Goal: Task Accomplishment & Management: Complete application form

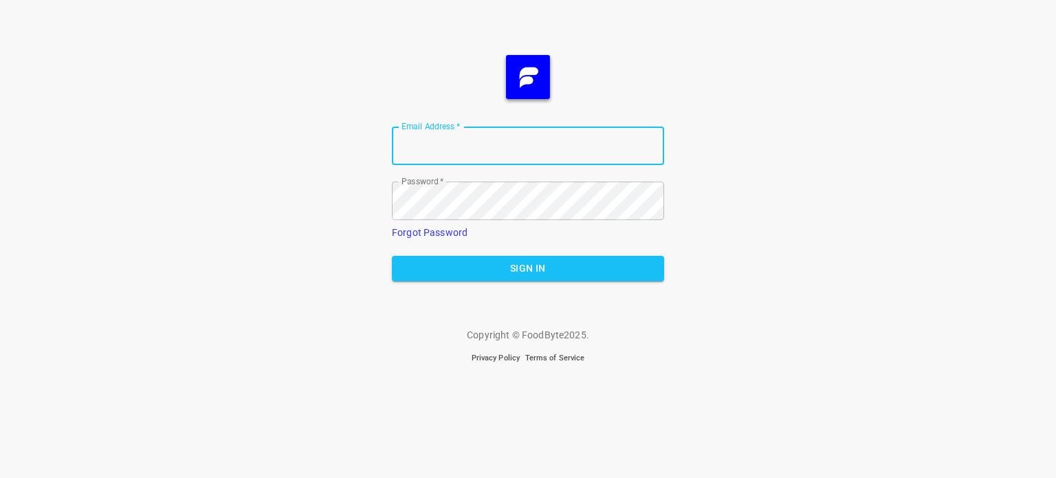
type input "[EMAIL_ADDRESS][DOMAIN_NAME]"
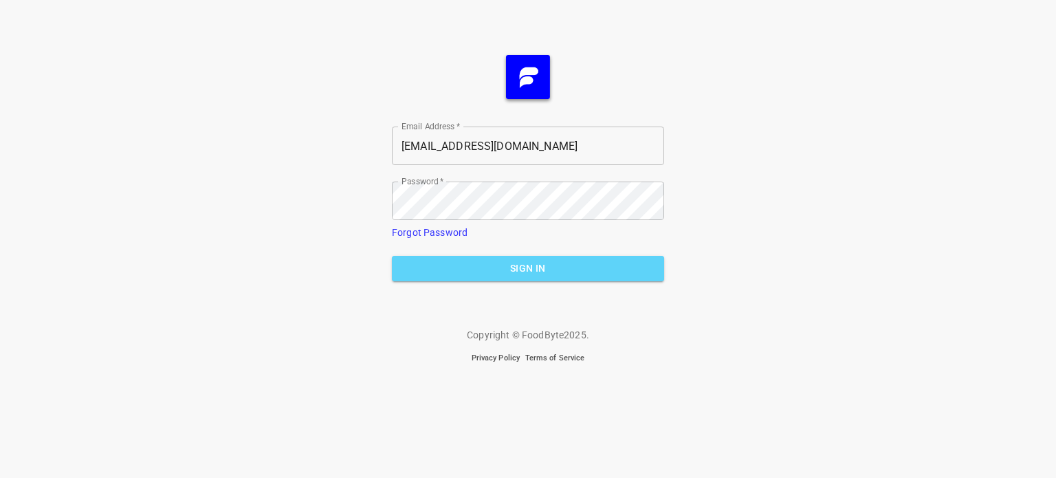
click at [513, 268] on span "Sign In" at bounding box center [528, 268] width 250 height 17
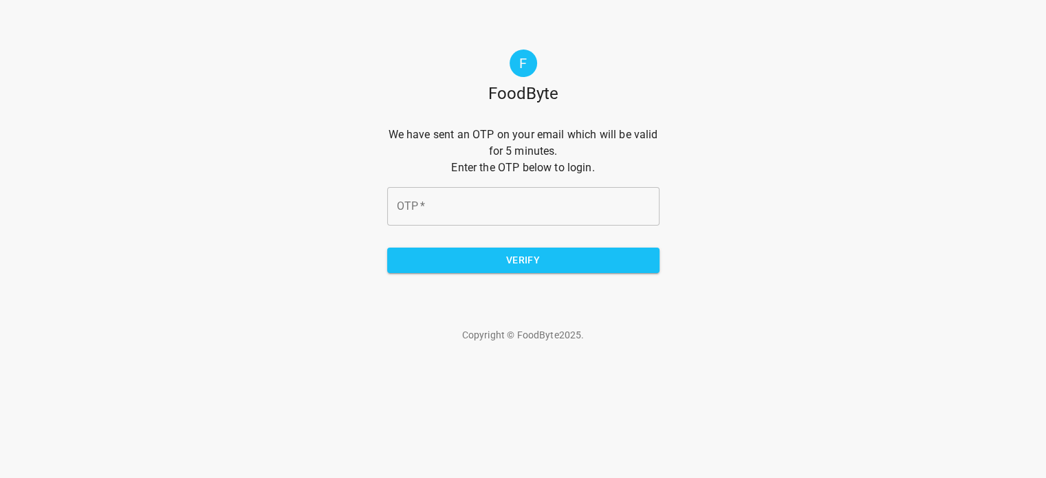
click at [539, 206] on input "OTP   *" at bounding box center [523, 206] width 272 height 39
click at [418, 204] on input "OTP   *" at bounding box center [523, 206] width 272 height 39
type input "75bd37"
click at [510, 261] on span "Verify" at bounding box center [523, 260] width 250 height 17
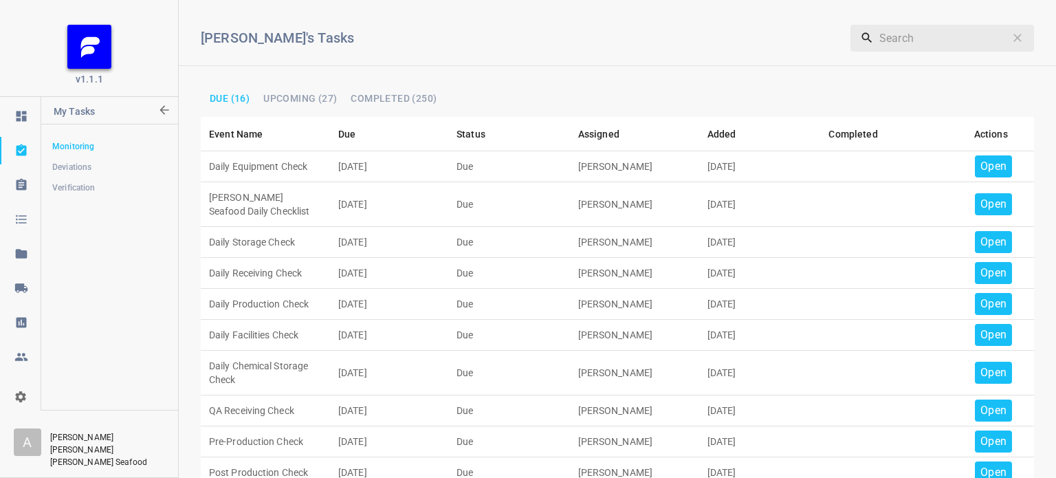
click at [986, 162] on p "Open" at bounding box center [994, 166] width 26 height 17
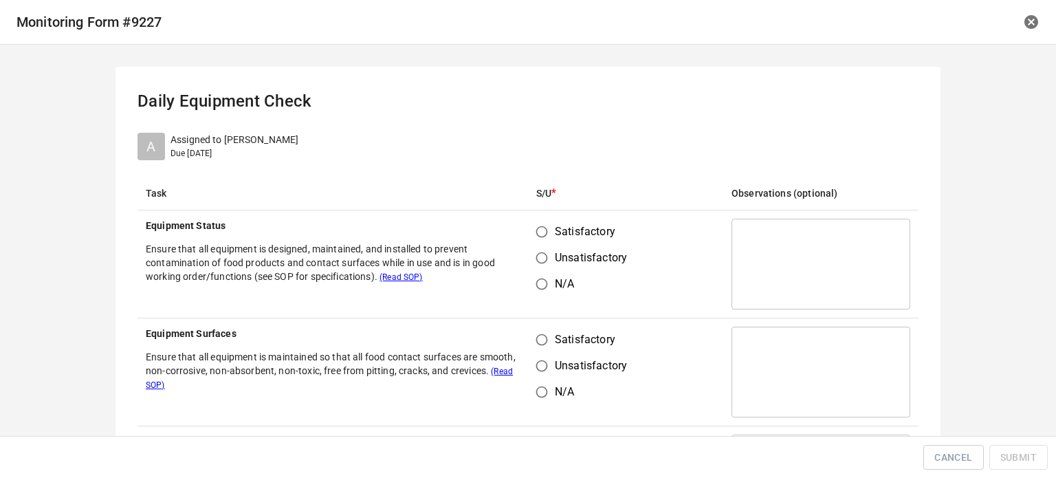
click at [541, 232] on input "Satisfactory" at bounding box center [542, 232] width 26 height 26
radio input "true"
drag, startPoint x: 529, startPoint y: 329, endPoint x: 569, endPoint y: 355, distance: 47.9
click at [534, 334] on input "Satisfactory" at bounding box center [542, 340] width 26 height 26
radio input "true"
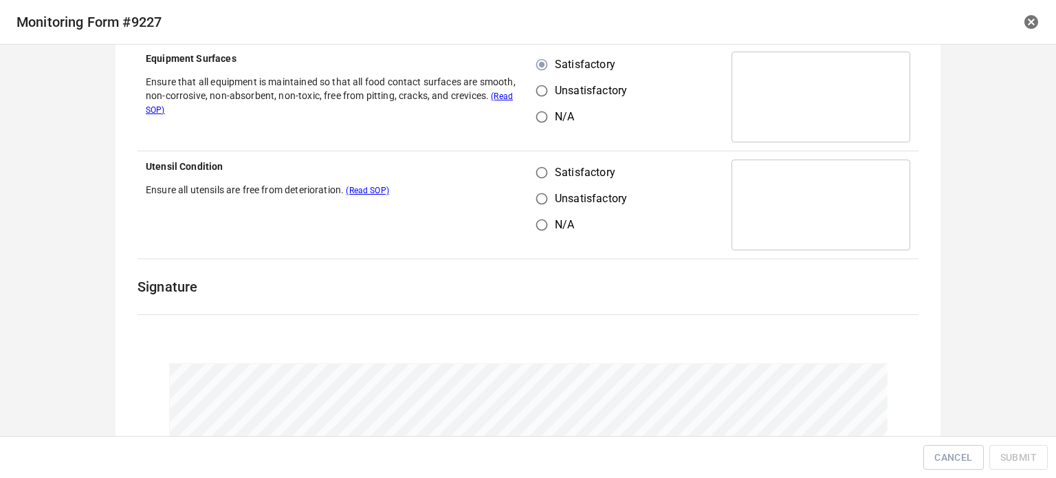
click at [538, 168] on input "Satisfactory" at bounding box center [542, 173] width 26 height 26
radio input "true"
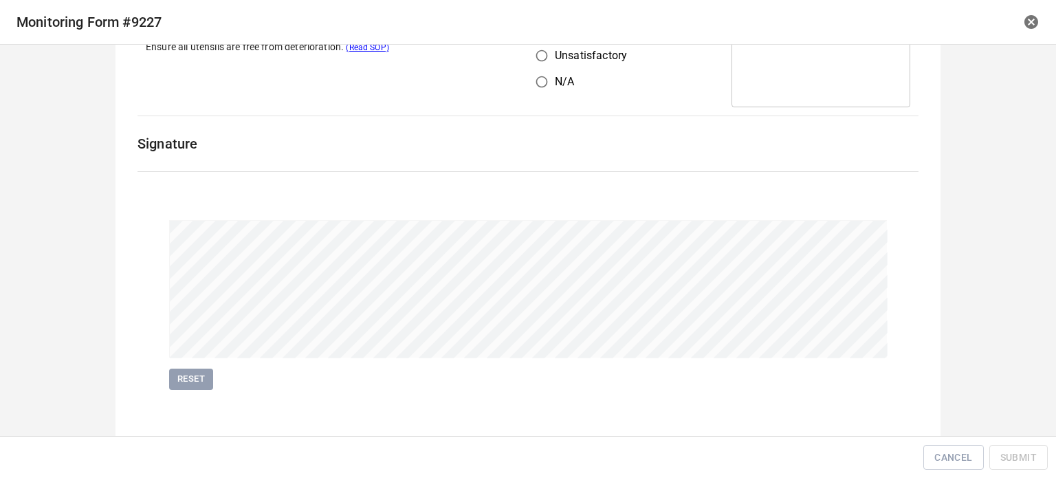
scroll to position [425, 0]
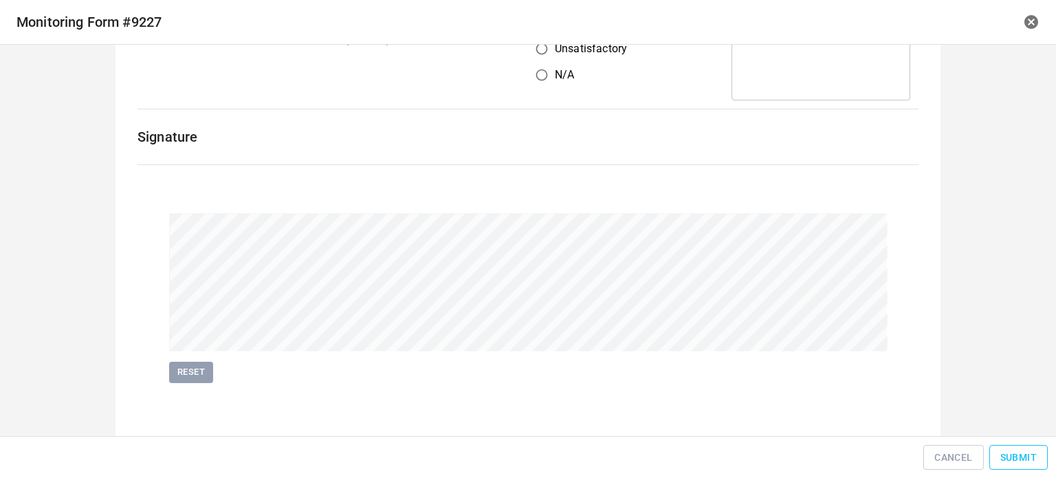
click at [1007, 457] on span "Submit" at bounding box center [1019, 457] width 36 height 17
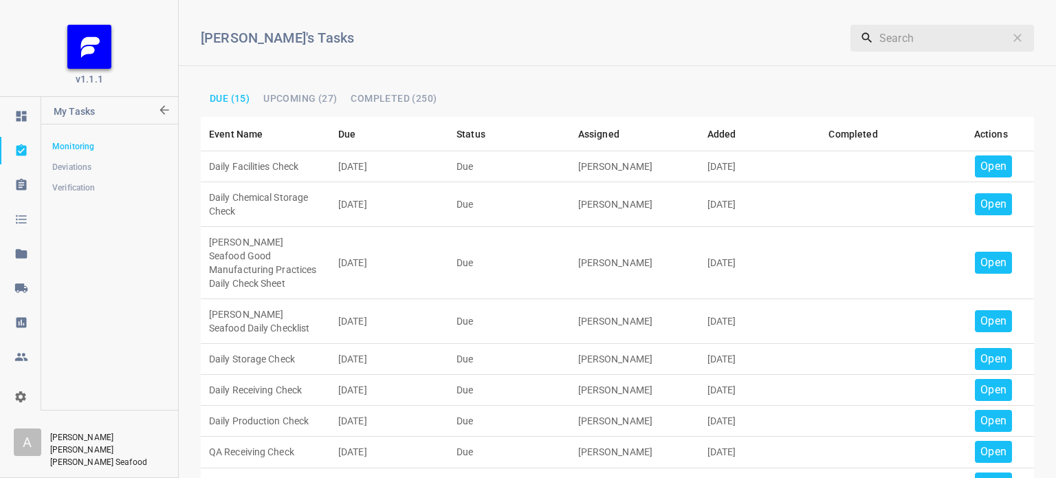
click at [981, 166] on p "Open" at bounding box center [994, 166] width 26 height 17
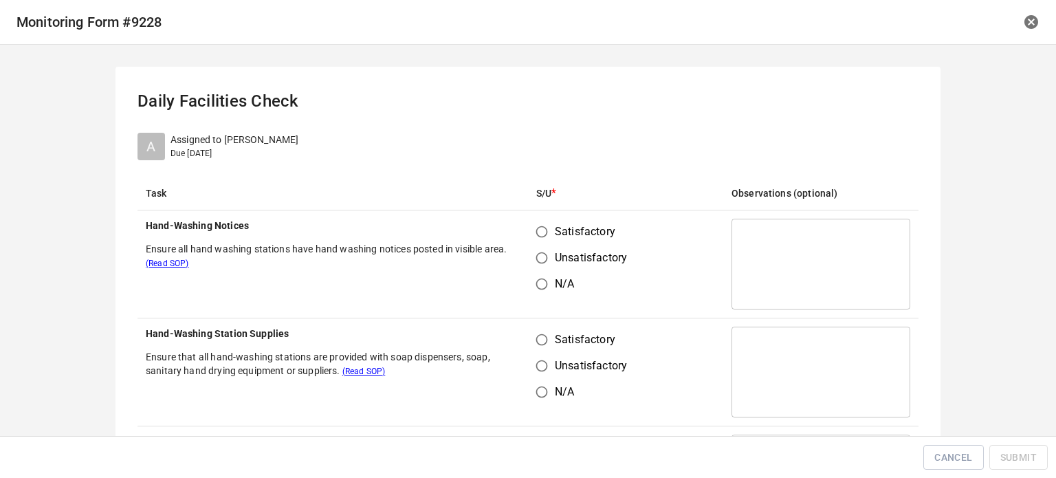
click at [535, 232] on input "Satisfactory" at bounding box center [542, 232] width 26 height 26
radio input "true"
drag, startPoint x: 530, startPoint y: 334, endPoint x: 543, endPoint y: 337, distance: 12.7
click at [537, 336] on input "Satisfactory" at bounding box center [542, 340] width 26 height 26
radio input "true"
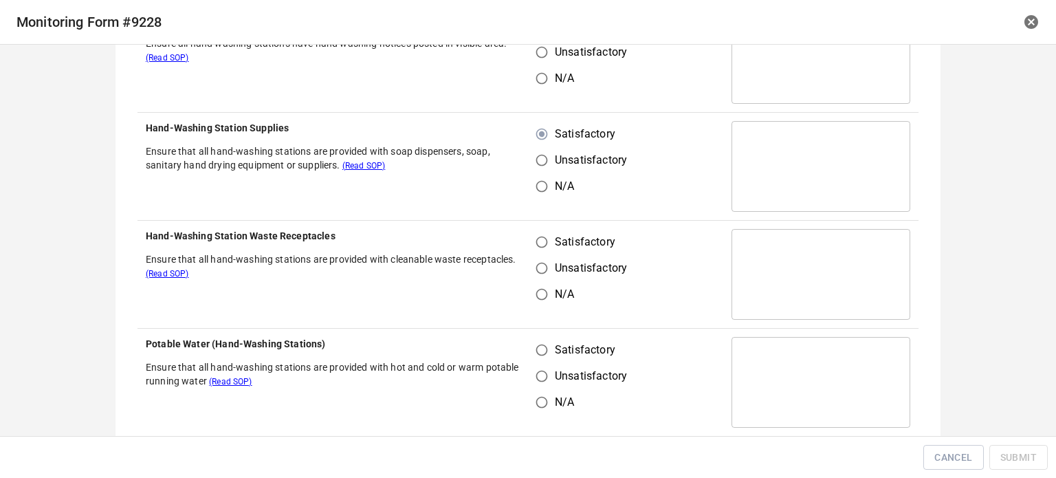
scroll to position [206, 0]
drag, startPoint x: 543, startPoint y: 229, endPoint x: 539, endPoint y: 257, distance: 28.5
click at [543, 233] on input "Satisfactory" at bounding box center [542, 241] width 26 height 26
radio input "true"
click at [542, 352] on input "Satisfactory" at bounding box center [542, 349] width 26 height 26
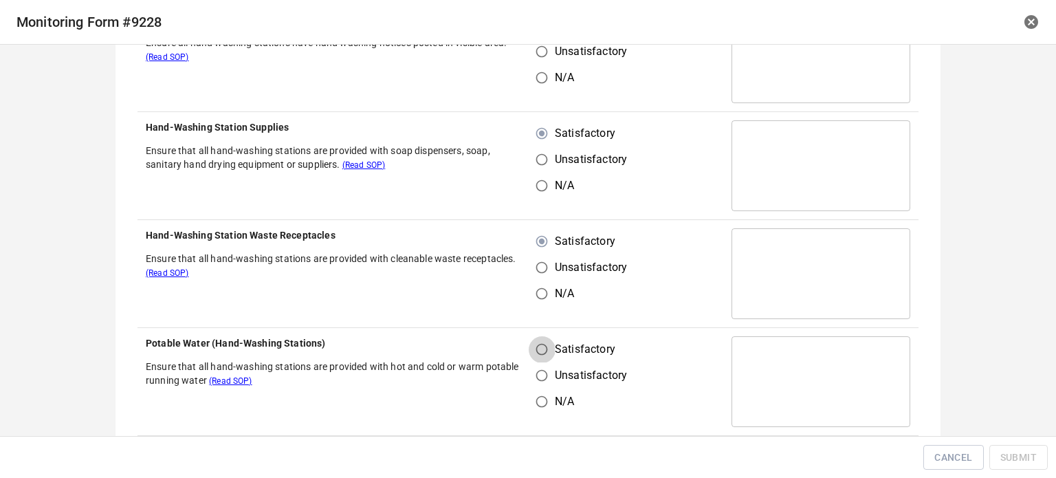
radio input "true"
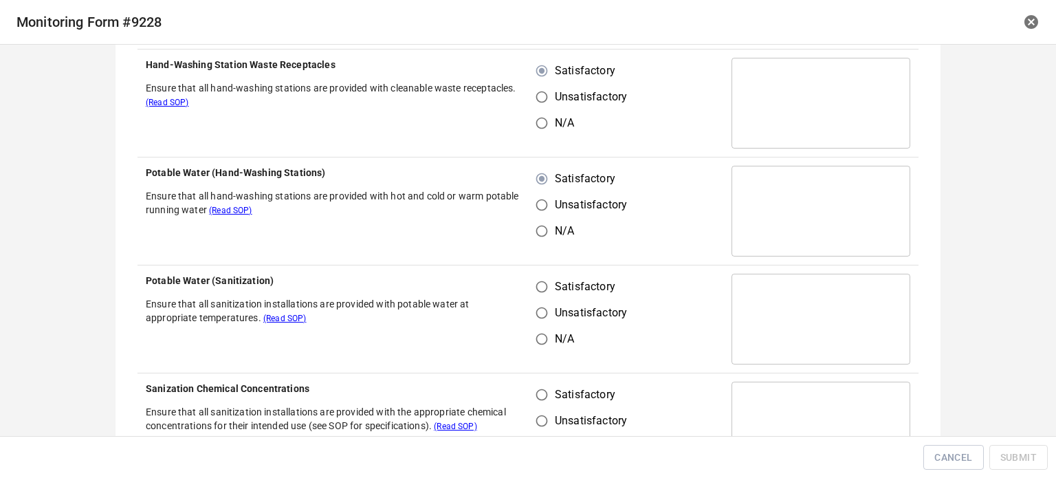
scroll to position [481, 0]
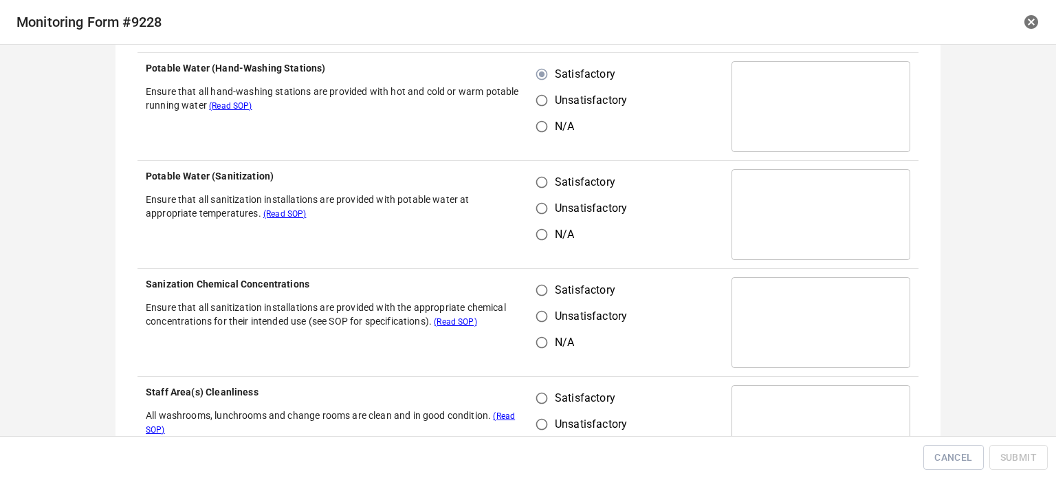
click at [544, 189] on input "Satisfactory" at bounding box center [542, 182] width 26 height 26
radio input "true"
click at [549, 301] on input "Satisfactory" at bounding box center [542, 290] width 26 height 26
radio input "true"
drag, startPoint x: 543, startPoint y: 404, endPoint x: 589, endPoint y: 351, distance: 69.7
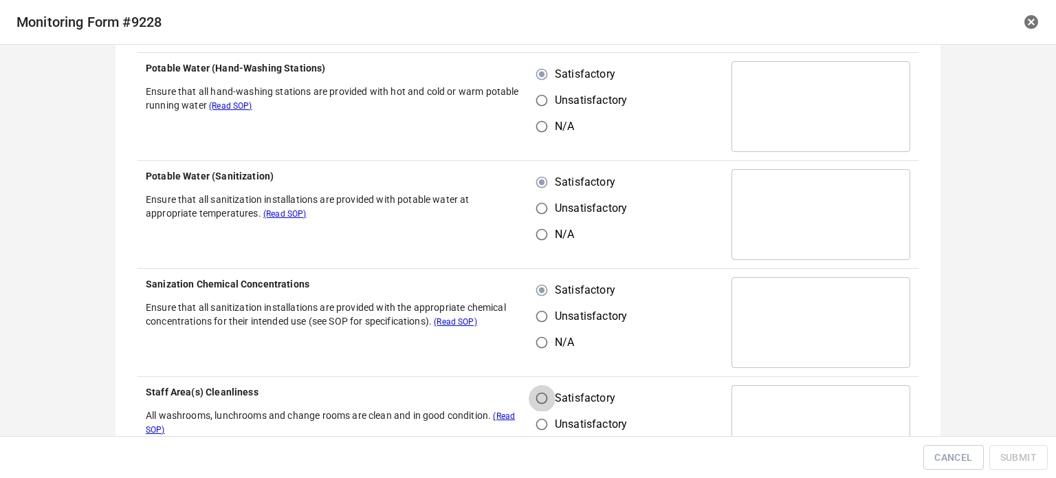
click at [548, 403] on input "Satisfactory" at bounding box center [542, 398] width 26 height 26
radio input "true"
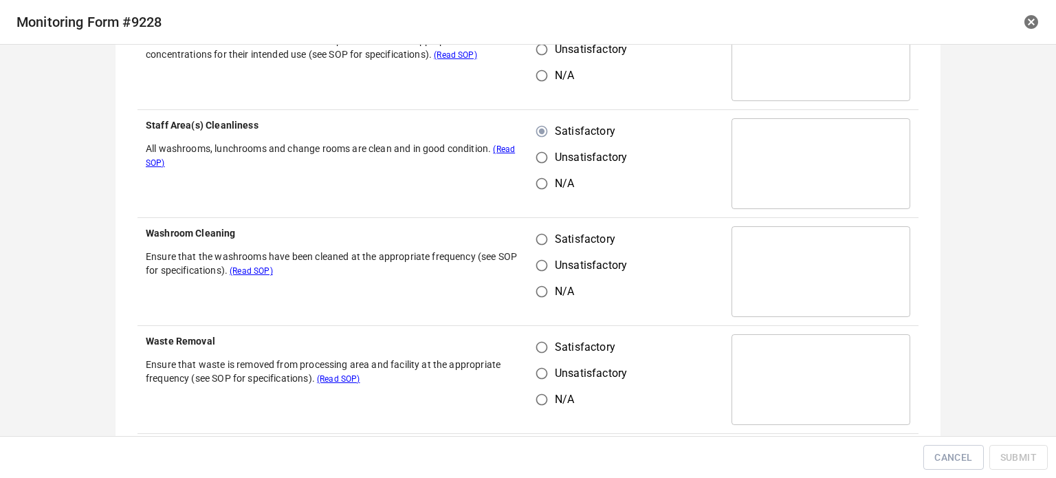
scroll to position [756, 0]
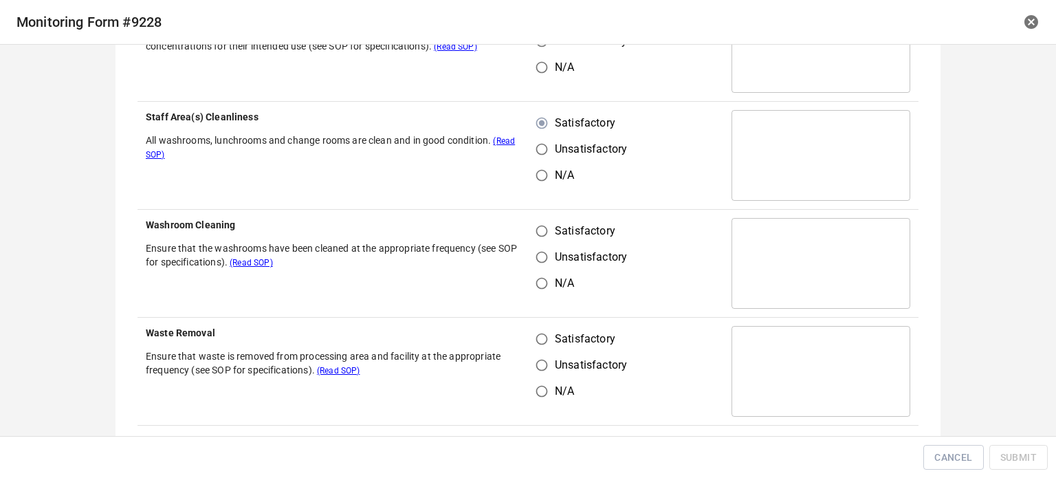
click at [534, 233] on input "Satisfactory" at bounding box center [542, 231] width 26 height 26
radio input "true"
click at [542, 346] on input "Satisfactory" at bounding box center [542, 339] width 26 height 26
radio input "true"
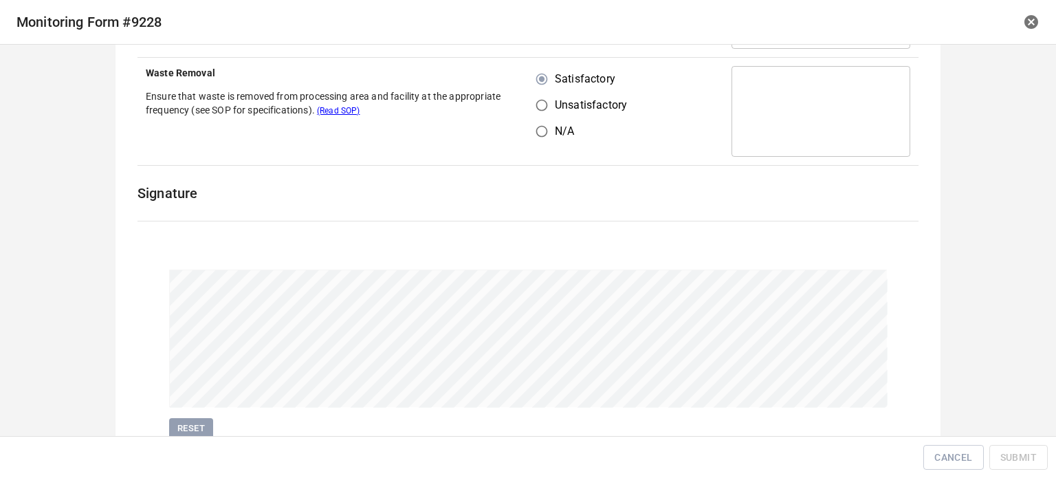
scroll to position [1072, 0]
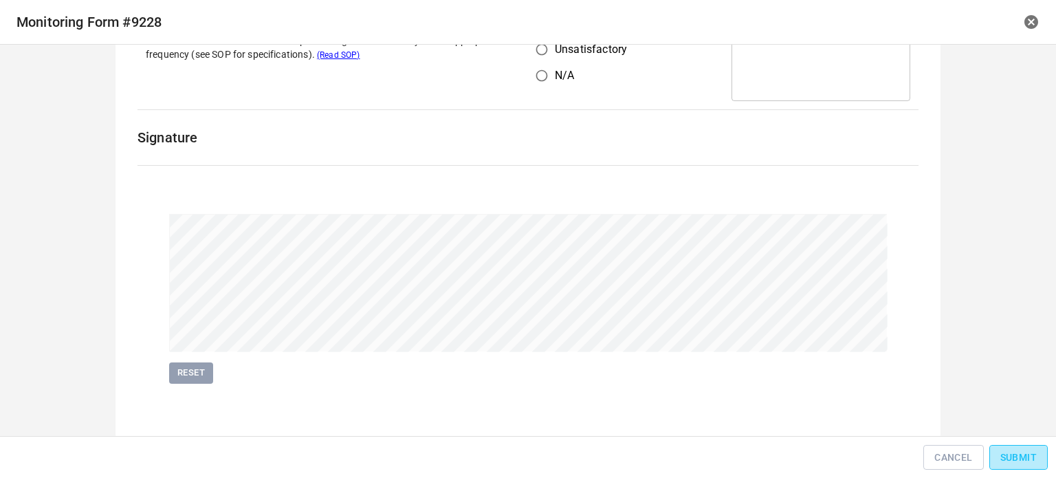
click at [1018, 450] on button "Submit" at bounding box center [1019, 457] width 58 height 25
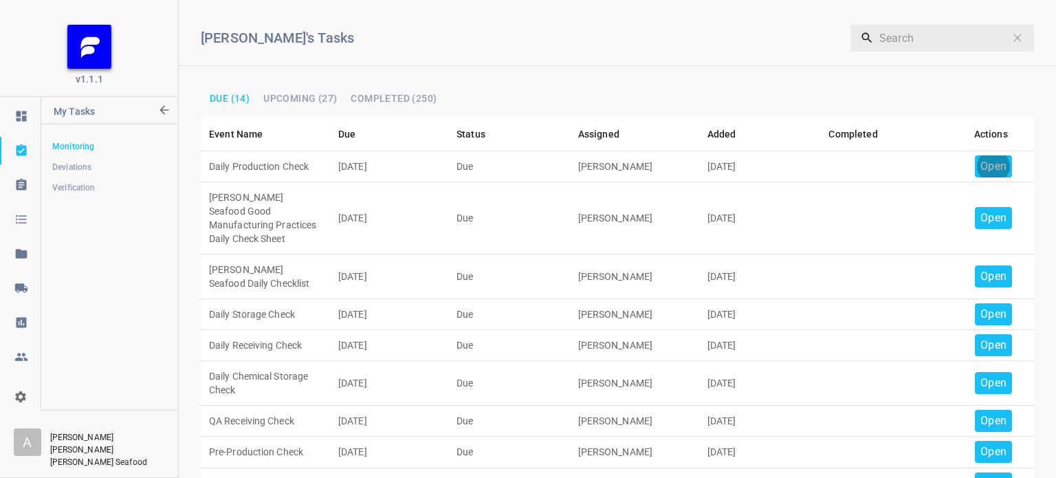
click at [975, 162] on div "Open" at bounding box center [993, 166] width 37 height 22
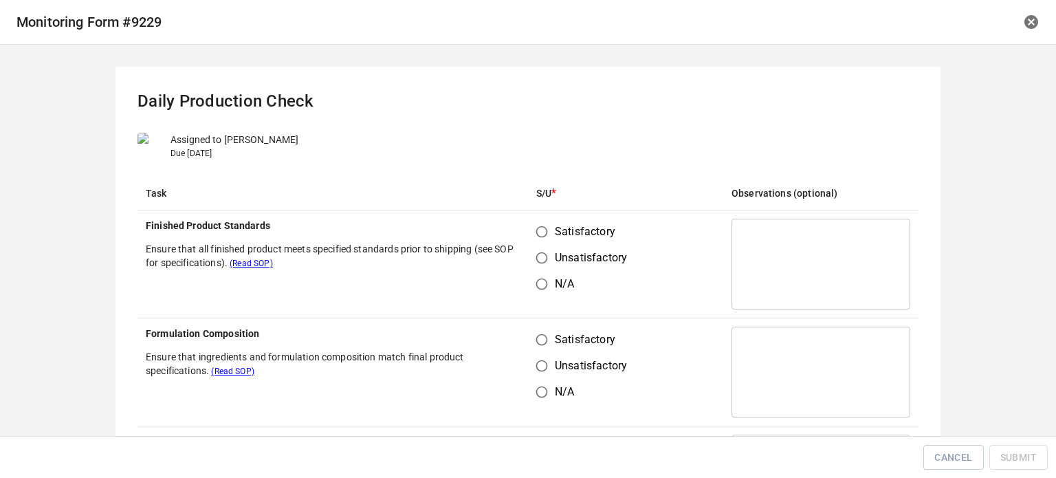
drag, startPoint x: 536, startPoint y: 234, endPoint x: 541, endPoint y: 239, distance: 7.3
click at [538, 236] on input "Satisfactory" at bounding box center [542, 232] width 26 height 26
radio input "true"
click at [543, 354] on input "Unsatisfactory" at bounding box center [542, 366] width 26 height 26
radio input "true"
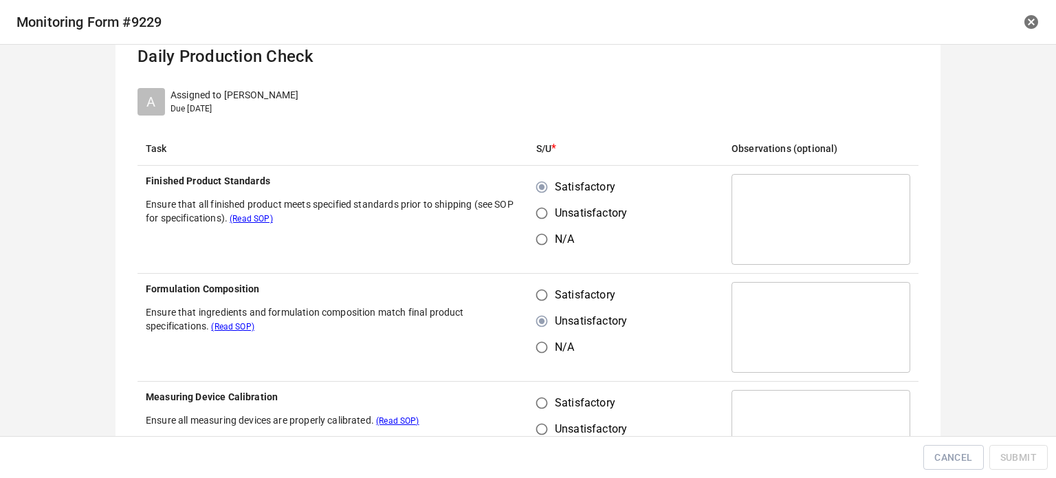
scroll to position [69, 0]
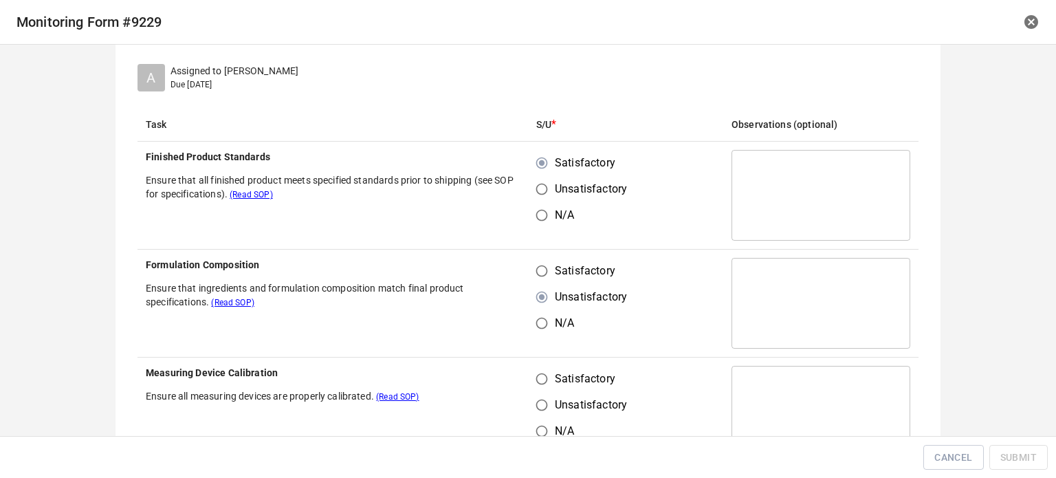
drag, startPoint x: 536, startPoint y: 250, endPoint x: 542, endPoint y: 277, distance: 28.2
click at [538, 257] on td "Satisfactory Unsatisfactory N/A" at bounding box center [625, 304] width 195 height 108
drag, startPoint x: 541, startPoint y: 268, endPoint x: 550, endPoint y: 376, distance: 108.4
click at [541, 271] on input "Satisfactory" at bounding box center [542, 271] width 26 height 26
radio input "true"
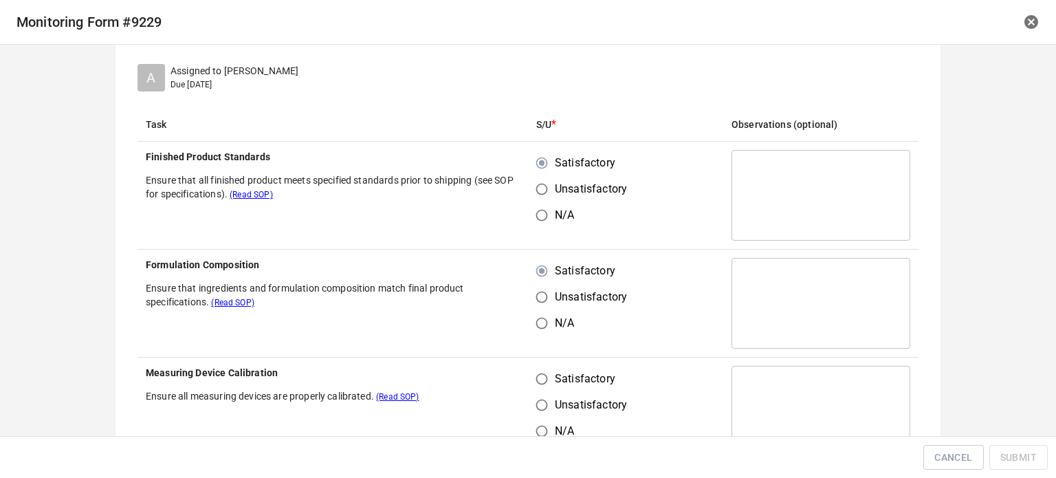
drag, startPoint x: 551, startPoint y: 390, endPoint x: 553, endPoint y: 373, distance: 16.6
click at [550, 390] on label "Satisfactory" at bounding box center [578, 379] width 98 height 26
click at [550, 390] on input "Satisfactory" at bounding box center [542, 379] width 26 height 26
radio input "true"
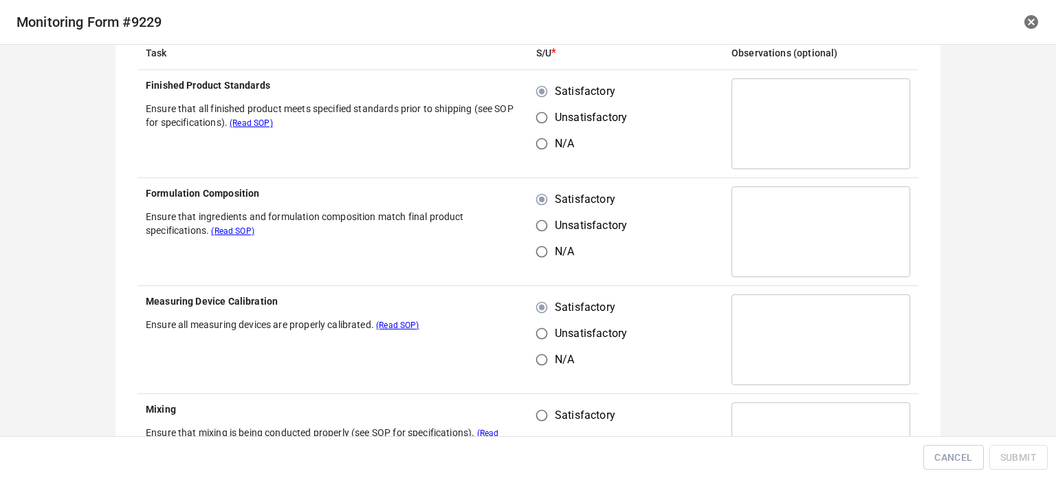
scroll to position [344, 0]
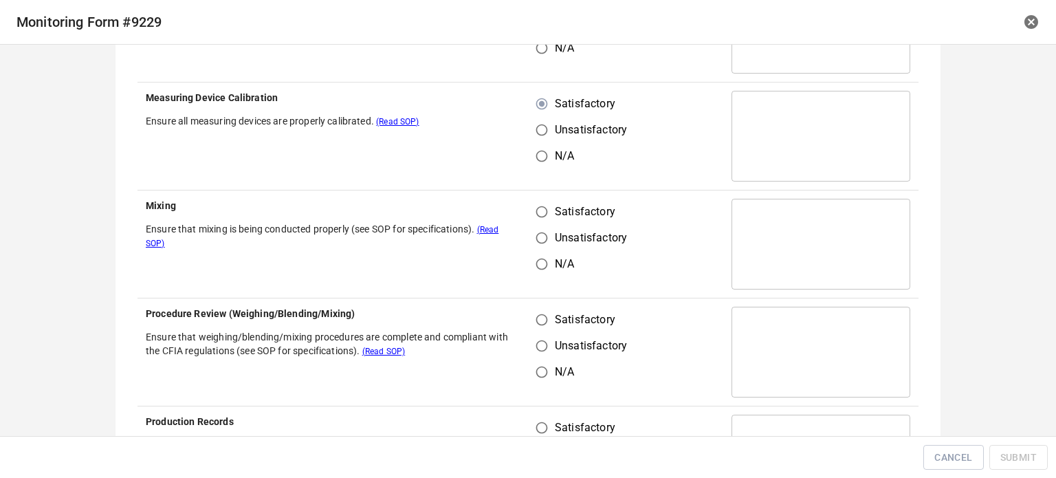
click at [529, 217] on input "Satisfactory" at bounding box center [542, 212] width 26 height 26
radio input "true"
click at [534, 340] on input "Unsatisfactory" at bounding box center [542, 346] width 26 height 26
radio input "true"
click at [541, 323] on input "Satisfactory" at bounding box center [542, 320] width 26 height 26
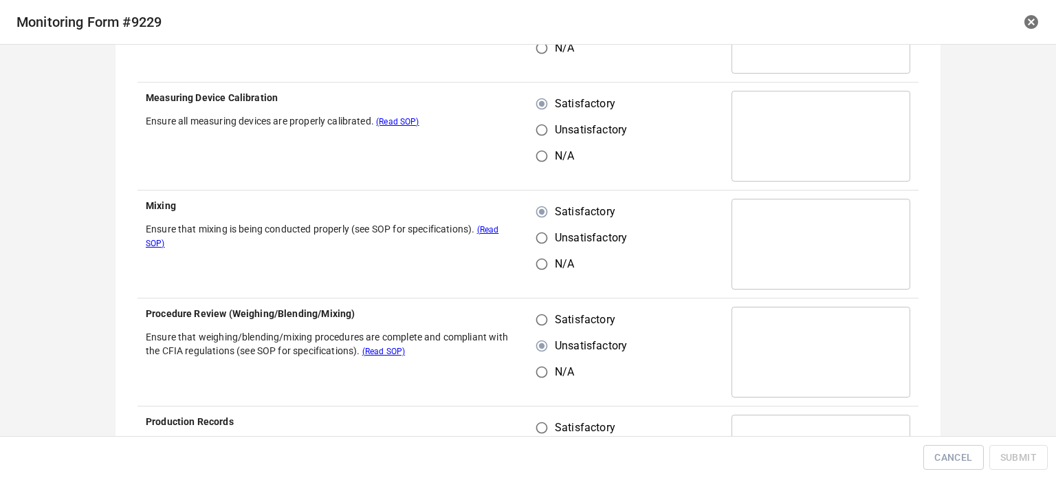
radio input "true"
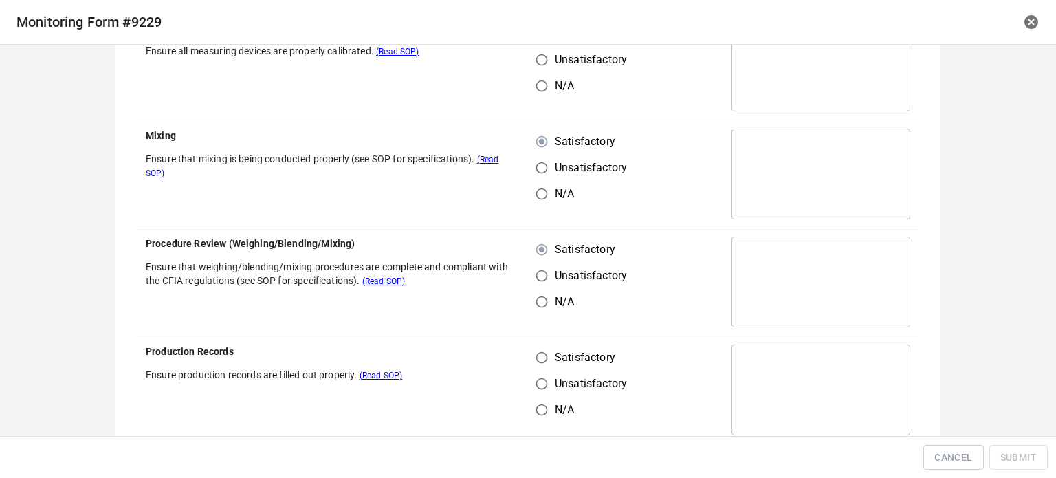
scroll to position [550, 0]
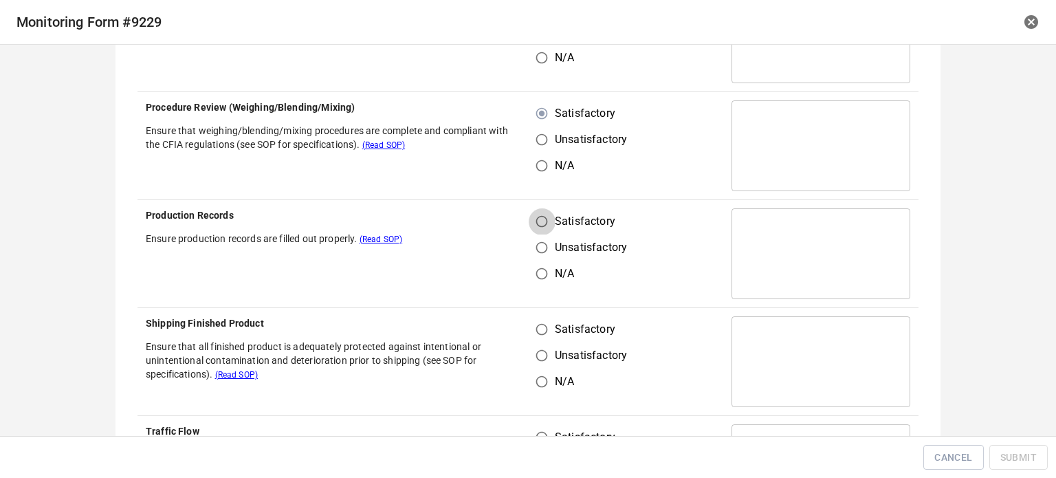
click at [536, 222] on input "Satisfactory" at bounding box center [542, 221] width 26 height 26
radio input "true"
click at [536, 324] on input "Satisfactory" at bounding box center [542, 329] width 26 height 26
radio input "true"
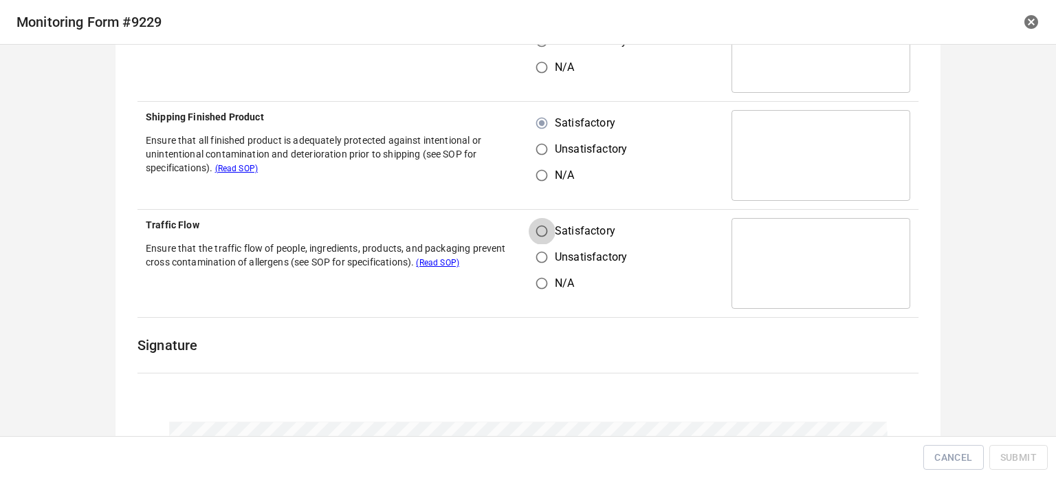
click at [534, 228] on input "Satisfactory" at bounding box center [542, 231] width 26 height 26
radio input "true"
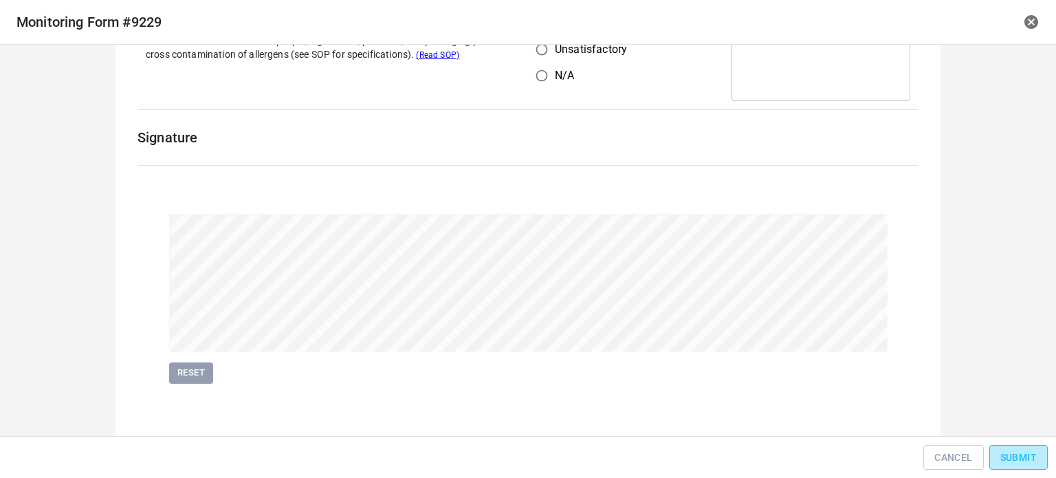
click at [1002, 454] on span "Submit" at bounding box center [1019, 457] width 36 height 17
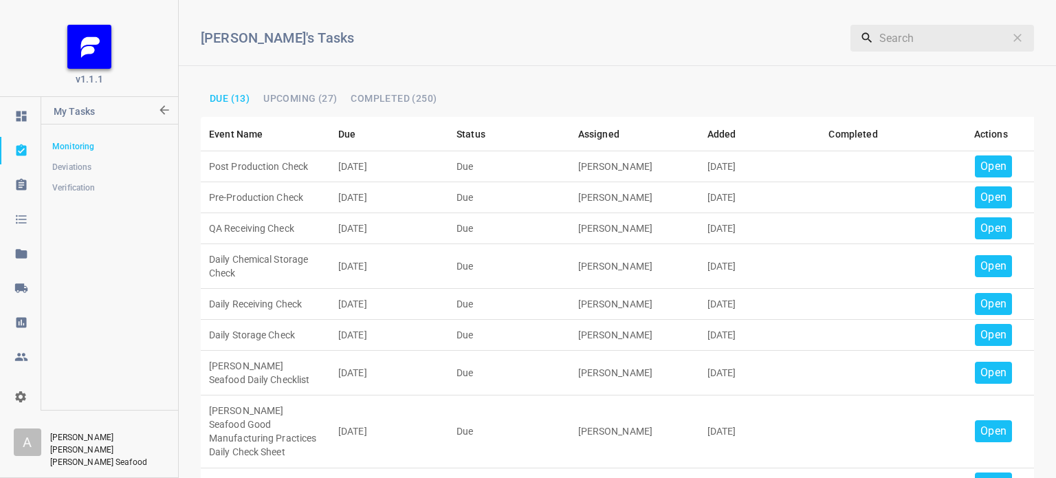
click at [989, 159] on p "Open" at bounding box center [994, 166] width 26 height 17
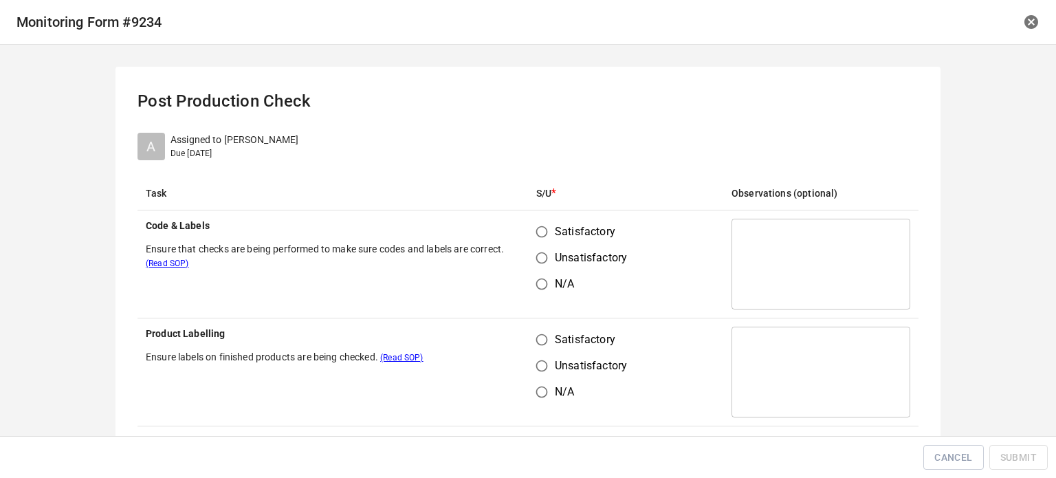
click at [520, 228] on th "Code & Labels Ensure that checks are being performed to make sure codes and lab…" at bounding box center [333, 264] width 391 height 108
click at [534, 230] on input "Satisfactory" at bounding box center [542, 232] width 26 height 26
radio input "true"
click at [545, 337] on input "Satisfactory" at bounding box center [542, 340] width 26 height 26
radio input "true"
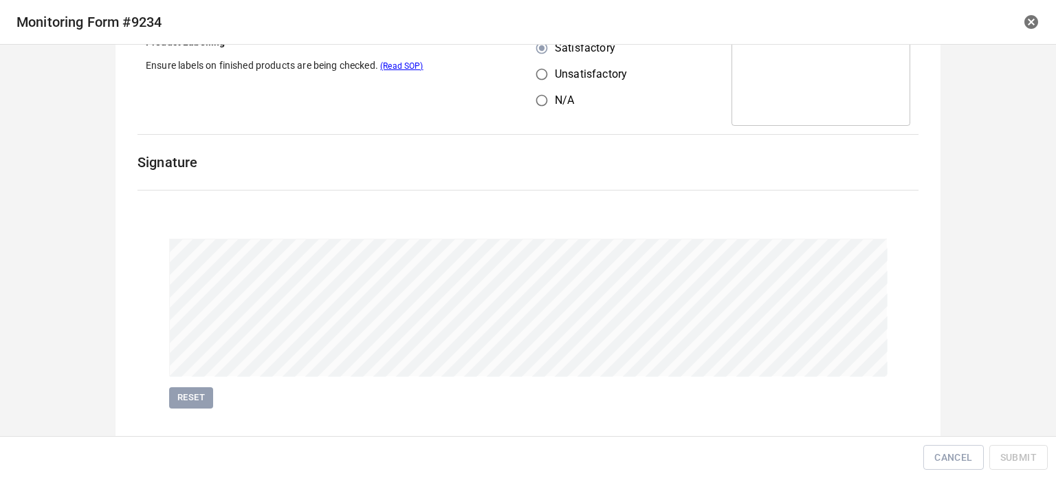
scroll to position [317, 0]
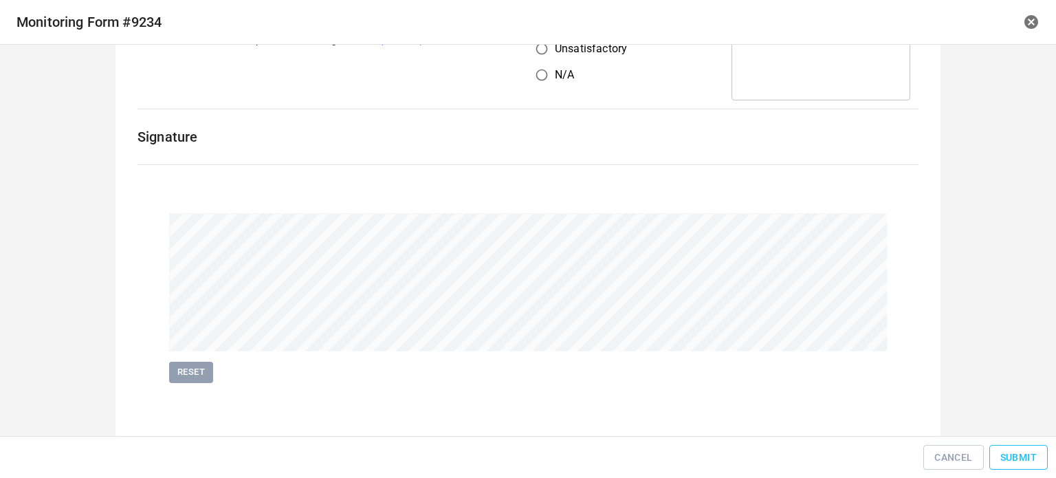
click at [1001, 455] on span "Submit" at bounding box center [1019, 457] width 36 height 17
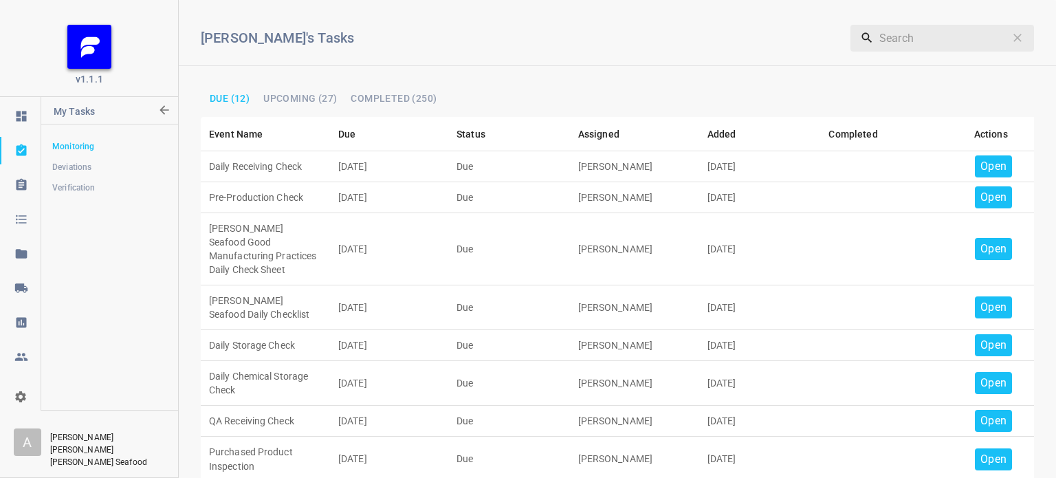
click at [975, 166] on div "Open" at bounding box center [993, 166] width 37 height 22
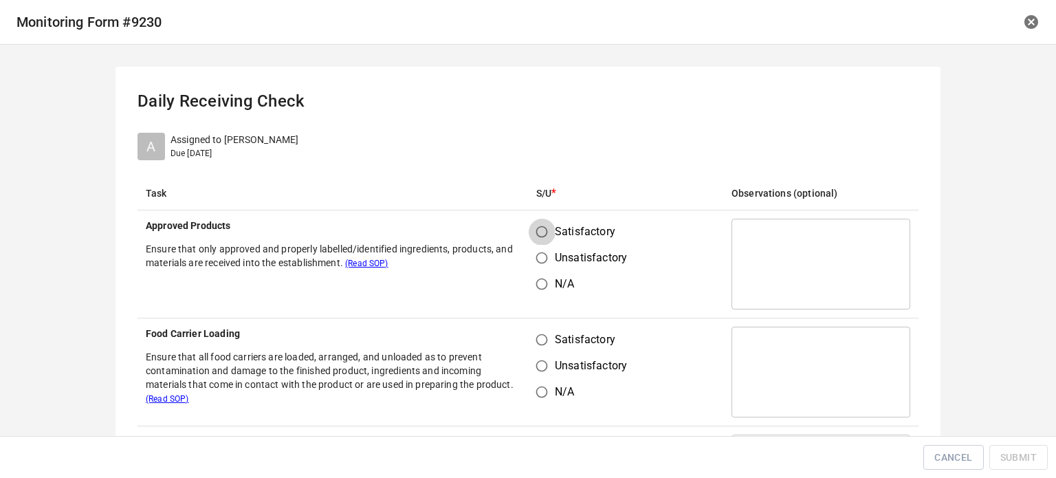
drag, startPoint x: 547, startPoint y: 228, endPoint x: 528, endPoint y: 285, distance: 60.7
click at [545, 230] on input "Satisfactory" at bounding box center [542, 232] width 26 height 26
radio input "true"
drag, startPoint x: 523, startPoint y: 331, endPoint x: 576, endPoint y: 329, distance: 53.7
click at [534, 334] on td "Satisfactory Unsatisfactory N/A" at bounding box center [625, 372] width 195 height 108
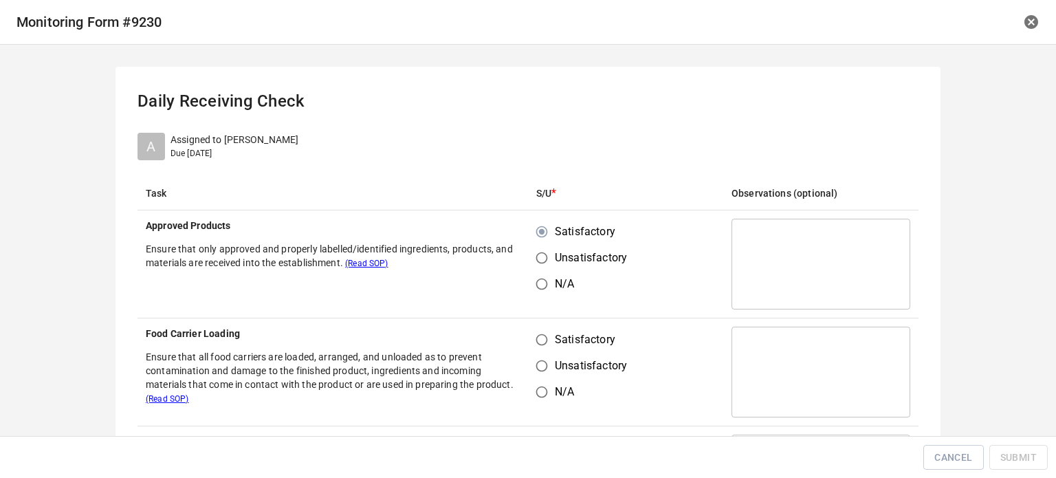
click at [538, 336] on input "Satisfactory" at bounding box center [542, 340] width 26 height 26
radio input "true"
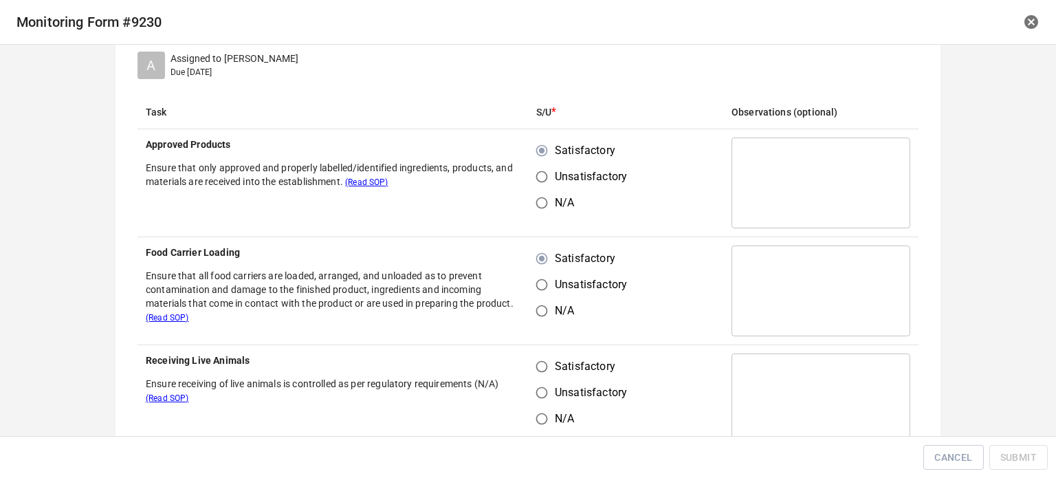
scroll to position [206, 0]
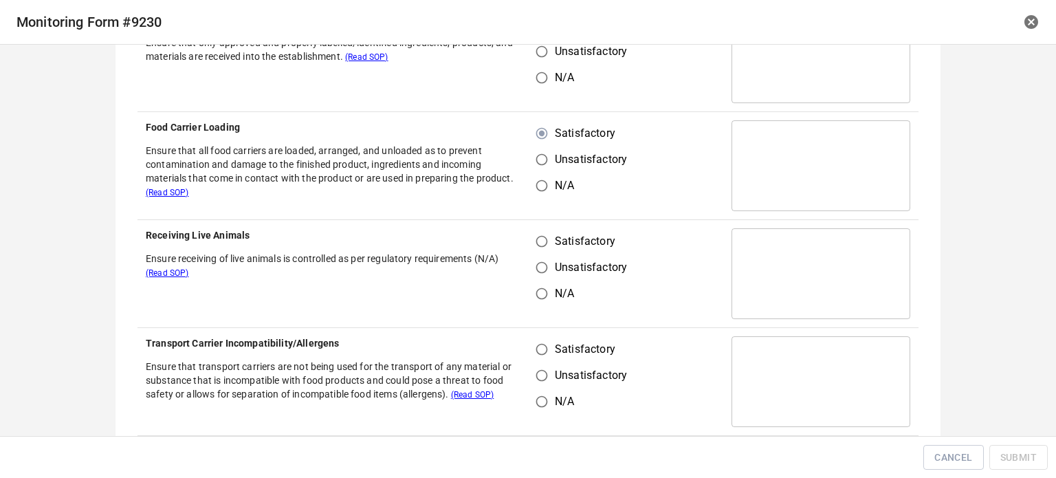
click at [538, 239] on input "Satisfactory" at bounding box center [542, 241] width 26 height 26
radio input "true"
click at [540, 357] on input "Satisfactory" at bounding box center [542, 349] width 26 height 26
radio input "true"
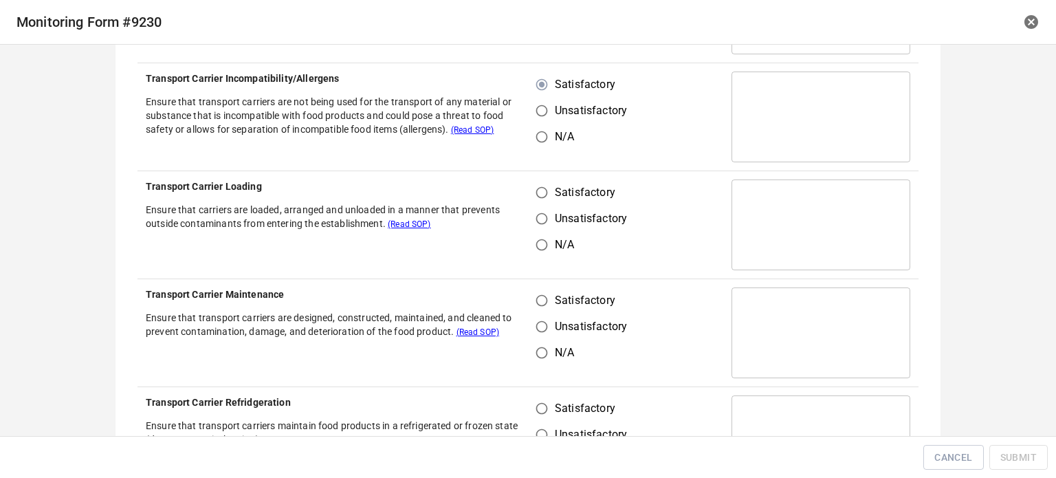
scroll to position [481, 0]
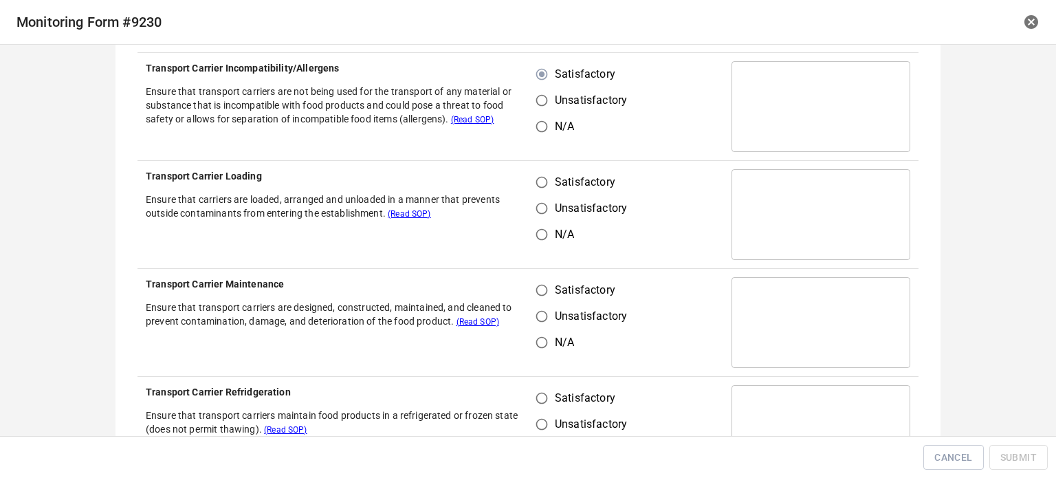
click at [542, 192] on input "Satisfactory" at bounding box center [542, 182] width 26 height 26
radio input "true"
click at [536, 292] on input "Satisfactory" at bounding box center [542, 290] width 26 height 26
radio input "true"
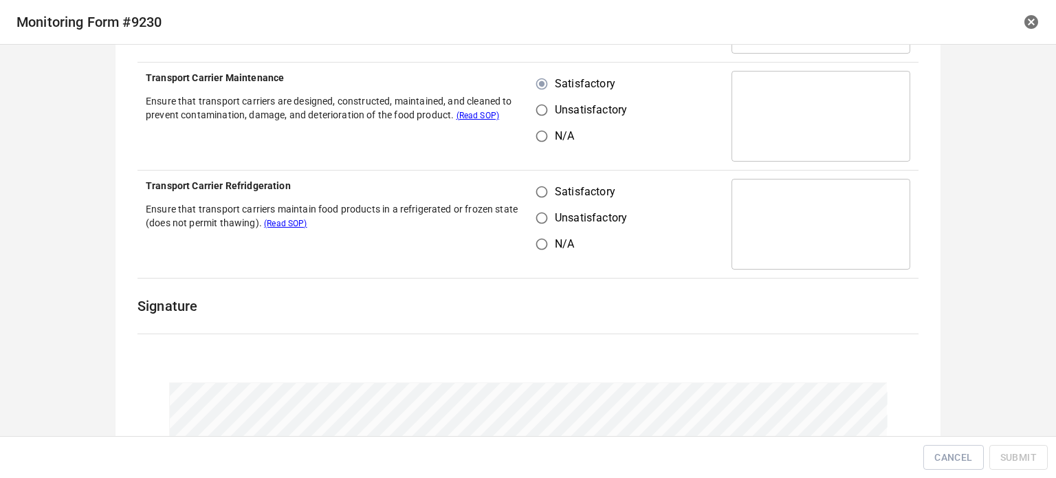
click at [539, 179] on input "Satisfactory" at bounding box center [542, 192] width 26 height 26
radio input "true"
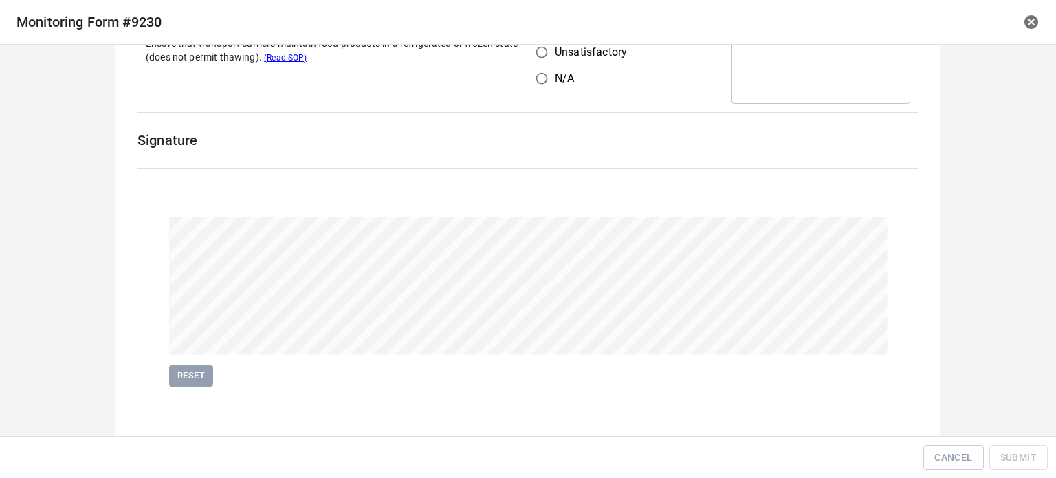
scroll to position [856, 0]
click at [187, 371] on span "Reset" at bounding box center [191, 373] width 30 height 16
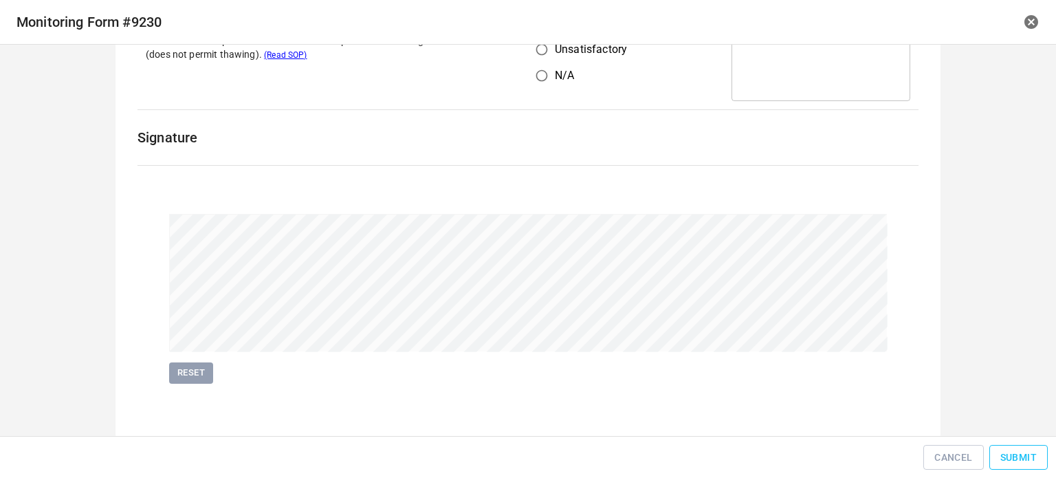
click at [1022, 448] on button "Submit" at bounding box center [1019, 457] width 58 height 25
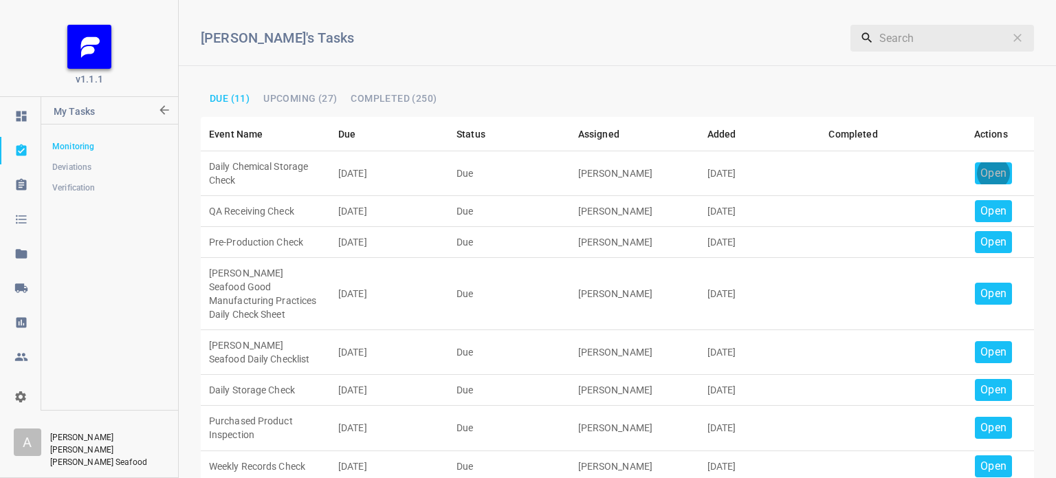
click at [981, 166] on p "Open" at bounding box center [994, 173] width 26 height 17
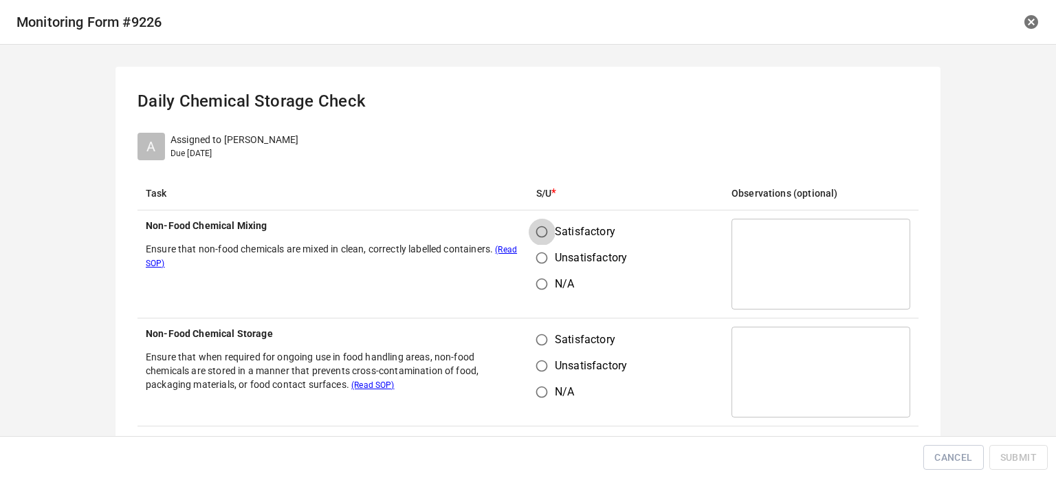
click at [539, 235] on input "Satisfactory" at bounding box center [542, 232] width 26 height 26
radio input "true"
click at [539, 338] on input "Satisfactory" at bounding box center [542, 340] width 26 height 26
radio input "true"
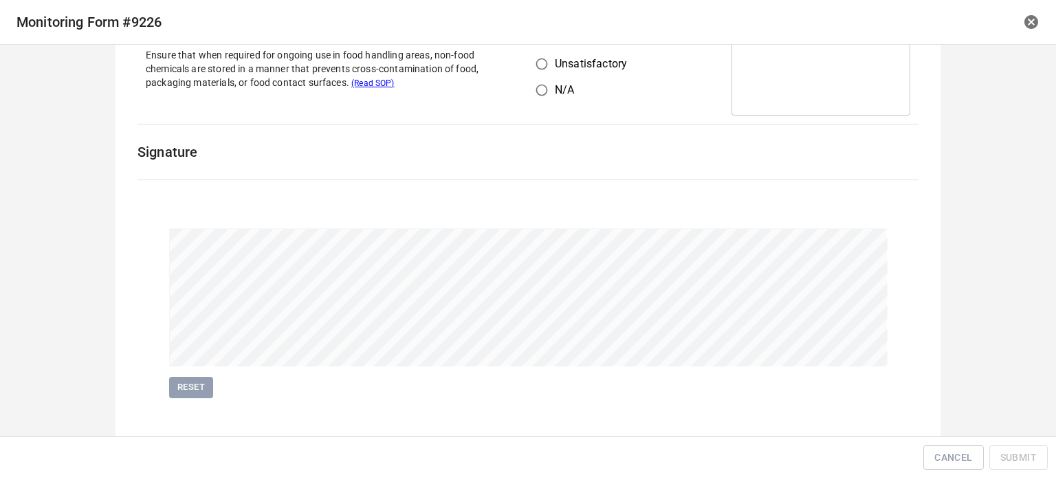
scroll to position [317, 0]
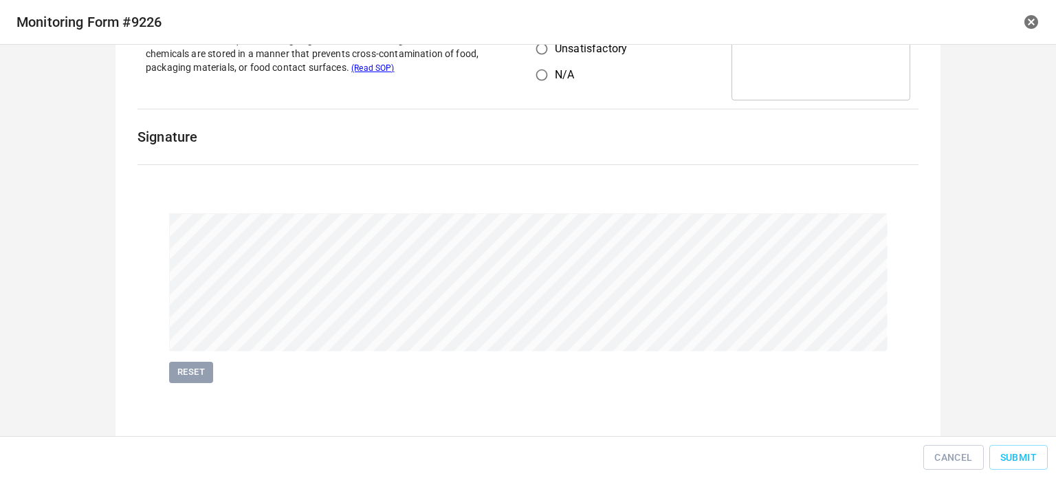
click at [1038, 474] on div "Cancel Submit" at bounding box center [528, 457] width 1056 height 43
click at [1026, 457] on span "Submit" at bounding box center [1019, 457] width 36 height 17
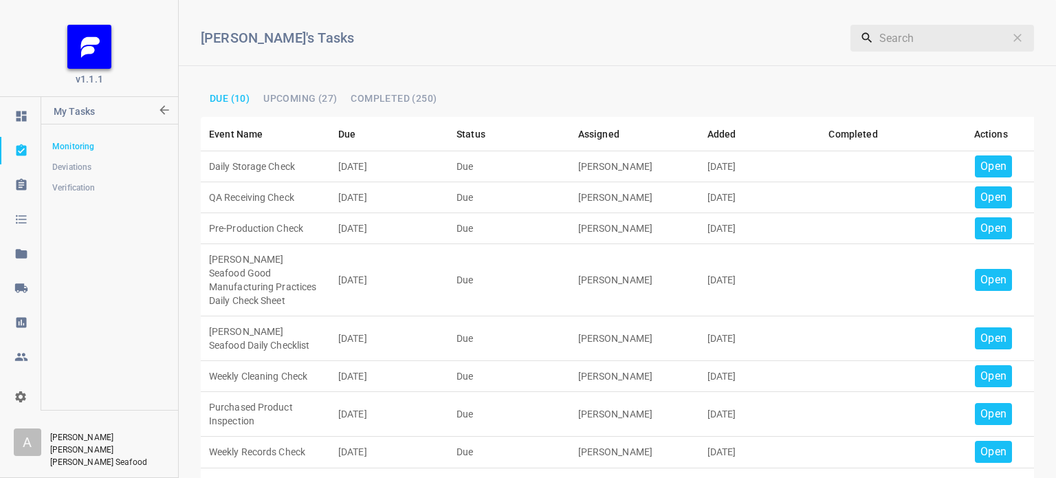
click at [999, 171] on td "Open" at bounding box center [991, 166] width 87 height 31
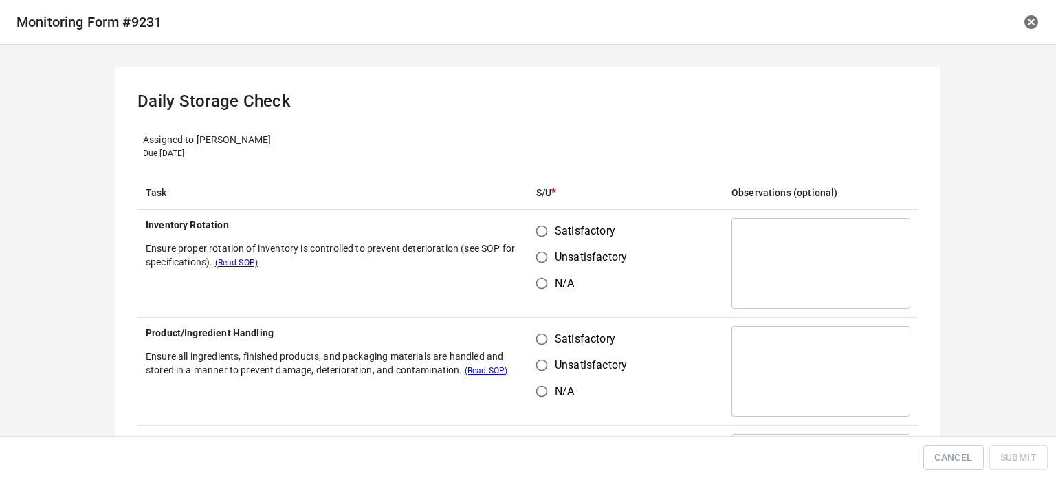
click at [971, 159] on div "Daily Storage Check Assigned to [PERSON_NAME] Due [DATE] Task S/U * Observation…" at bounding box center [528, 240] width 1012 height 347
click at [545, 249] on input "Unsatisfactory" at bounding box center [542, 258] width 26 height 26
radio input "true"
click at [544, 231] on input "Satisfactory" at bounding box center [542, 232] width 26 height 26
radio input "true"
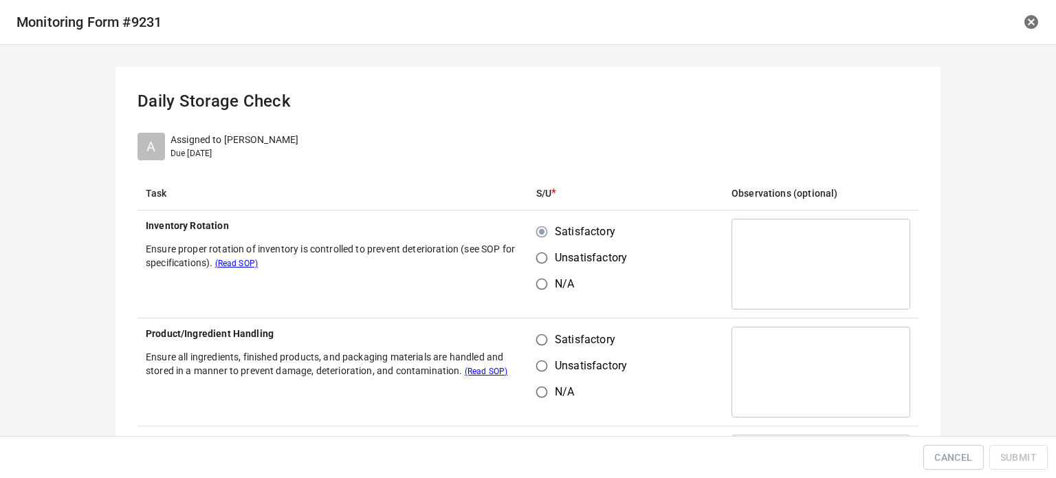
click at [544, 351] on input "Satisfactory" at bounding box center [542, 340] width 26 height 26
radio input "true"
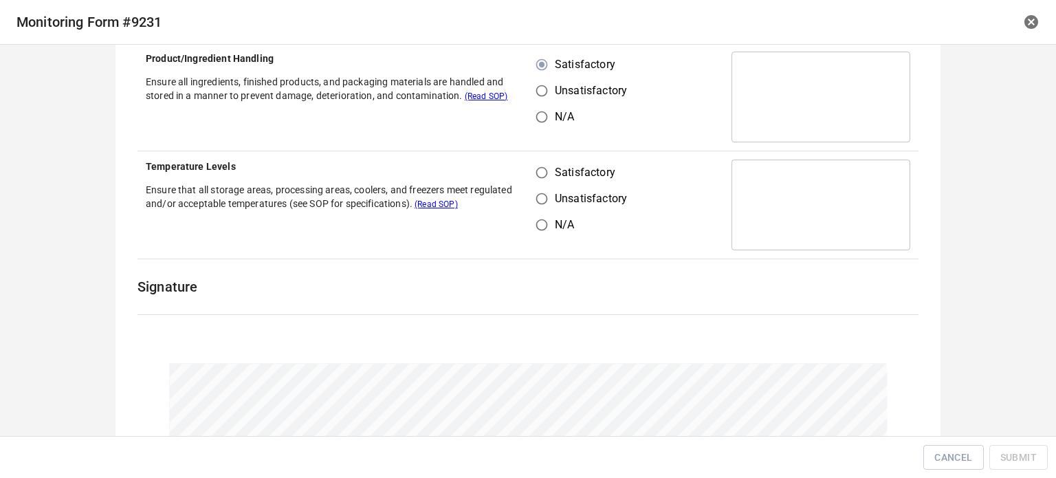
click at [530, 164] on input "Satisfactory" at bounding box center [542, 173] width 26 height 26
radio input "true"
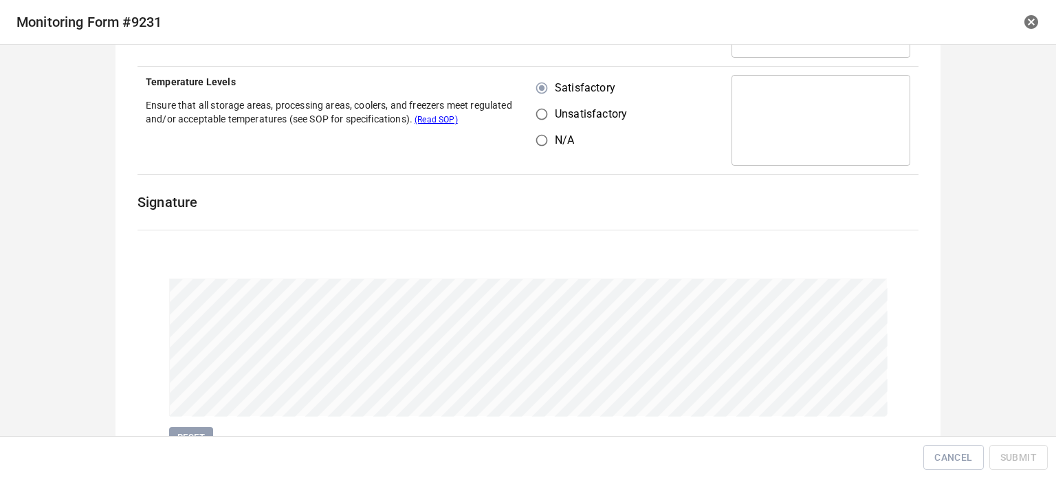
scroll to position [425, 0]
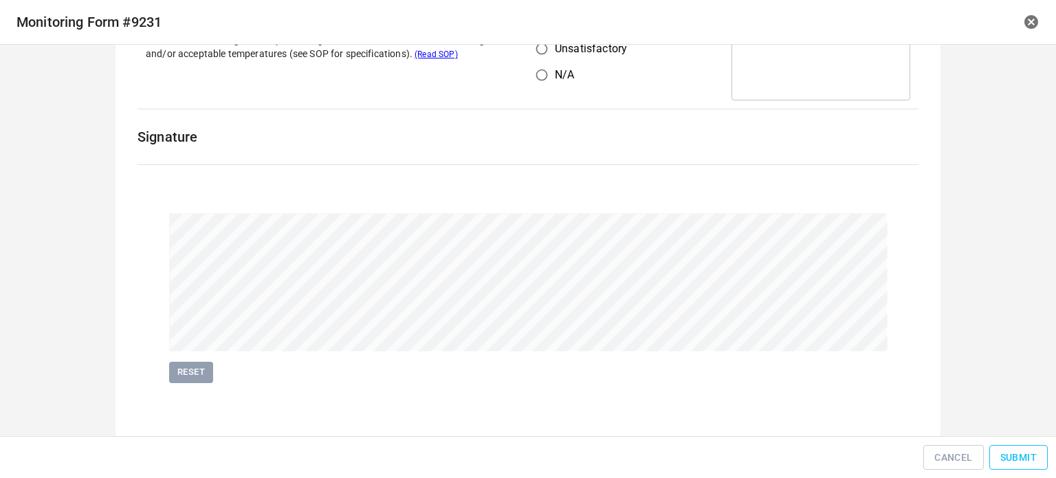
drag, startPoint x: 989, startPoint y: 440, endPoint x: 1012, endPoint y: 457, distance: 29.0
click at [1004, 453] on div "Cancel Submit" at bounding box center [528, 457] width 1056 height 43
click at [1012, 457] on span "Submit" at bounding box center [1019, 457] width 36 height 17
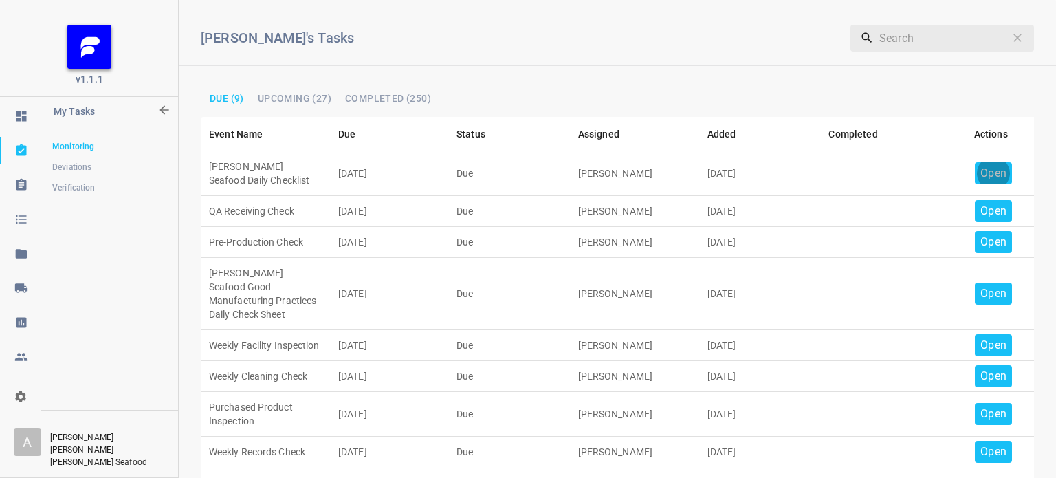
click at [987, 168] on p "Open" at bounding box center [994, 173] width 26 height 17
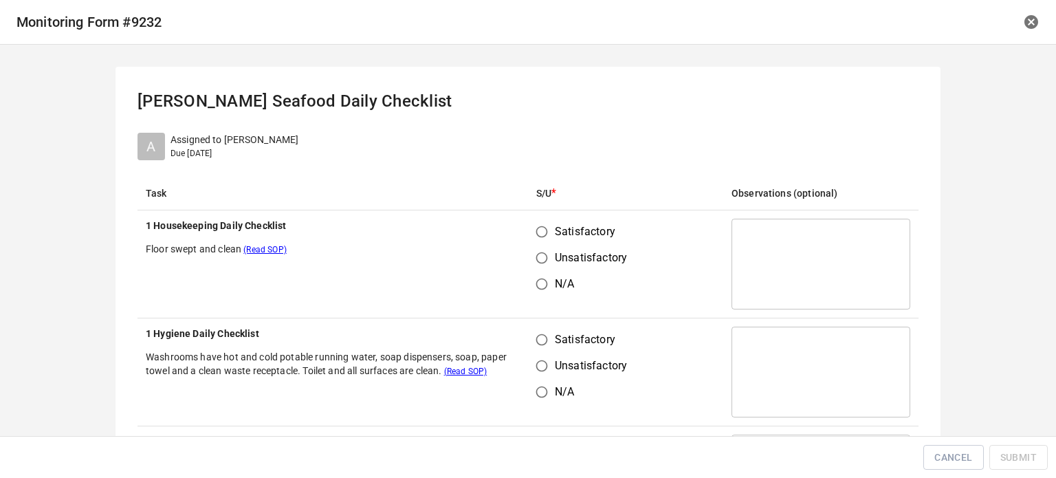
drag, startPoint x: 521, startPoint y: 230, endPoint x: 557, endPoint y: 287, distance: 66.8
click at [523, 233] on tr "1 Housekeeping Daily Checklist Floor swept and clean (Read SOP) Satisfactory Un…" at bounding box center [528, 264] width 781 height 108
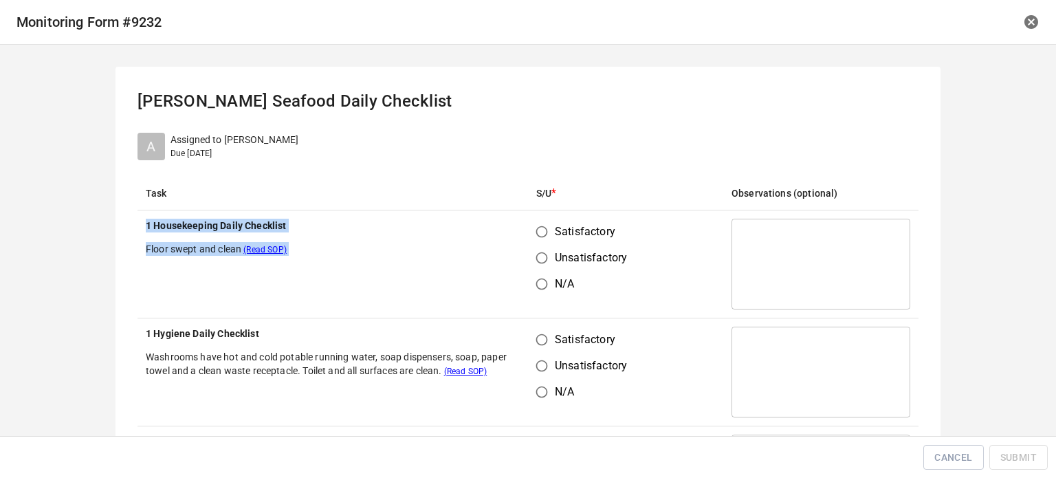
click at [538, 337] on input "Satisfactory" at bounding box center [542, 340] width 26 height 26
radio input "true"
click at [542, 217] on td "Satisfactory Unsatisfactory N/A" at bounding box center [625, 264] width 195 height 108
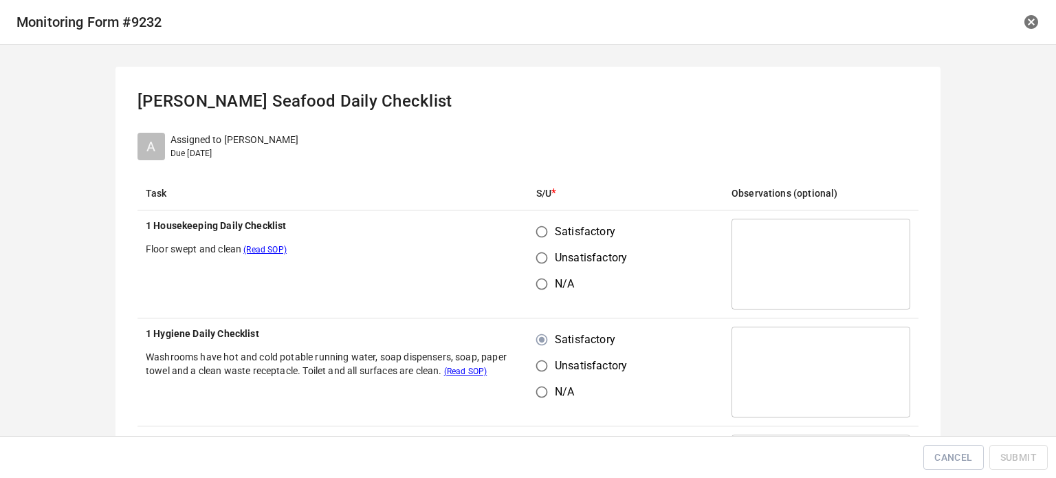
drag, startPoint x: 675, startPoint y: 228, endPoint x: 635, endPoint y: 236, distance: 41.4
click at [663, 229] on td "Satisfactory Unsatisfactory N/A" at bounding box center [625, 264] width 195 height 108
click at [547, 224] on input "Satisfactory" at bounding box center [542, 232] width 26 height 26
radio input "true"
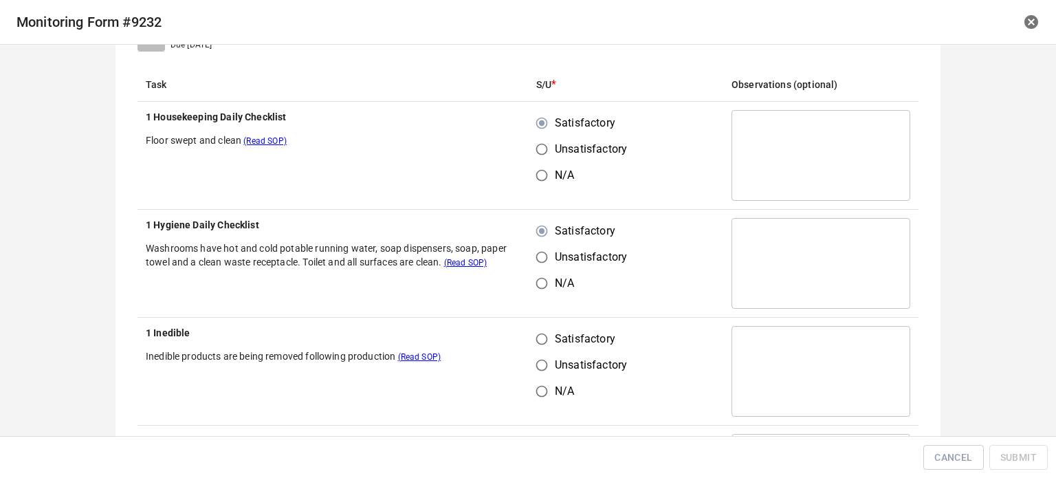
scroll to position [275, 0]
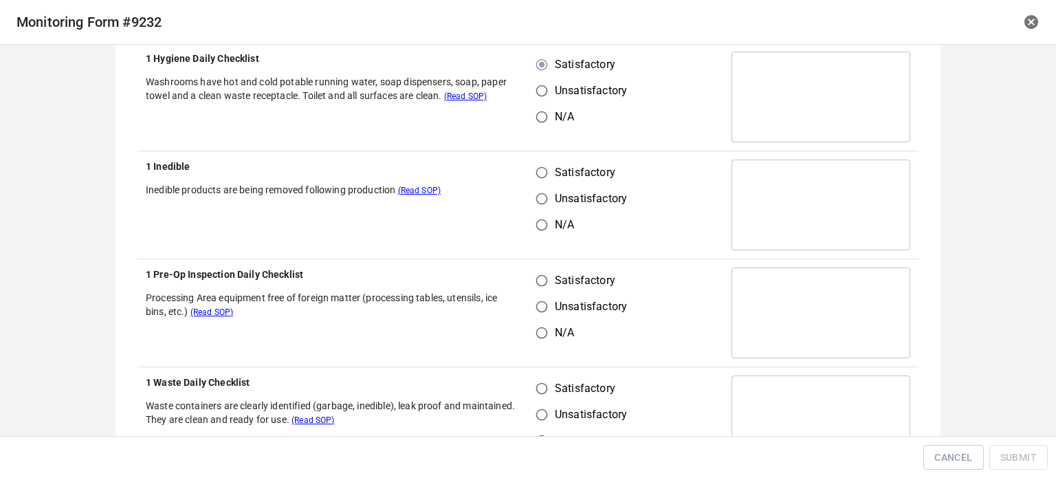
click at [542, 164] on input "Satisfactory" at bounding box center [542, 173] width 26 height 26
radio input "true"
click at [542, 268] on td "Satisfactory Unsatisfactory N/A" at bounding box center [625, 313] width 195 height 108
drag, startPoint x: 536, startPoint y: 276, endPoint x: 539, endPoint y: 364, distance: 88.1
click at [537, 285] on input "Satisfactory" at bounding box center [542, 281] width 26 height 26
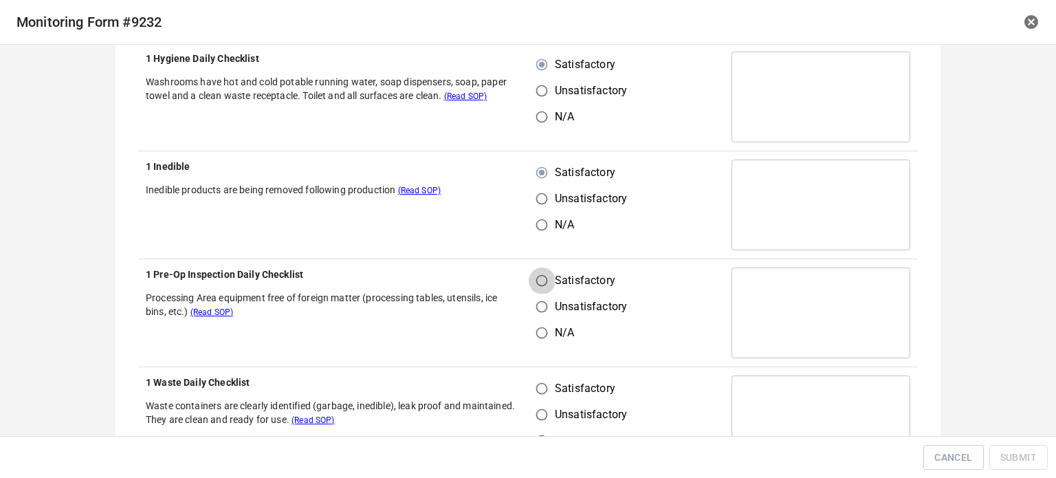
radio input "true"
drag, startPoint x: 531, startPoint y: 390, endPoint x: 567, endPoint y: 388, distance: 35.8
click at [536, 392] on input "Satisfactory" at bounding box center [542, 388] width 26 height 26
radio input "true"
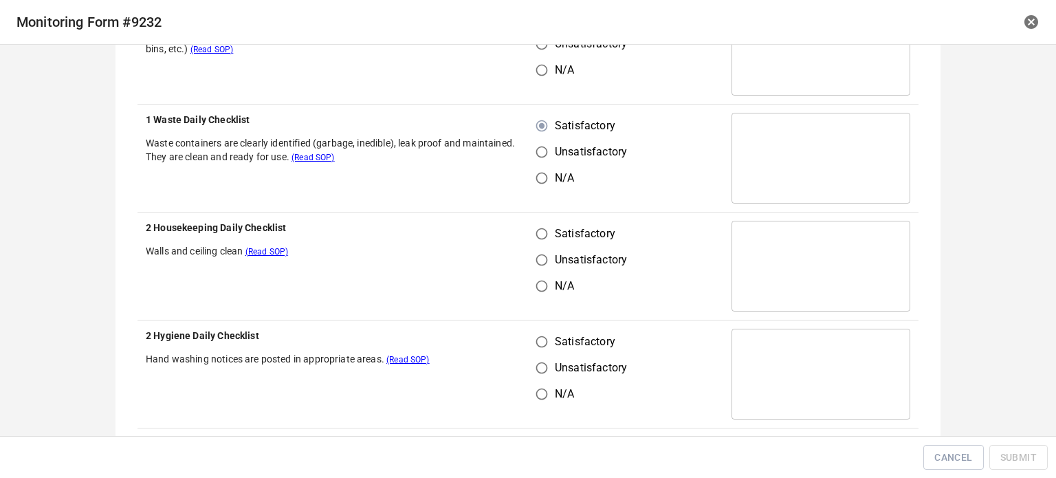
scroll to position [550, 0]
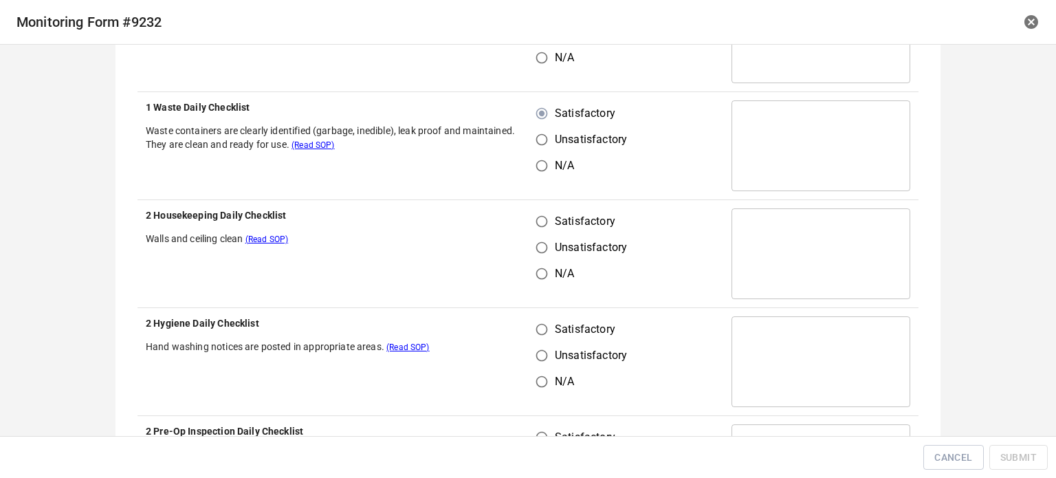
click at [530, 214] on input "Satisfactory" at bounding box center [542, 221] width 26 height 26
radio input "true"
drag, startPoint x: 534, startPoint y: 324, endPoint x: 547, endPoint y: 324, distance: 13.1
click at [534, 325] on input "Satisfactory" at bounding box center [542, 329] width 26 height 26
radio input "true"
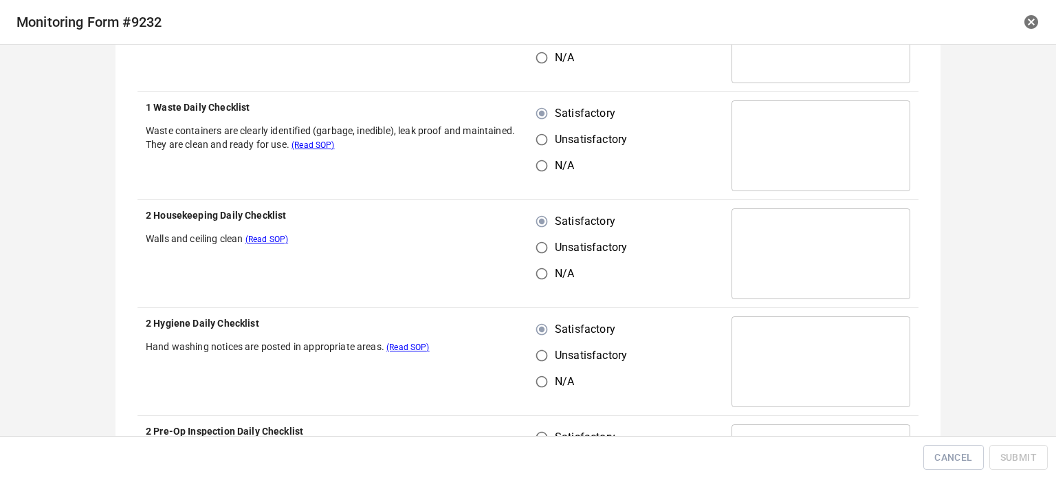
scroll to position [756, 0]
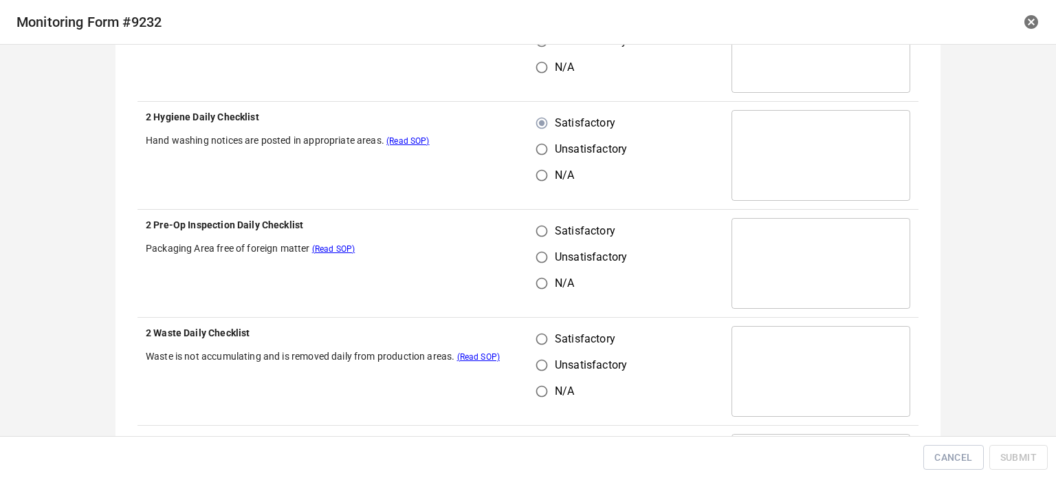
click at [532, 233] on input "Satisfactory" at bounding box center [542, 231] width 26 height 26
radio input "true"
drag, startPoint x: 534, startPoint y: 318, endPoint x: 586, endPoint y: 326, distance: 52.9
click at [536, 321] on td "Satisfactory Unsatisfactory N/A" at bounding box center [625, 372] width 195 height 108
click at [522, 333] on th "2 Waste Daily Checklist Waste is not accumulating and is removed daily from pro…" at bounding box center [333, 372] width 391 height 108
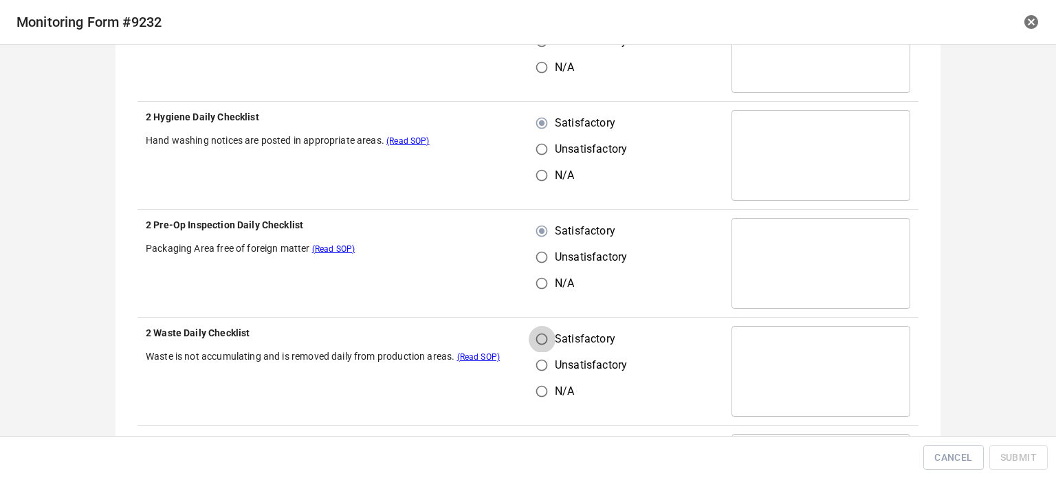
click at [545, 336] on input "Satisfactory" at bounding box center [542, 339] width 26 height 26
radio input "true"
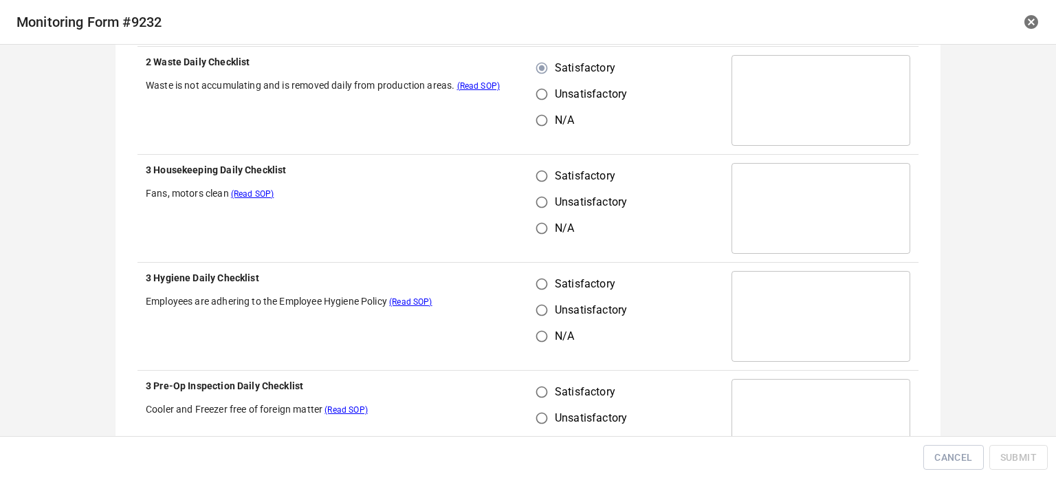
scroll to position [1032, 0]
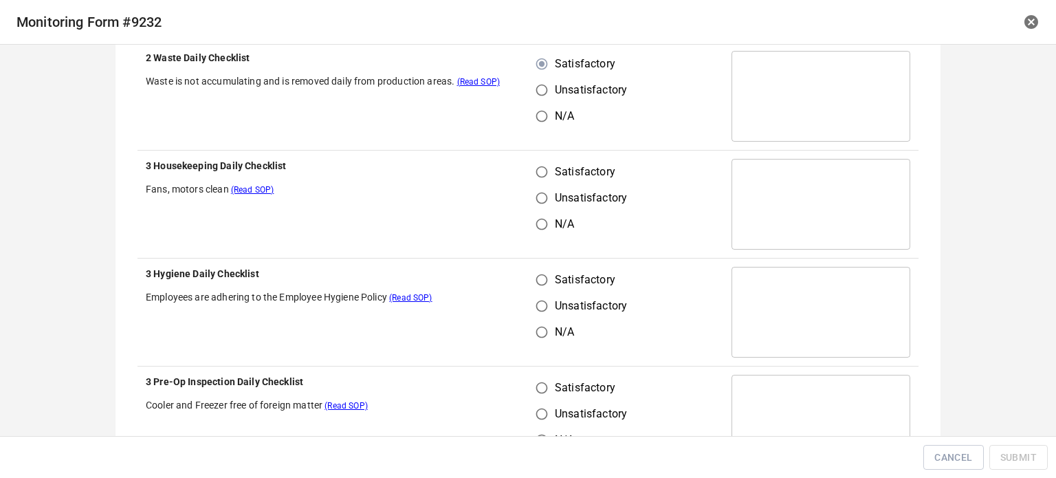
click at [531, 164] on input "Satisfactory" at bounding box center [542, 172] width 26 height 26
radio input "true"
click at [533, 274] on input "Satisfactory" at bounding box center [542, 280] width 26 height 26
radio input "true"
click at [541, 390] on input "Satisfactory" at bounding box center [542, 388] width 26 height 26
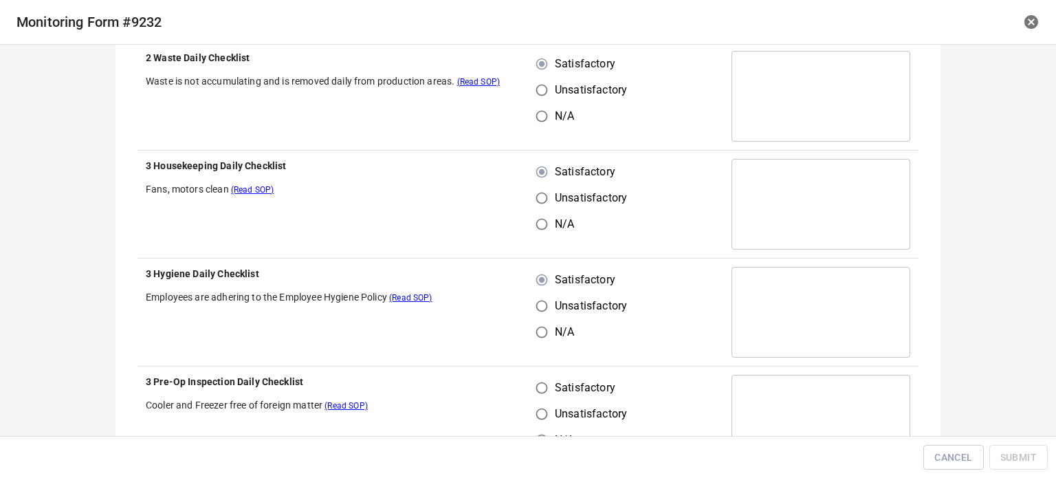
radio input "true"
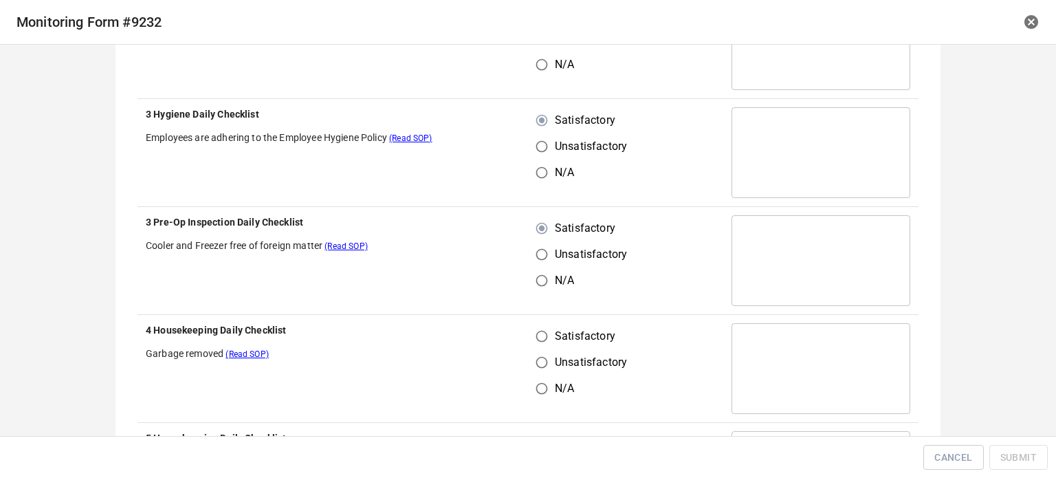
scroll to position [1307, 0]
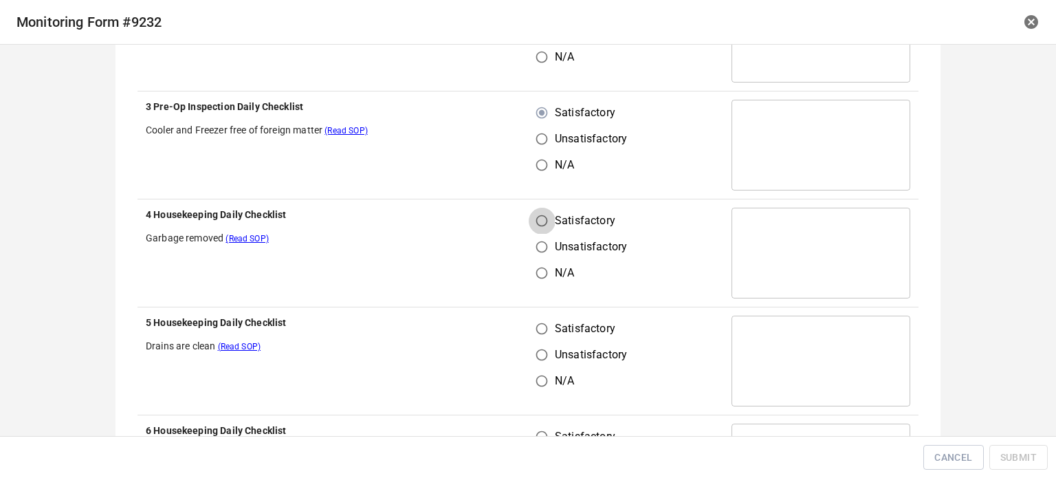
click at [536, 230] on input "Satisfactory" at bounding box center [542, 221] width 26 height 26
radio input "true"
click at [541, 322] on input "Satisfactory" at bounding box center [542, 329] width 26 height 26
radio input "true"
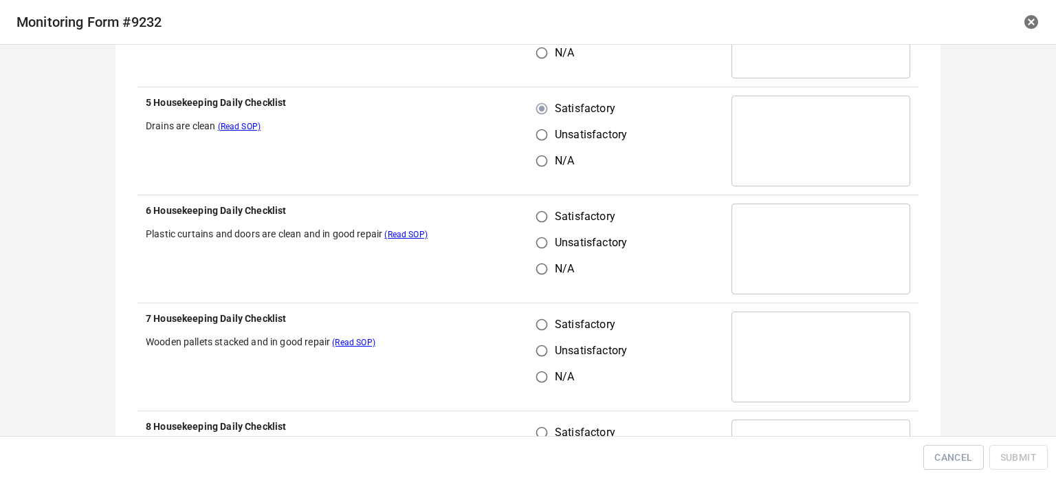
scroll to position [1582, 0]
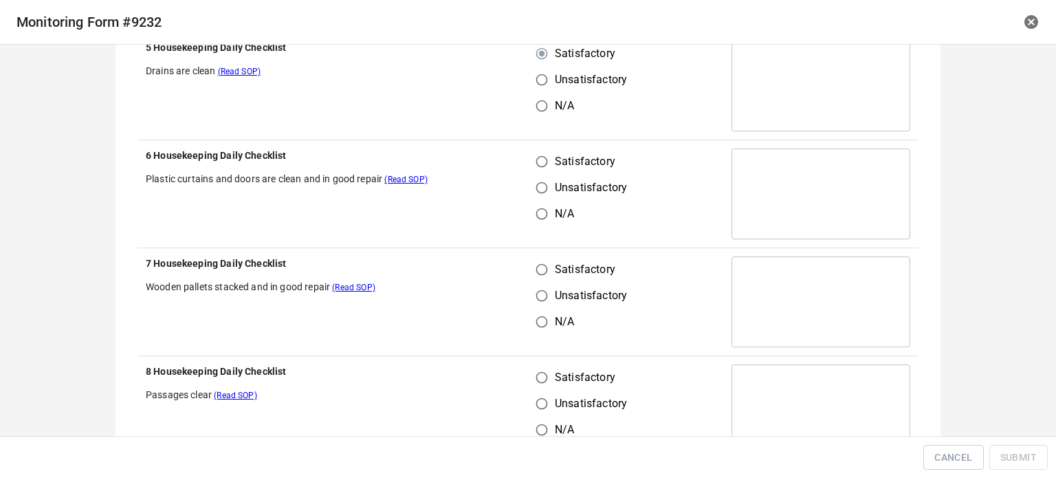
drag, startPoint x: 535, startPoint y: 159, endPoint x: 539, endPoint y: 255, distance: 96.4
click at [535, 160] on input "Satisfactory" at bounding box center [542, 162] width 26 height 26
radio input "true"
drag, startPoint x: 538, startPoint y: 270, endPoint x: 551, endPoint y: 283, distance: 18.5
click at [546, 276] on input "Satisfactory" at bounding box center [542, 270] width 26 height 26
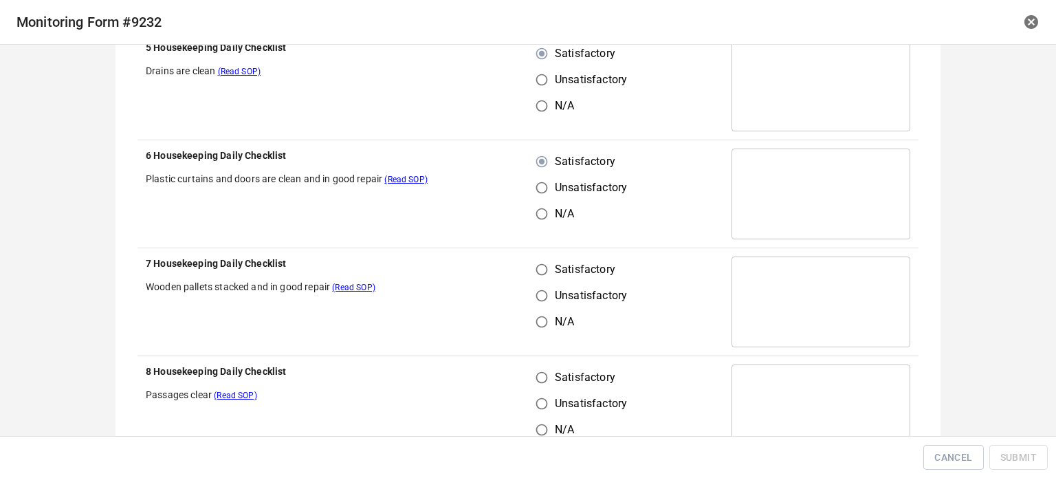
radio input "true"
drag, startPoint x: 546, startPoint y: 391, endPoint x: 556, endPoint y: 375, distance: 17.9
click at [547, 392] on input "Unsatisfactory" at bounding box center [542, 404] width 26 height 26
radio input "true"
drag, startPoint x: 542, startPoint y: 375, endPoint x: 613, endPoint y: 296, distance: 106.2
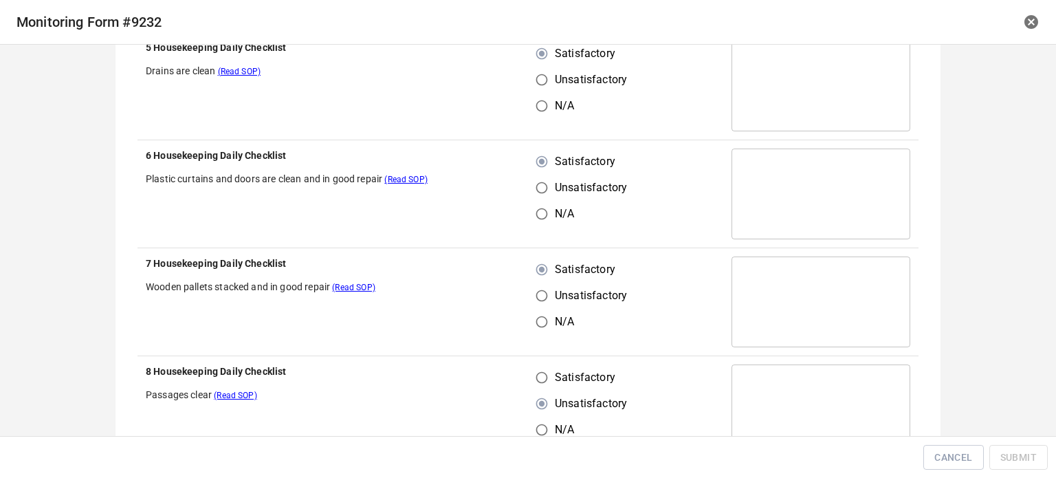
click at [549, 371] on input "Satisfactory" at bounding box center [542, 377] width 26 height 26
radio input "true"
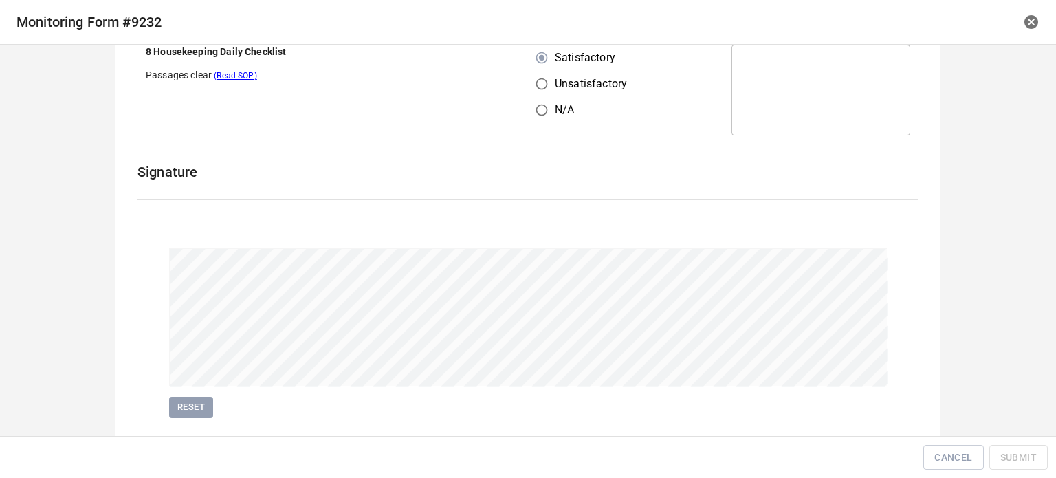
scroll to position [1934, 0]
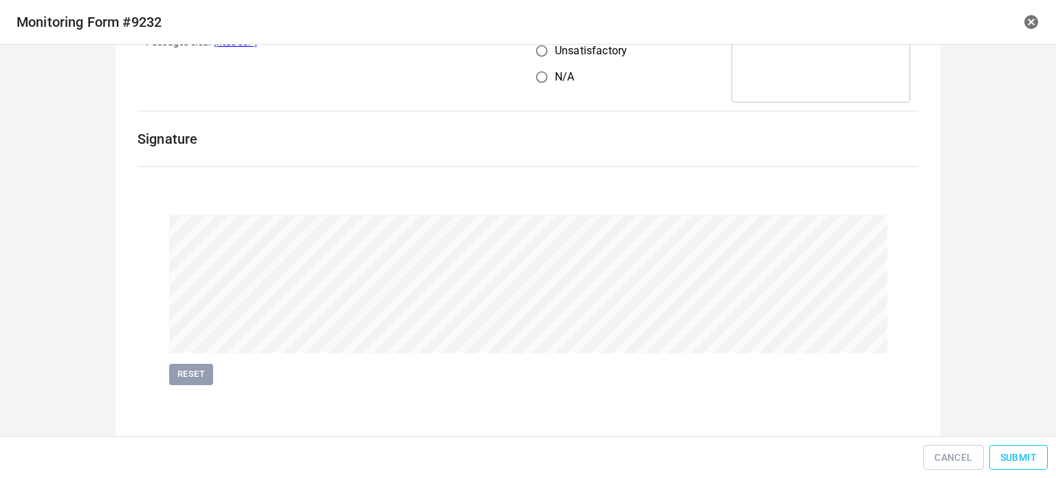
click at [1005, 450] on span "Submit" at bounding box center [1019, 457] width 36 height 17
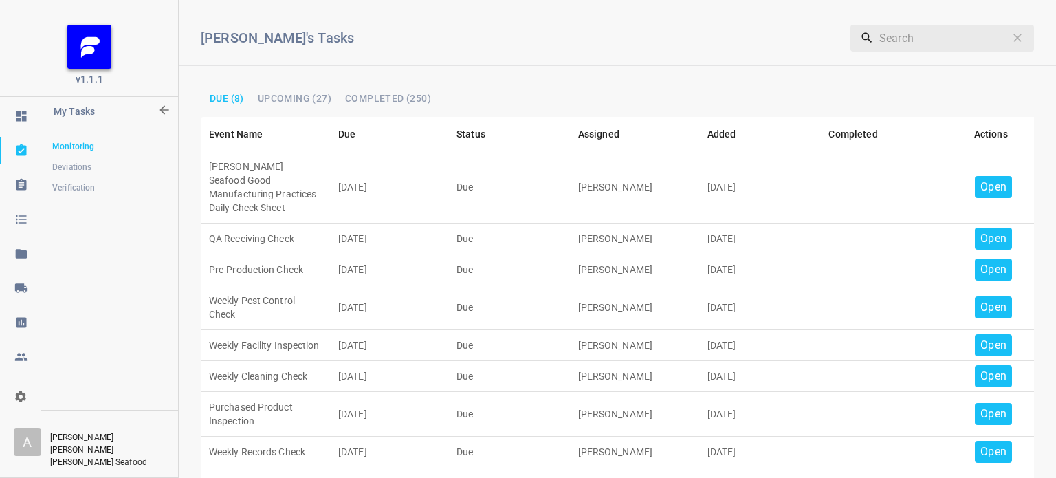
click at [984, 186] on p "Open" at bounding box center [994, 187] width 26 height 17
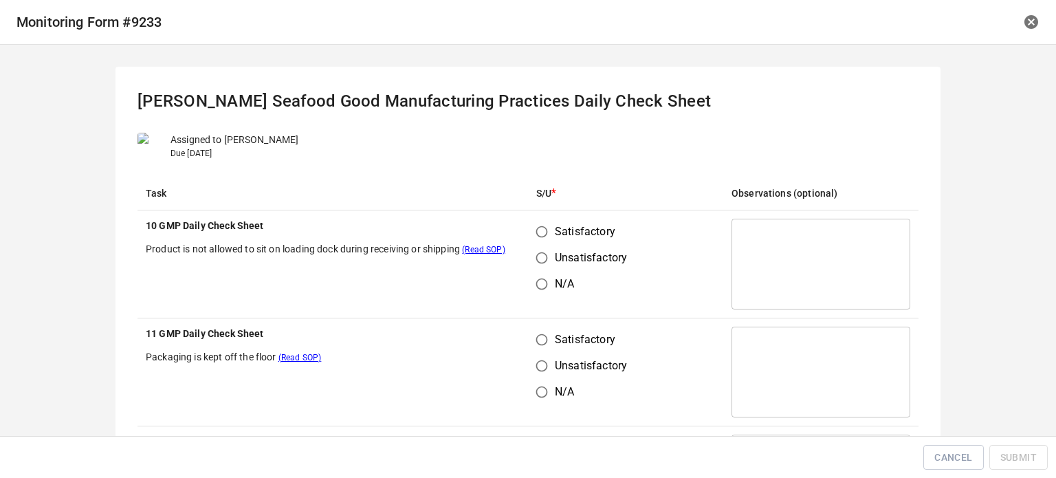
click at [536, 233] on input "Satisfactory" at bounding box center [542, 232] width 26 height 26
radio input "true"
drag, startPoint x: 525, startPoint y: 326, endPoint x: 555, endPoint y: 339, distance: 32.3
click at [543, 335] on td "Satisfactory Unsatisfactory N/A" at bounding box center [625, 372] width 195 height 108
click at [551, 331] on label "Satisfactory" at bounding box center [578, 340] width 98 height 26
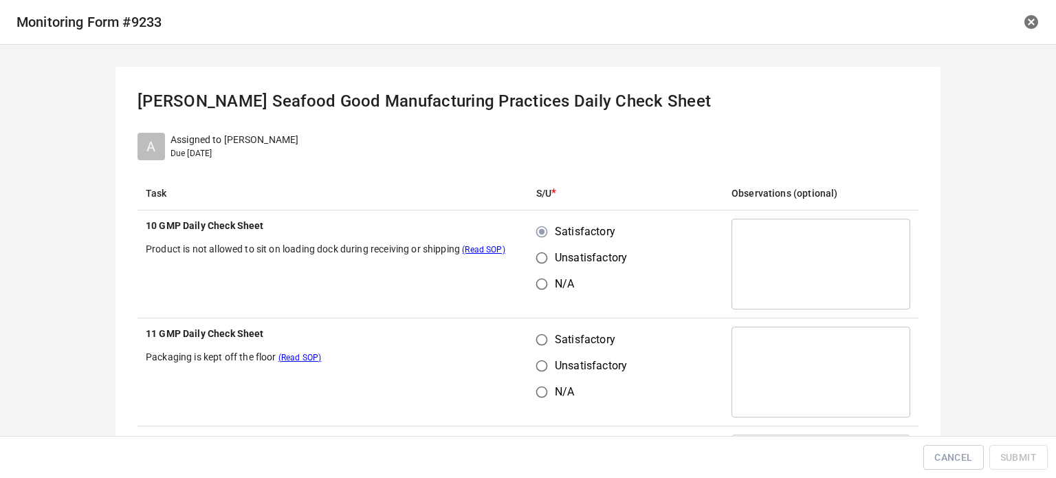
click at [551, 331] on input "Satisfactory" at bounding box center [542, 340] width 26 height 26
radio input "true"
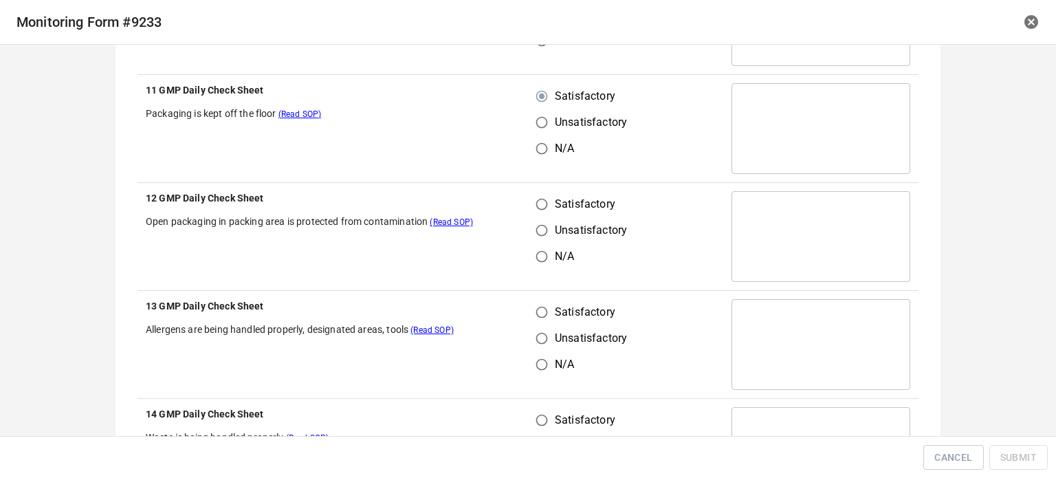
scroll to position [275, 0]
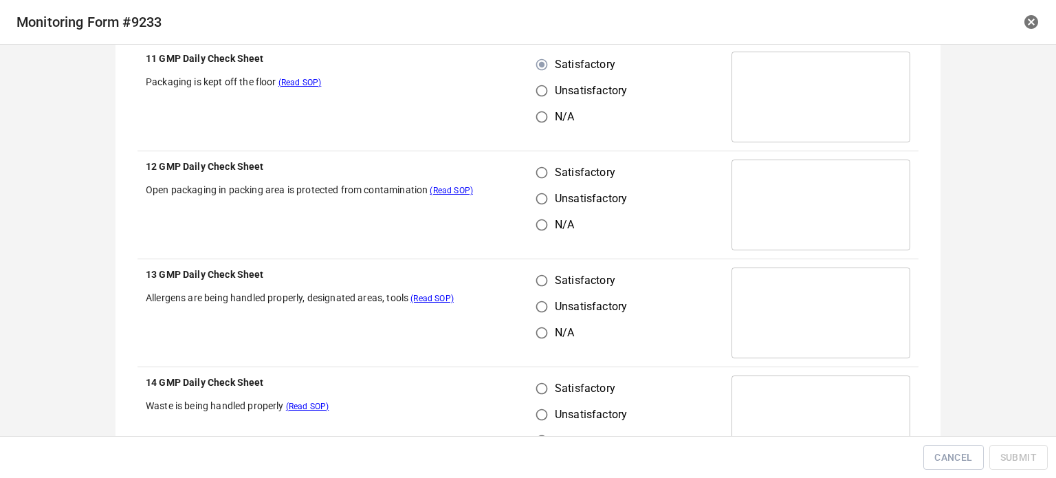
click at [539, 174] on input "Satisfactory" at bounding box center [542, 173] width 26 height 26
radio input "true"
drag, startPoint x: 536, startPoint y: 276, endPoint x: 541, endPoint y: 283, distance: 7.8
click at [539, 280] on input "Satisfactory" at bounding box center [542, 281] width 26 height 26
radio input "true"
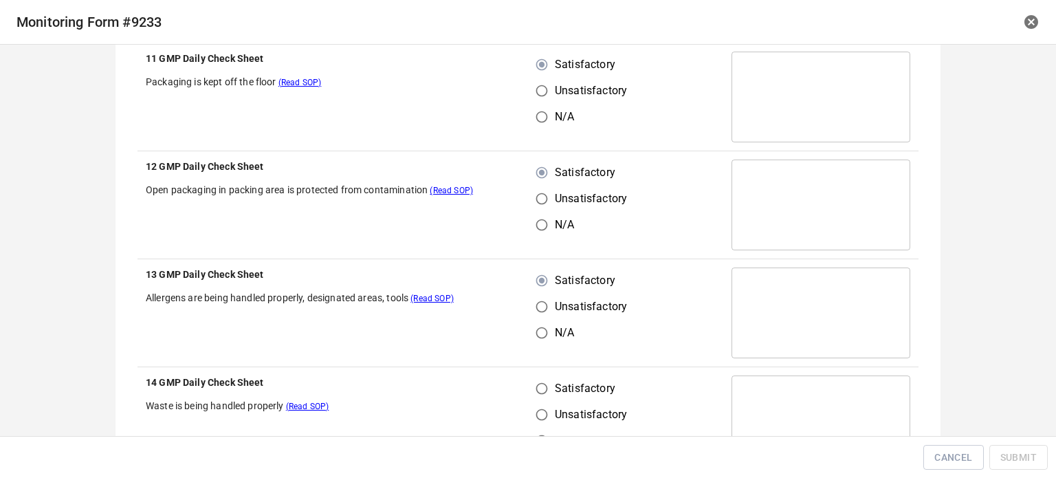
drag, startPoint x: 532, startPoint y: 400, endPoint x: 542, endPoint y: 396, distance: 11.1
click at [532, 400] on input "Satisfactory" at bounding box center [542, 388] width 26 height 26
radio input "true"
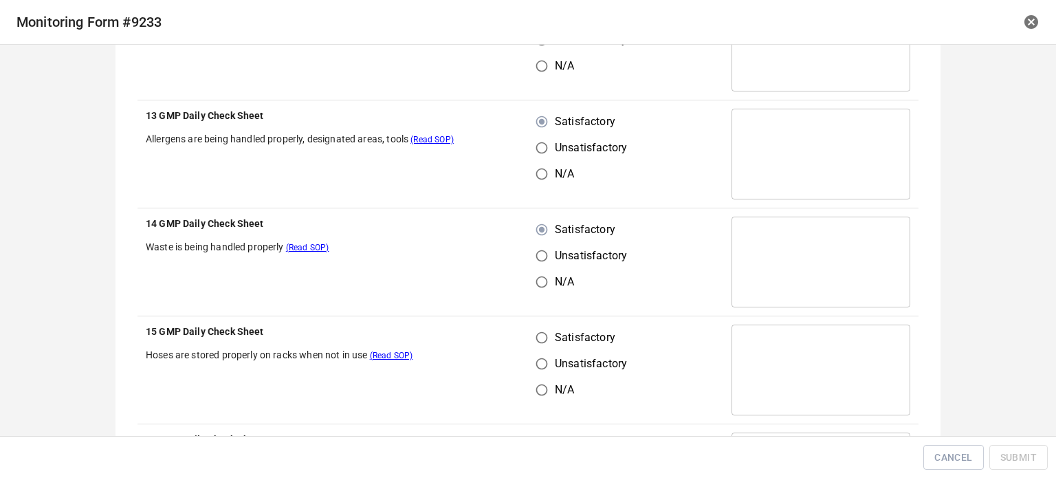
scroll to position [550, 0]
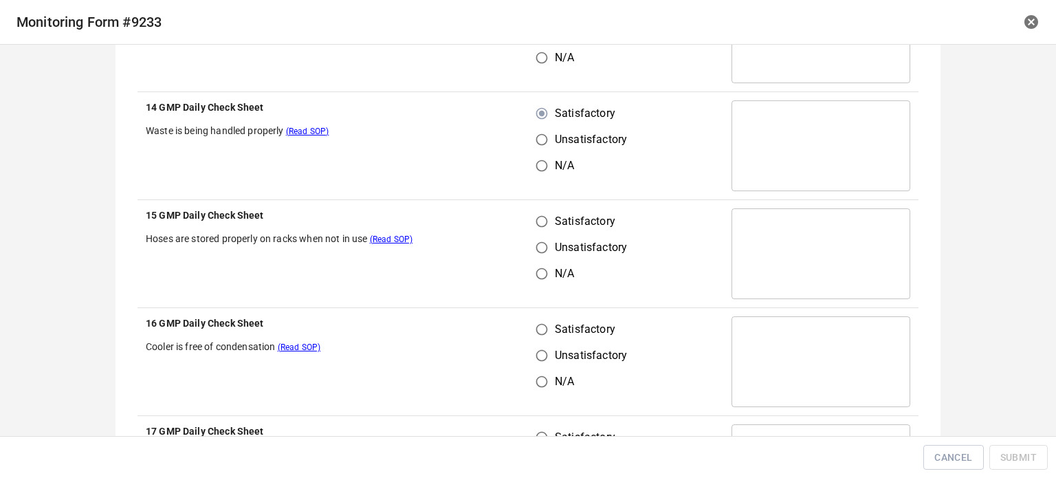
click at [548, 221] on input "Satisfactory" at bounding box center [542, 221] width 26 height 26
radio input "true"
click at [539, 338] on input "Satisfactory" at bounding box center [542, 329] width 26 height 26
radio input "true"
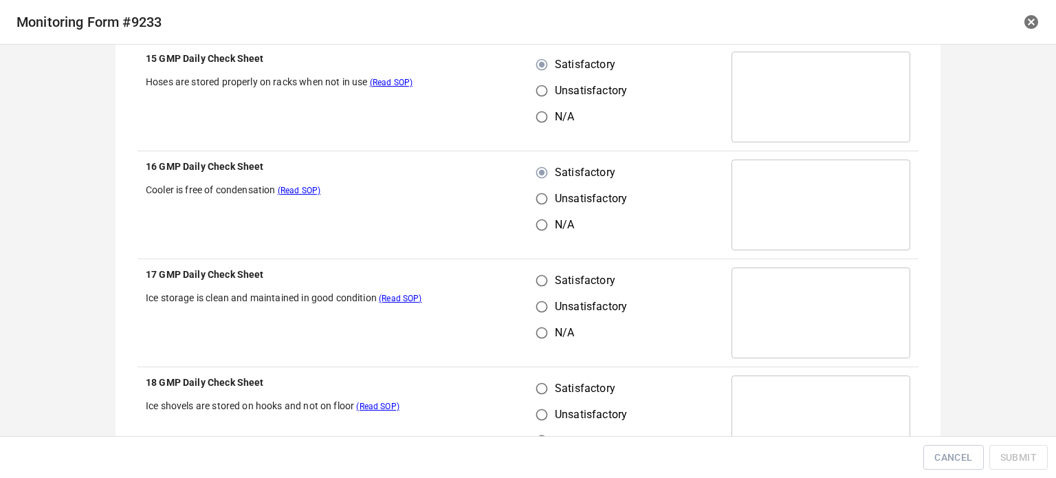
scroll to position [894, 0]
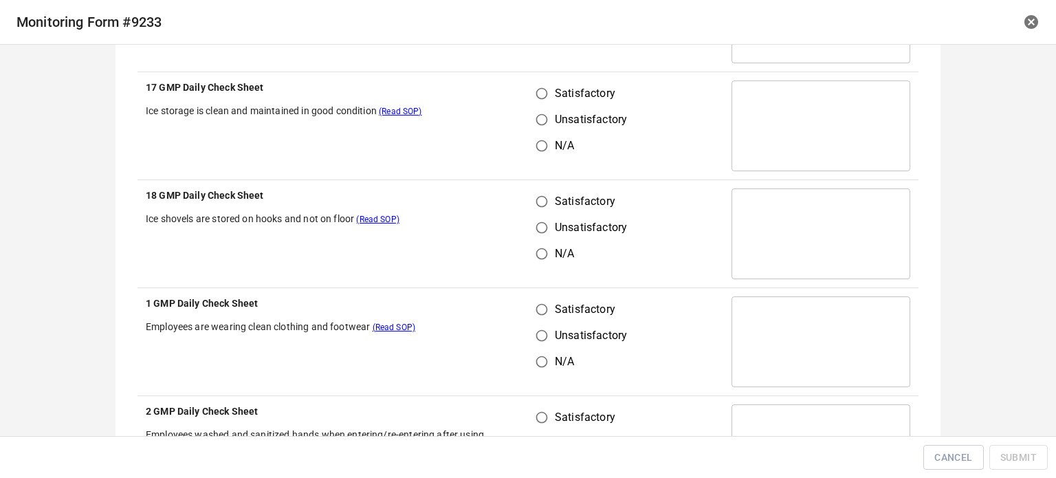
click at [541, 193] on input "Satisfactory" at bounding box center [542, 201] width 26 height 26
radio input "true"
drag, startPoint x: 541, startPoint y: 98, endPoint x: 542, endPoint y: 190, distance: 92.2
click at [540, 98] on input "Satisfactory" at bounding box center [542, 93] width 26 height 26
radio input "true"
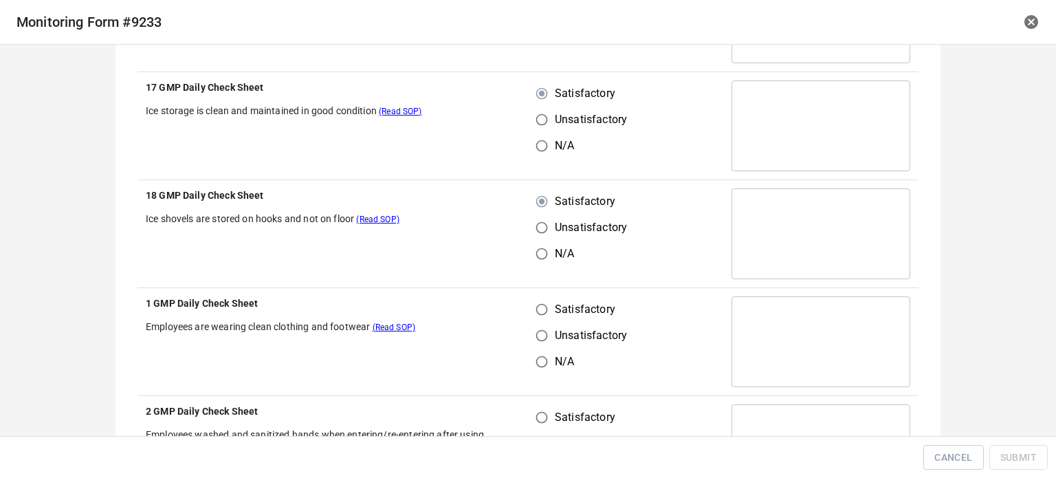
drag, startPoint x: 538, startPoint y: 312, endPoint x: 538, endPoint y: 338, distance: 25.5
click at [538, 313] on input "Satisfactory" at bounding box center [542, 309] width 26 height 26
radio input "true"
drag, startPoint x: 536, startPoint y: 422, endPoint x: 627, endPoint y: 272, distance: 175.6
click at [536, 422] on input "Satisfactory" at bounding box center [542, 417] width 26 height 26
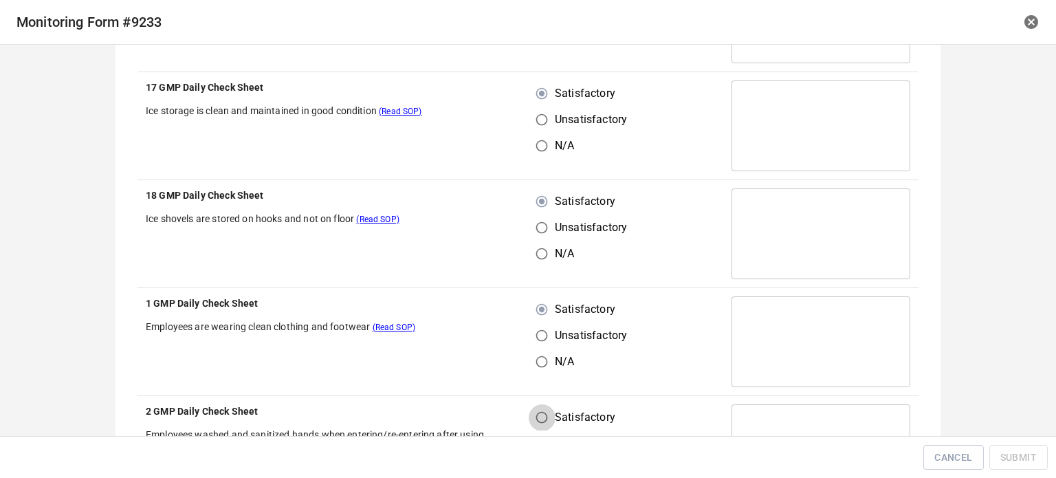
radio input "true"
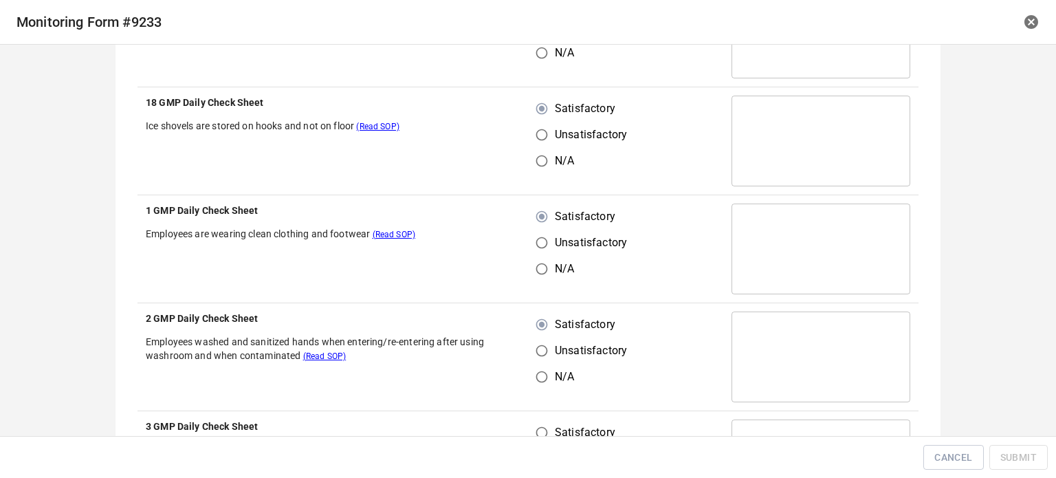
scroll to position [1169, 0]
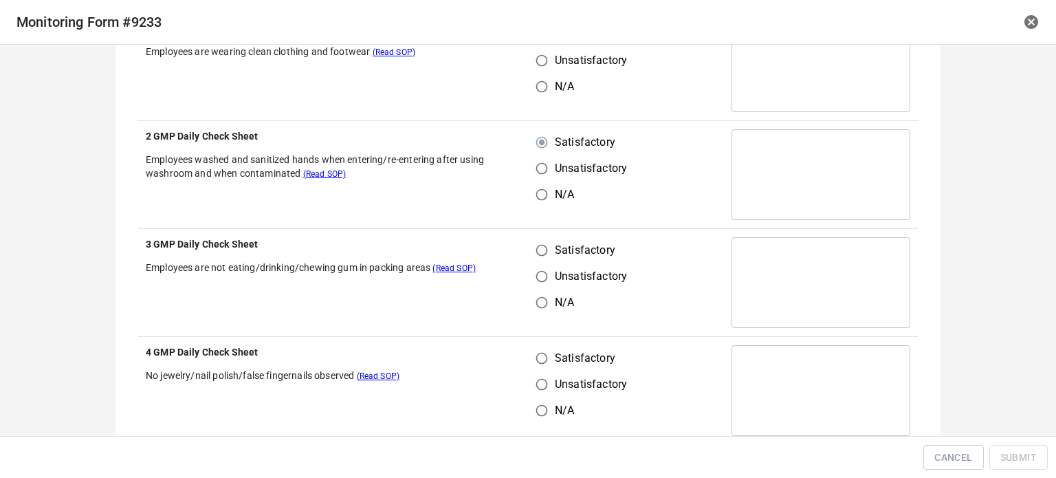
click at [533, 246] on input "Satisfactory" at bounding box center [542, 250] width 26 height 26
radio input "true"
drag, startPoint x: 536, startPoint y: 357, endPoint x: 619, endPoint y: 268, distance: 121.2
click at [553, 358] on label "Satisfactory" at bounding box center [578, 358] width 98 height 26
click at [553, 358] on input "Satisfactory" at bounding box center [542, 358] width 26 height 26
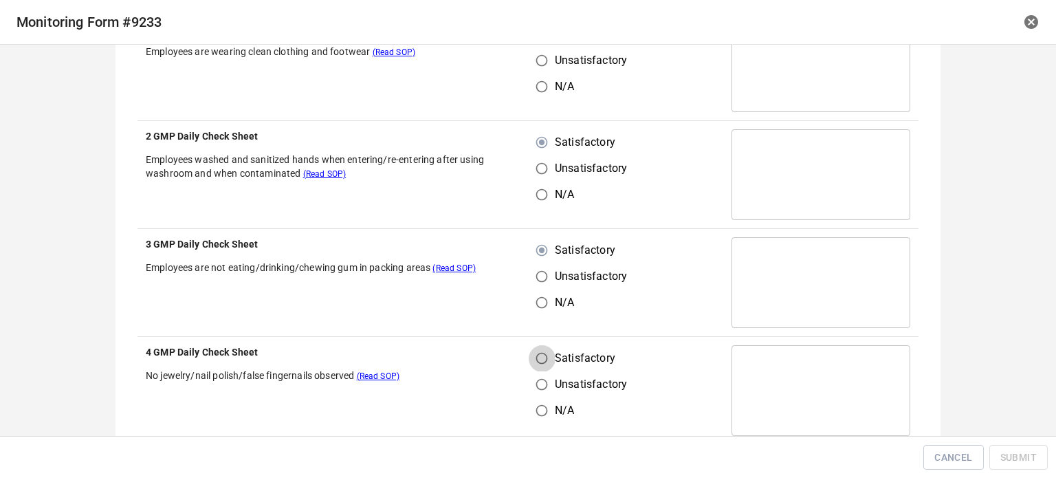
radio input "true"
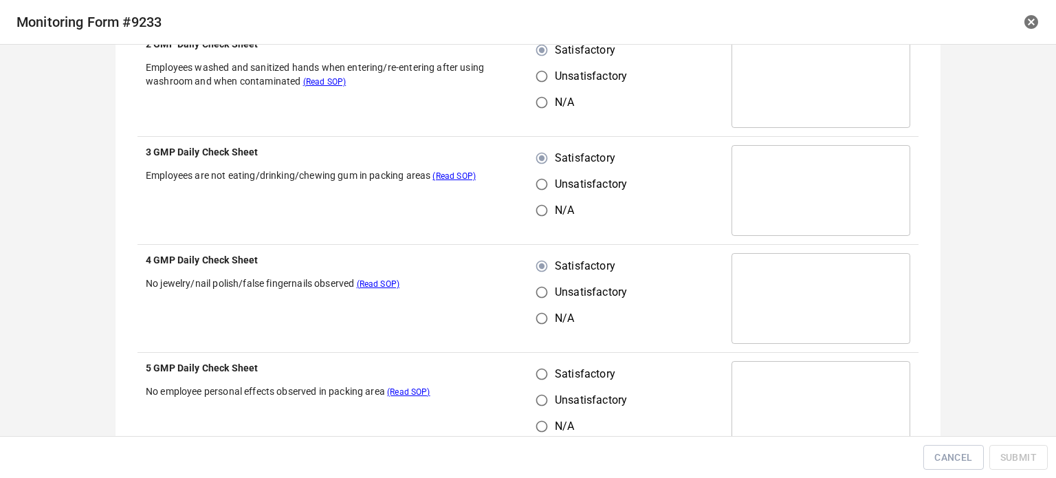
scroll to position [1444, 0]
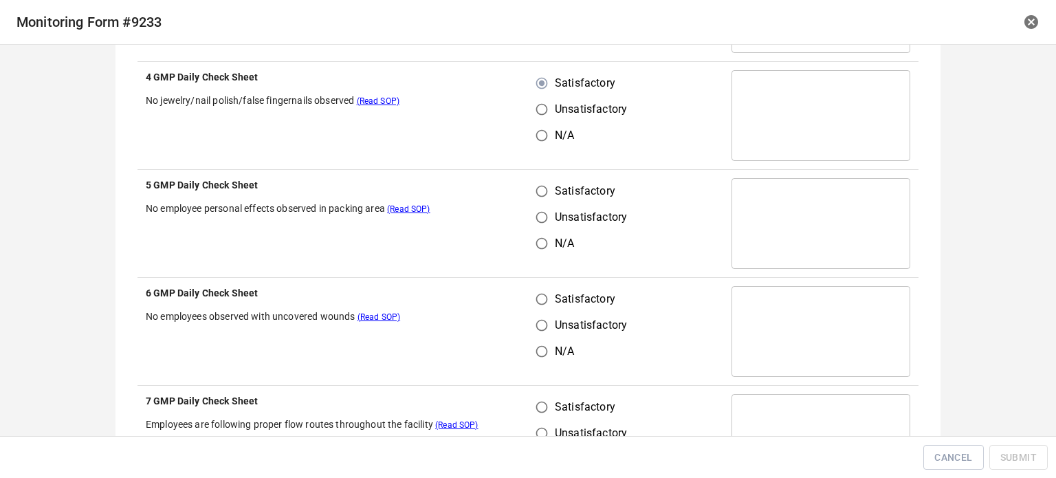
click at [536, 187] on input "Satisfactory" at bounding box center [542, 191] width 26 height 26
radio input "true"
click at [534, 305] on input "Satisfactory" at bounding box center [542, 299] width 26 height 26
radio input "true"
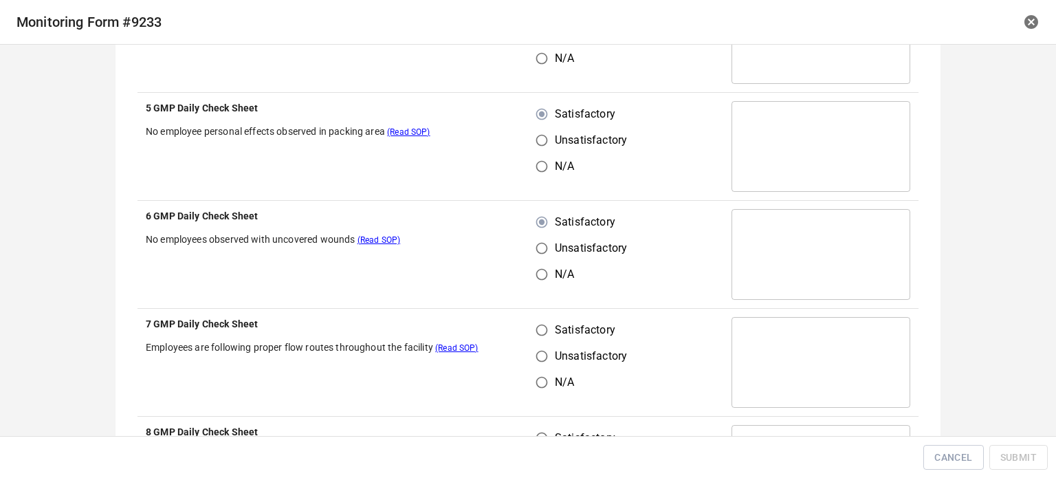
scroll to position [1719, 0]
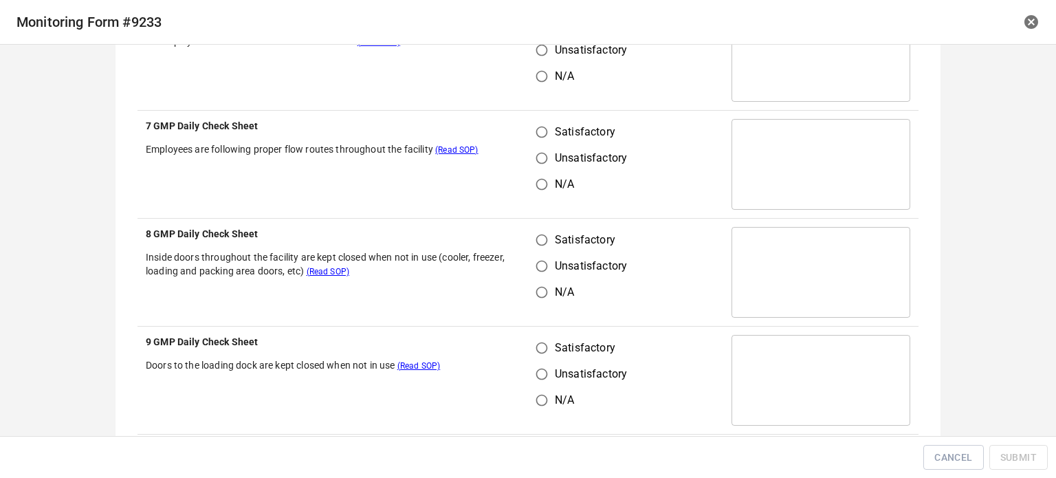
click at [531, 129] on input "Satisfactory" at bounding box center [542, 132] width 26 height 26
radio input "true"
click at [545, 247] on input "Satisfactory" at bounding box center [542, 240] width 26 height 26
radio input "true"
click at [539, 351] on input "Satisfactory" at bounding box center [542, 348] width 26 height 26
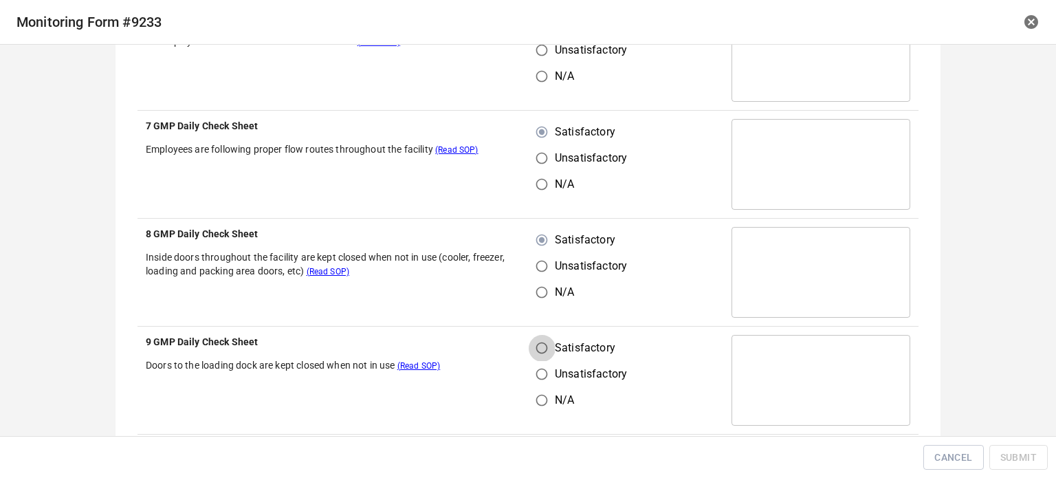
radio input "true"
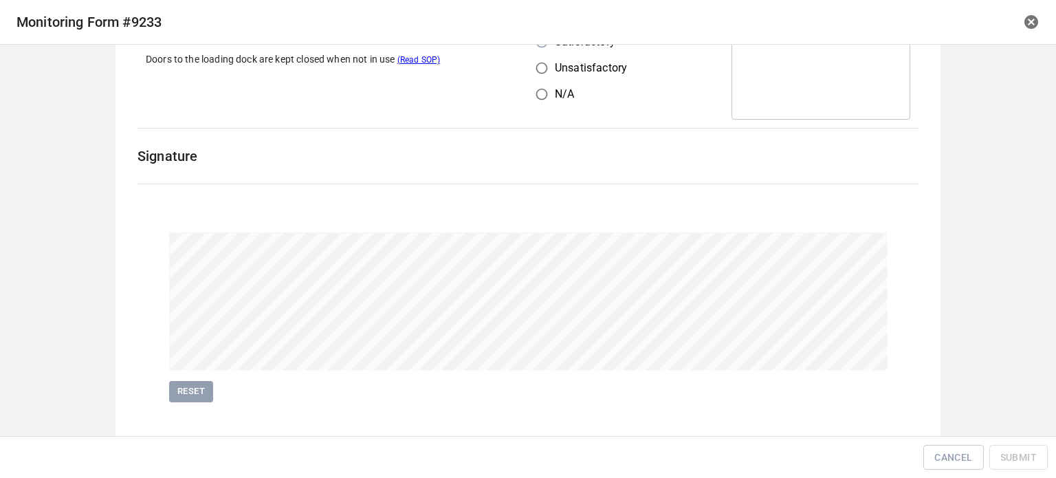
scroll to position [2042, 0]
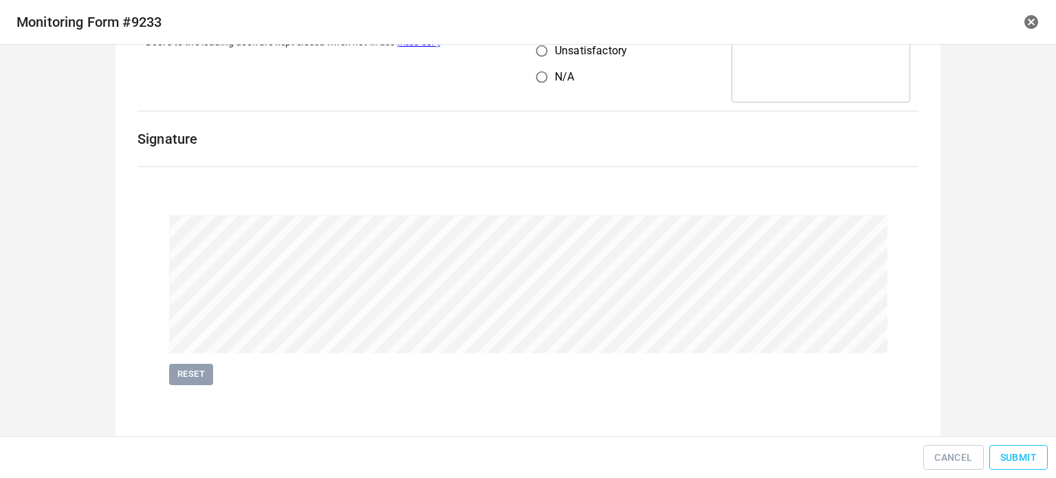
click at [1018, 461] on span "Submit" at bounding box center [1019, 457] width 36 height 17
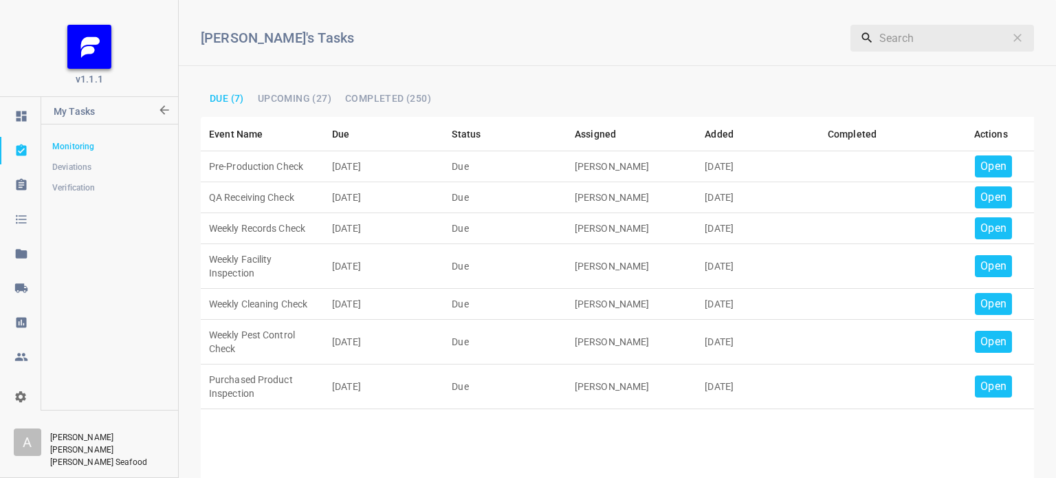
click at [982, 164] on p "Open" at bounding box center [994, 166] width 26 height 17
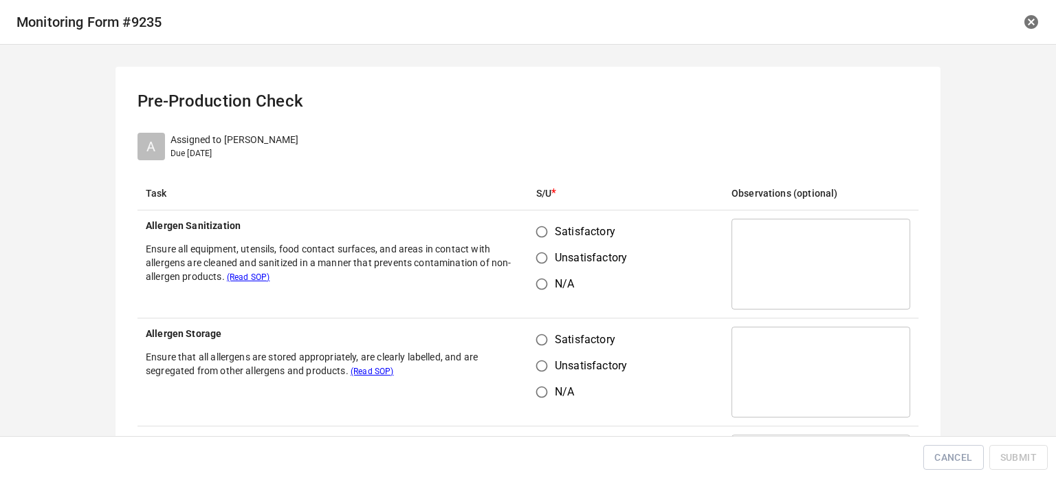
click at [555, 231] on span "Satisfactory" at bounding box center [585, 232] width 61 height 17
click at [550, 231] on input "Satisfactory" at bounding box center [542, 232] width 26 height 26
radio input "true"
click at [530, 357] on input "Unsatisfactory" at bounding box center [542, 366] width 26 height 26
radio input "true"
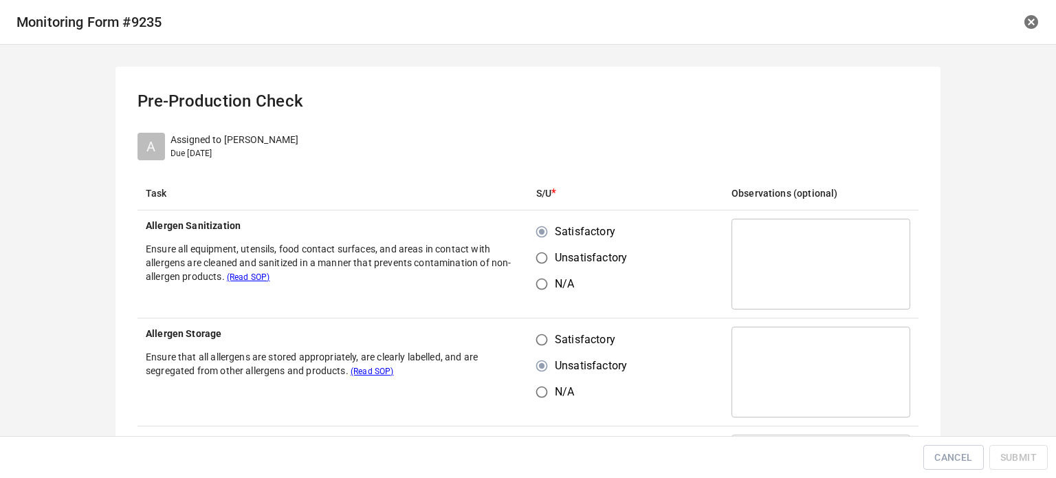
scroll to position [138, 0]
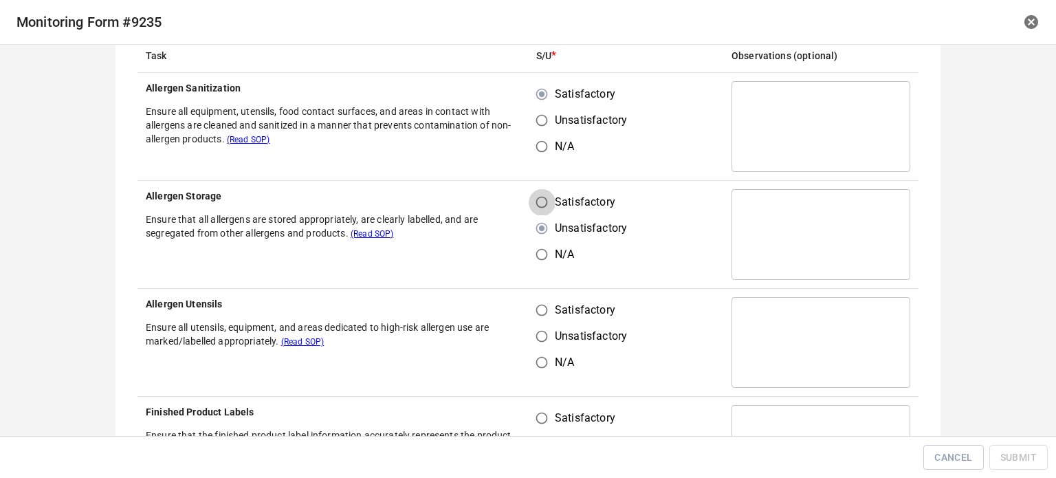
click at [541, 206] on input "Satisfactory" at bounding box center [542, 202] width 26 height 26
radio input "true"
click at [545, 307] on input "Satisfactory" at bounding box center [542, 310] width 26 height 26
radio input "true"
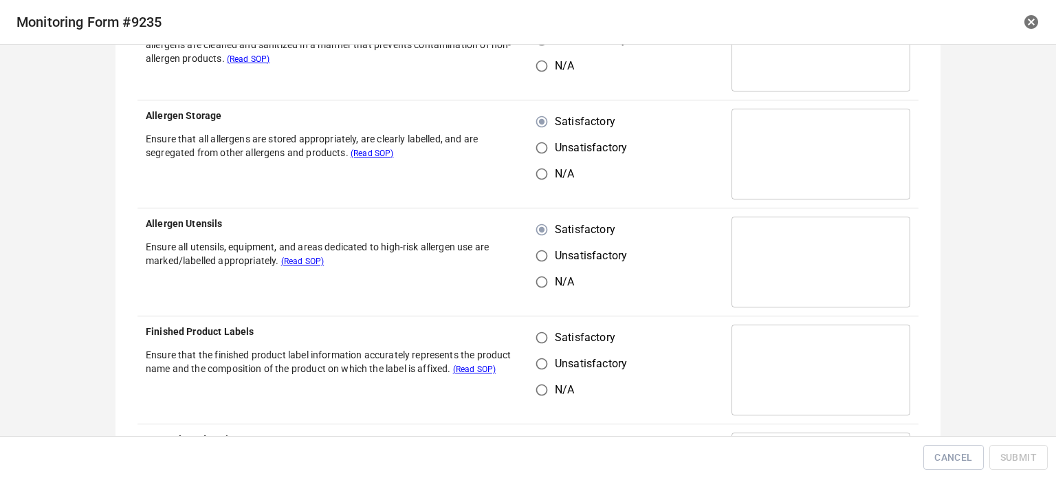
scroll to position [344, 0]
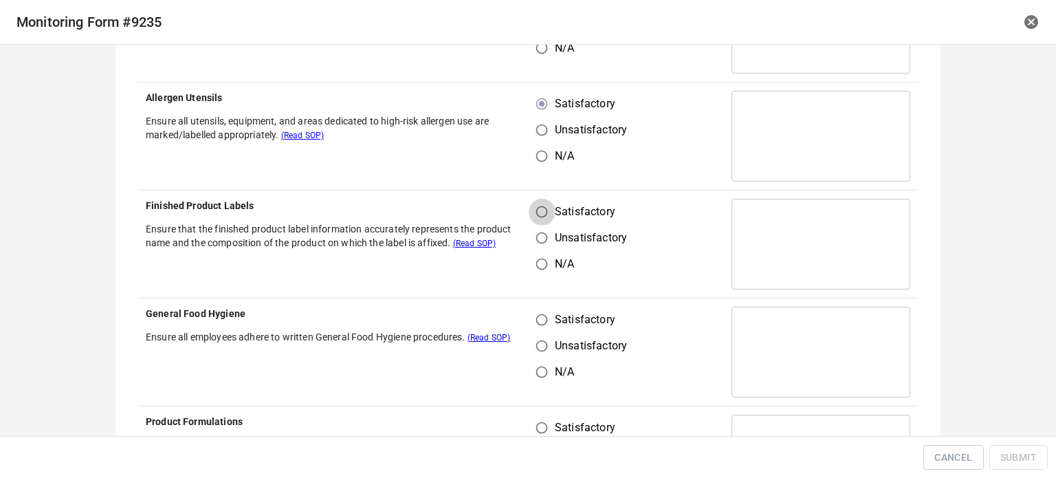
click at [543, 208] on input "Satisfactory" at bounding box center [542, 212] width 26 height 26
radio input "true"
click at [548, 310] on input "Satisfactory" at bounding box center [542, 320] width 26 height 26
radio input "true"
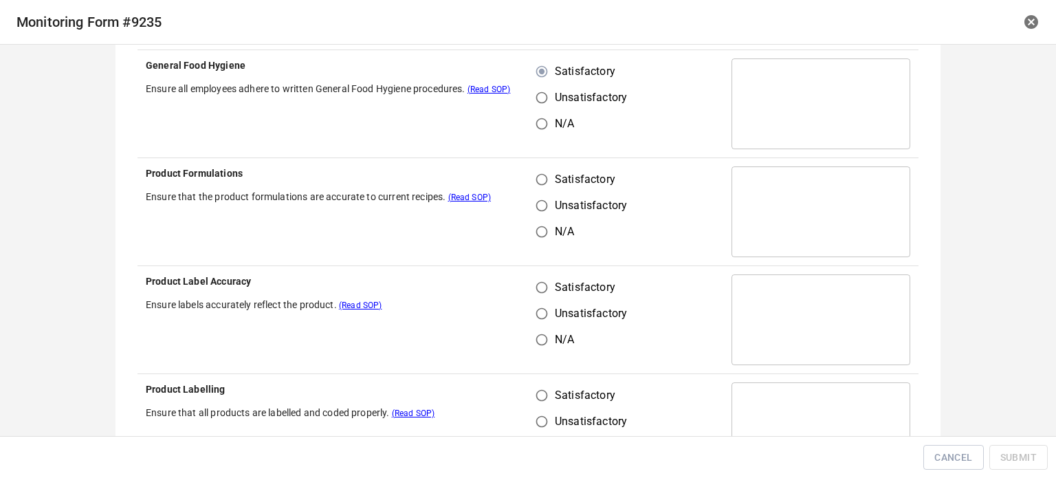
scroll to position [619, 0]
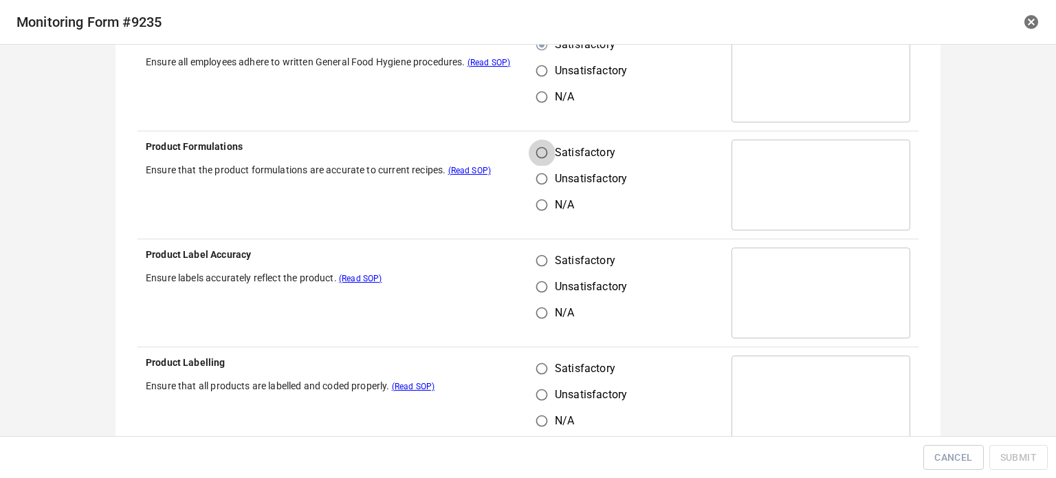
click at [534, 153] on input "Satisfactory" at bounding box center [542, 153] width 26 height 26
radio input "true"
click at [542, 266] on input "Satisfactory" at bounding box center [542, 261] width 26 height 26
radio input "true"
click at [532, 386] on input "Unsatisfactory" at bounding box center [542, 395] width 26 height 26
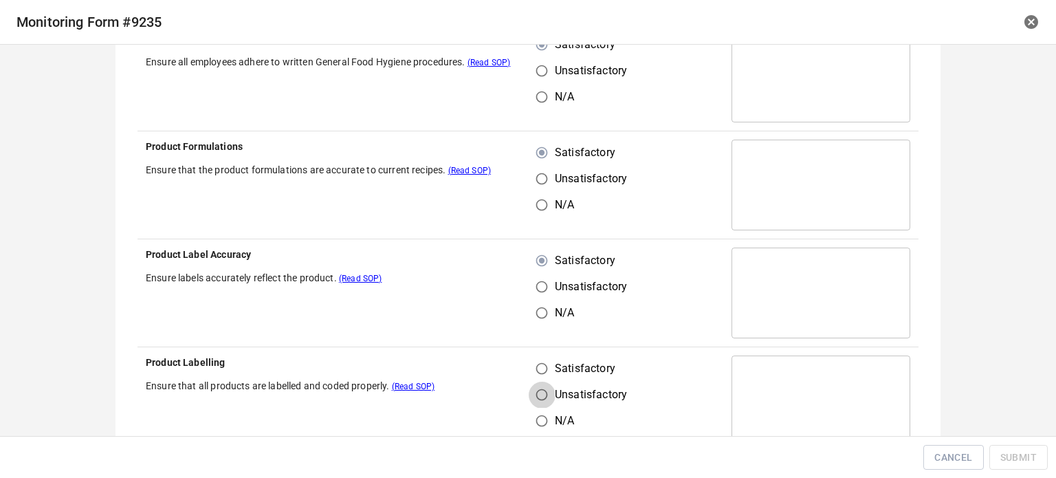
radio input "true"
drag, startPoint x: 538, startPoint y: 371, endPoint x: 556, endPoint y: 357, distance: 23.0
click at [538, 371] on input "Satisfactory" at bounding box center [542, 369] width 26 height 26
radio input "true"
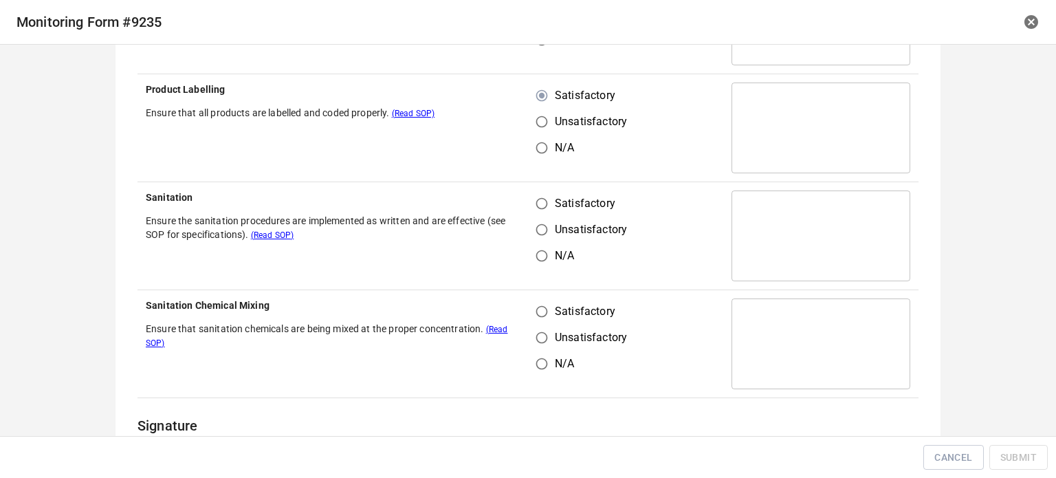
scroll to position [894, 0]
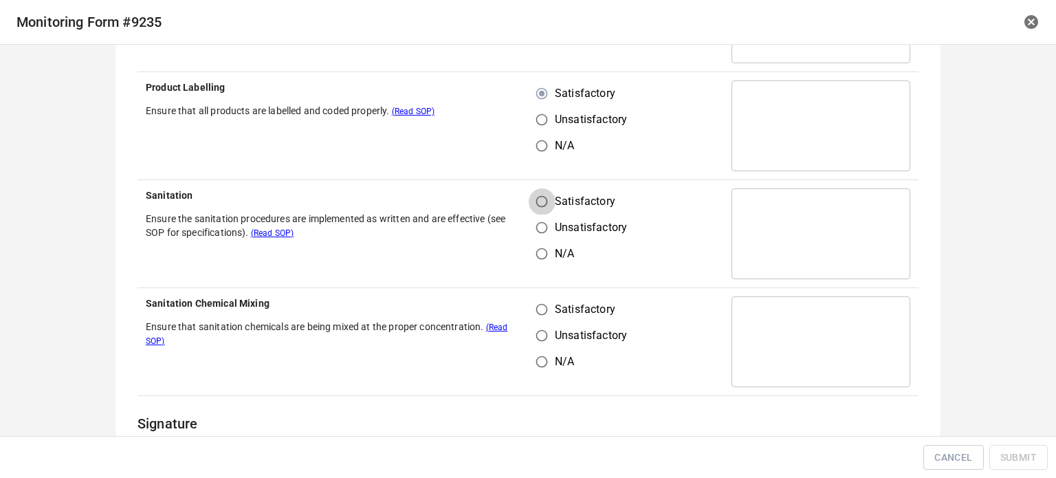
click at [538, 206] on input "Satisfactory" at bounding box center [542, 201] width 26 height 26
radio input "true"
drag, startPoint x: 542, startPoint y: 311, endPoint x: 569, endPoint y: 326, distance: 30.8
click at [542, 312] on input "Satisfactory" at bounding box center [542, 309] width 26 height 26
radio input "true"
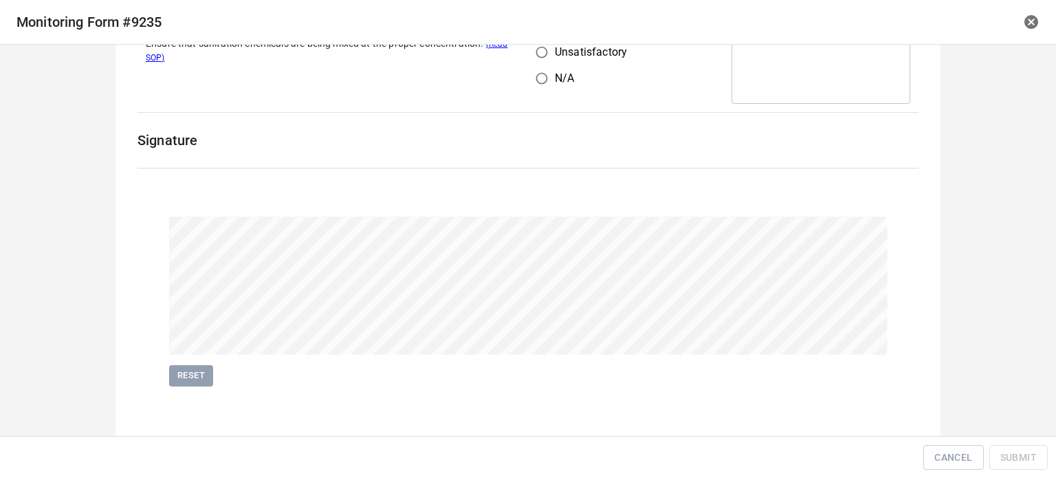
scroll to position [1180, 0]
drag, startPoint x: 184, startPoint y: 362, endPoint x: 457, endPoint y: 354, distance: 272.5
click at [188, 362] on button "Reset" at bounding box center [191, 372] width 44 height 21
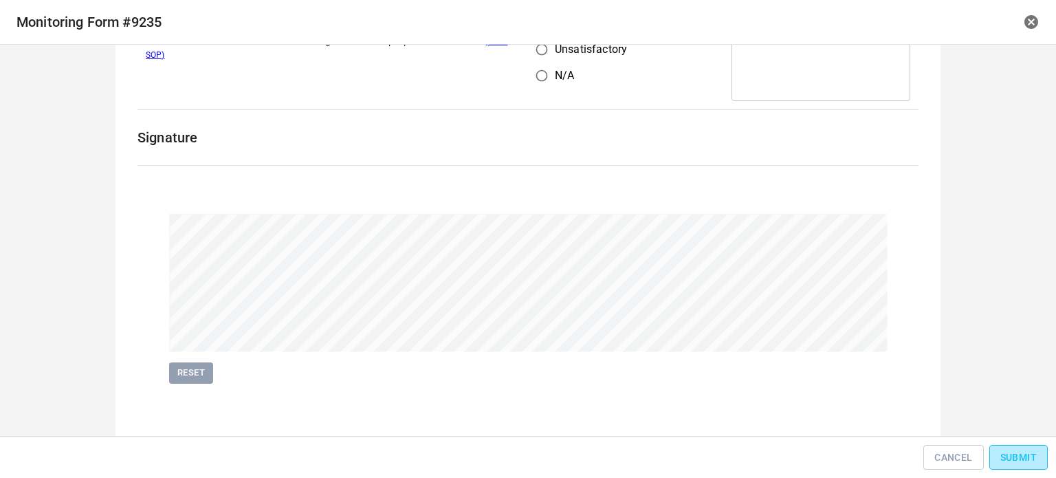
click at [999, 464] on button "Submit" at bounding box center [1019, 457] width 58 height 25
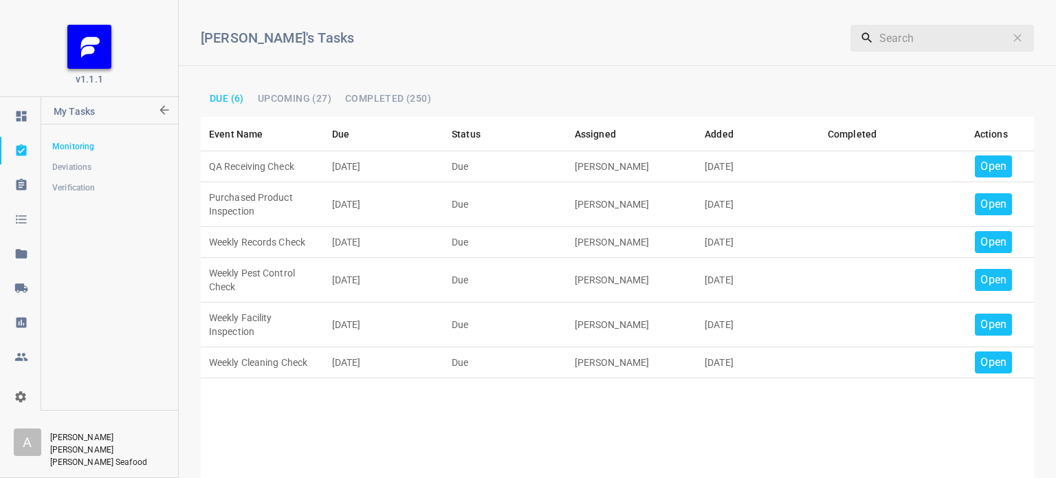
click at [1002, 157] on td "Open" at bounding box center [991, 166] width 87 height 31
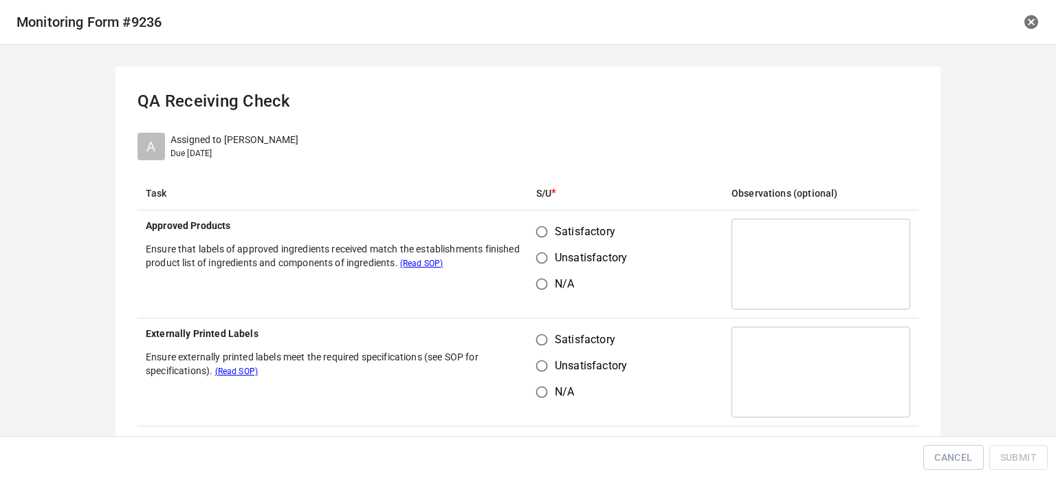
click at [538, 242] on input "Satisfactory" at bounding box center [542, 232] width 26 height 26
radio input "true"
drag, startPoint x: 536, startPoint y: 363, endPoint x: 540, endPoint y: 349, distance: 15.0
click at [536, 362] on input "Unsatisfactory" at bounding box center [542, 366] width 26 height 26
radio input "true"
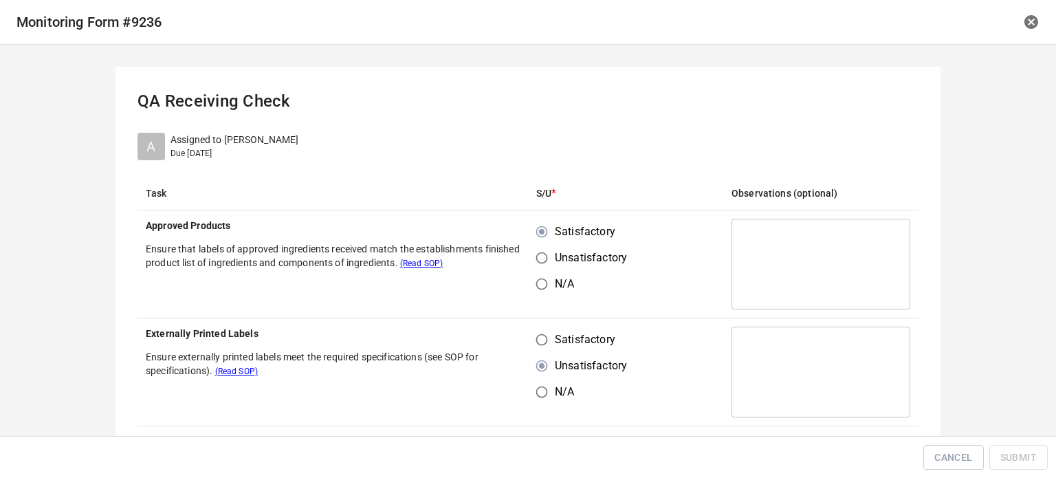
click at [536, 338] on input "Satisfactory" at bounding box center [542, 340] width 26 height 26
radio input "true"
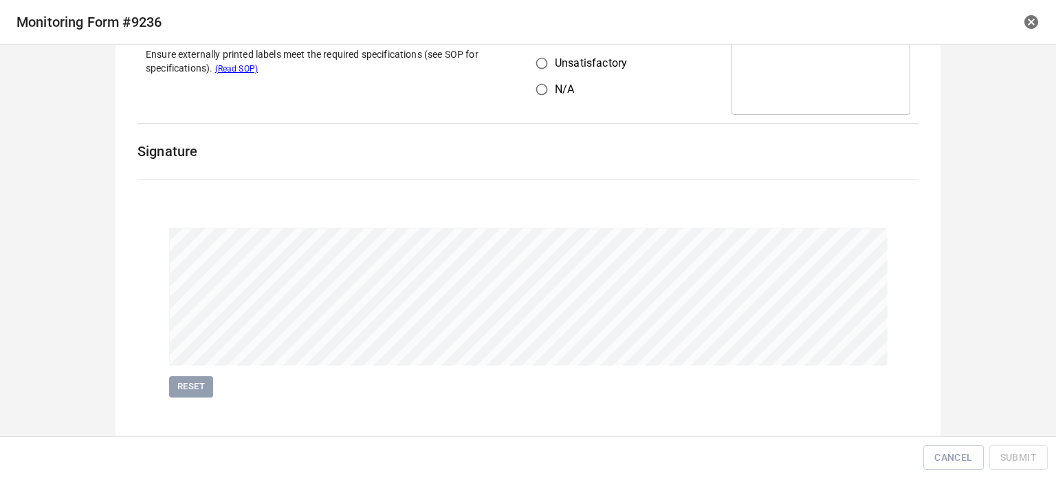
scroll to position [317, 0]
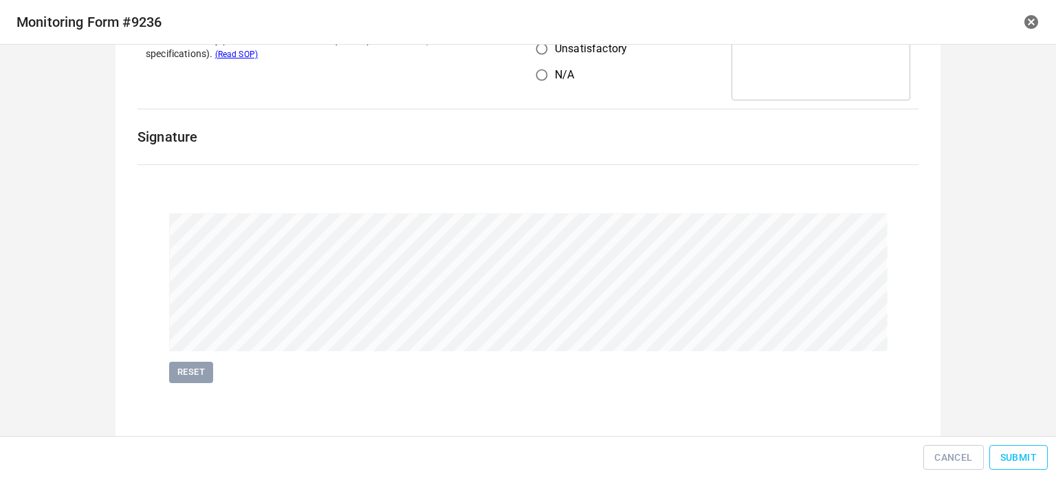
click at [1026, 455] on span "Submit" at bounding box center [1019, 457] width 36 height 17
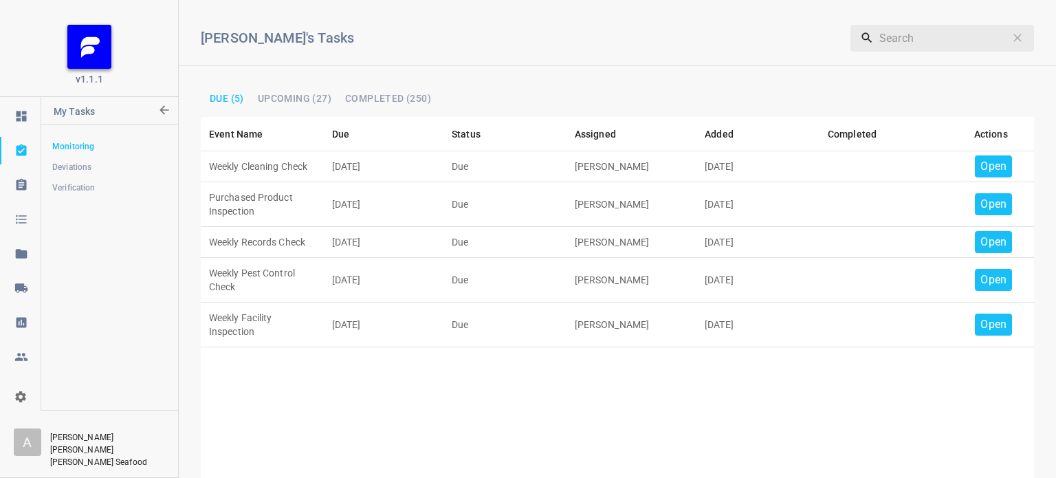
click at [996, 160] on div "Open" at bounding box center [993, 166] width 37 height 22
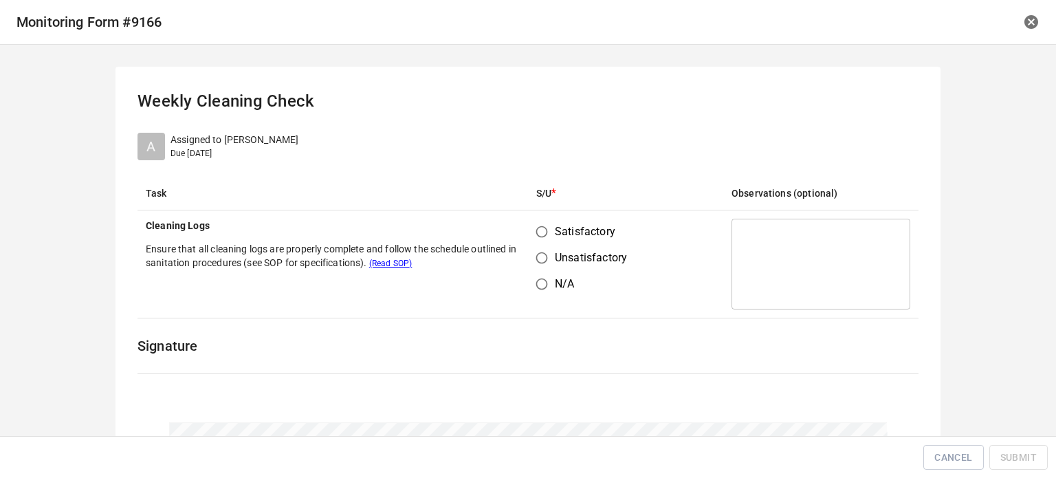
drag, startPoint x: 534, startPoint y: 228, endPoint x: 549, endPoint y: 265, distance: 40.4
click at [536, 233] on input "Satisfactory" at bounding box center [542, 232] width 26 height 26
radio input "true"
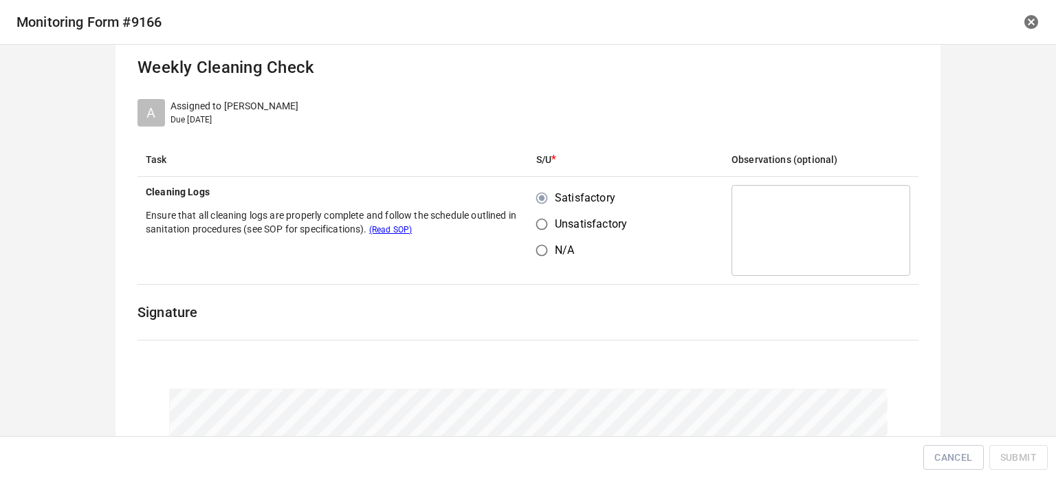
scroll to position [209, 0]
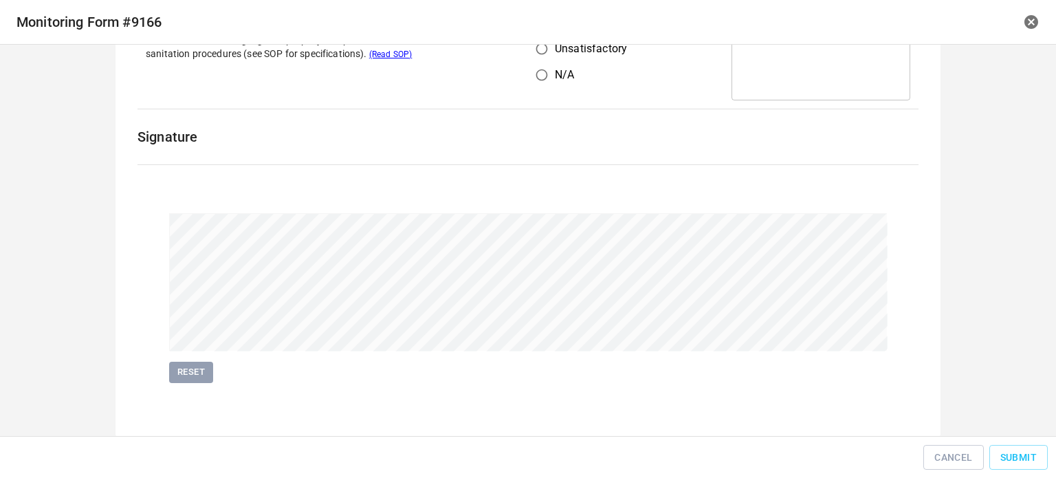
click at [723, 181] on div "Reset" at bounding box center [528, 298] width 798 height 250
click at [1003, 441] on div "Cancel Submit" at bounding box center [528, 457] width 1056 height 43
click at [1016, 459] on span "Submit" at bounding box center [1019, 457] width 36 height 17
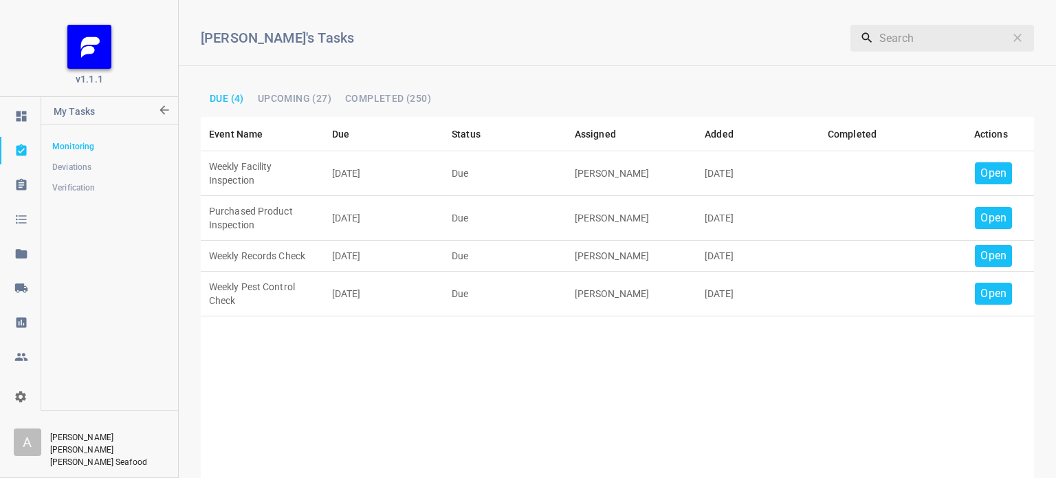
click at [988, 169] on p "Open" at bounding box center [994, 173] width 26 height 17
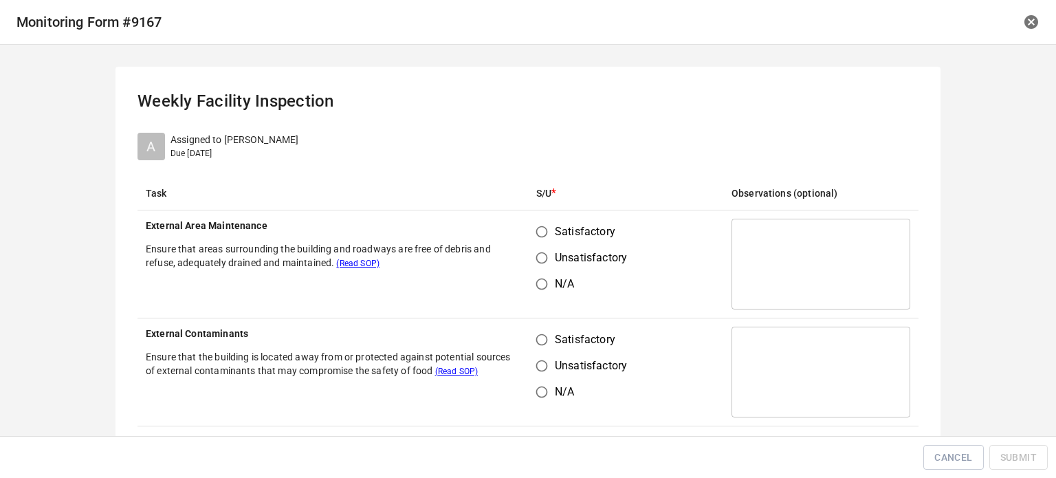
click at [533, 230] on input "Satisfactory" at bounding box center [542, 232] width 26 height 26
radio input "true"
drag, startPoint x: 544, startPoint y: 338, endPoint x: 618, endPoint y: 267, distance: 102.6
click at [544, 340] on input "Satisfactory" at bounding box center [542, 340] width 26 height 26
radio input "true"
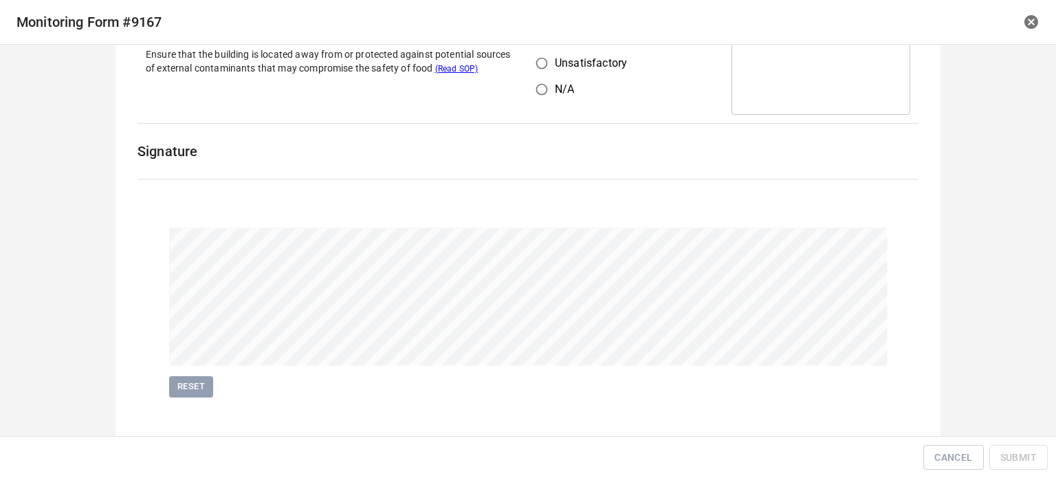
scroll to position [317, 0]
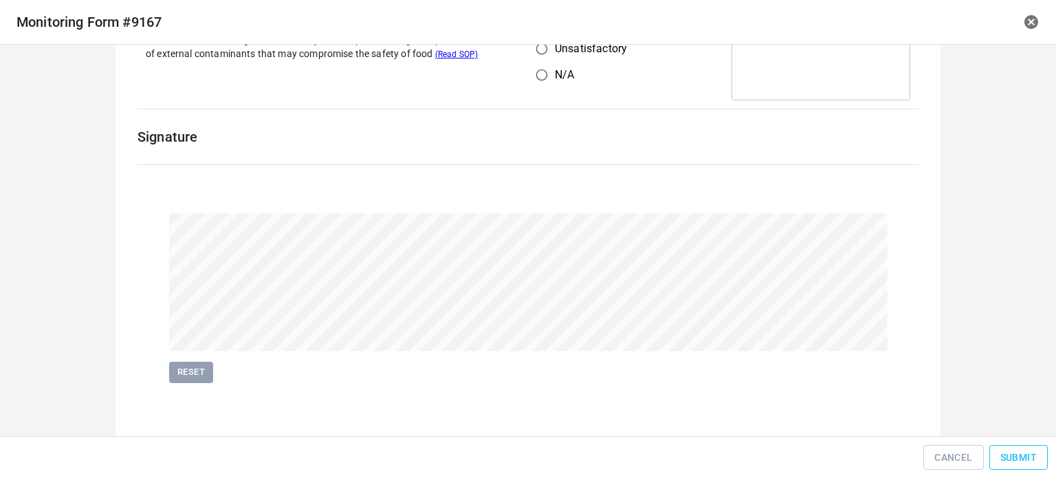
click at [1017, 464] on span "Submit" at bounding box center [1019, 457] width 36 height 17
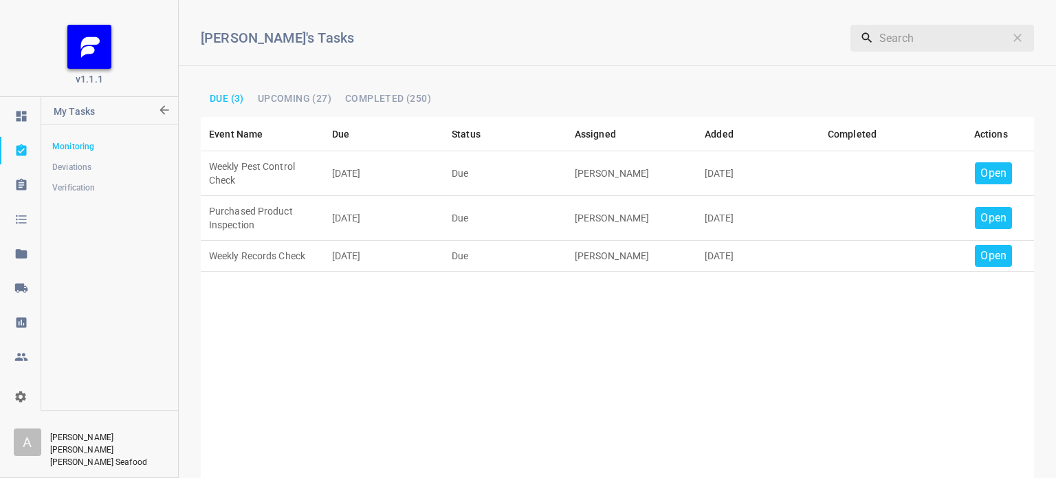
click at [992, 181] on p "Open" at bounding box center [994, 173] width 26 height 17
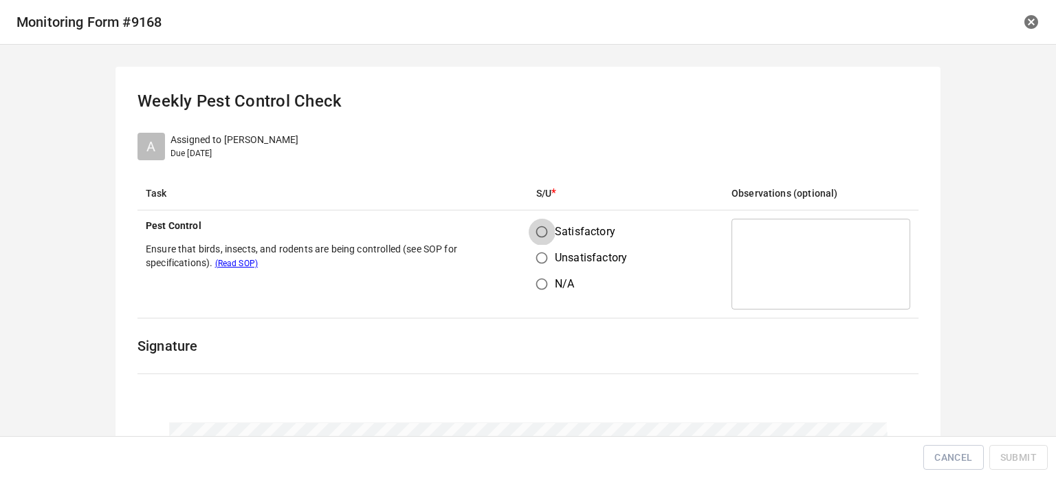
click at [530, 228] on input "Satisfactory" at bounding box center [542, 232] width 26 height 26
radio input "true"
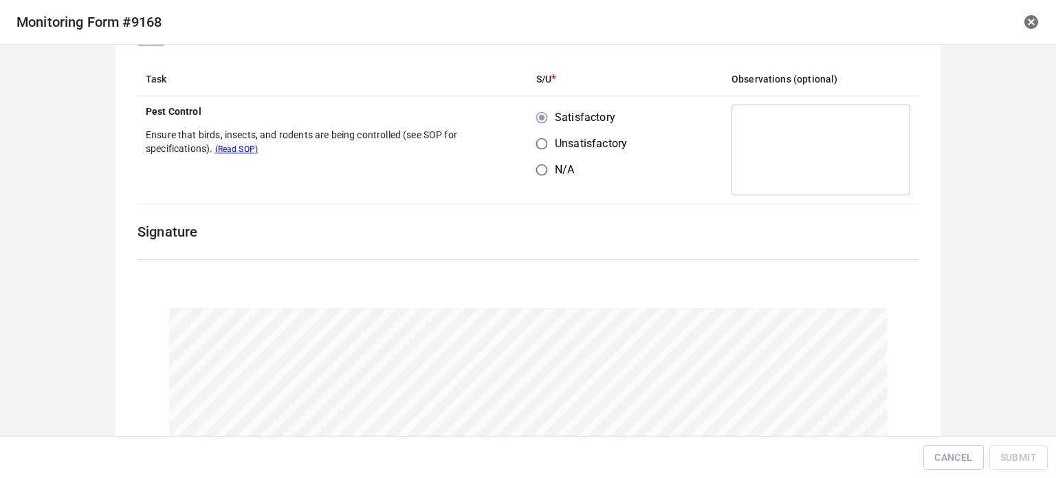
scroll to position [209, 0]
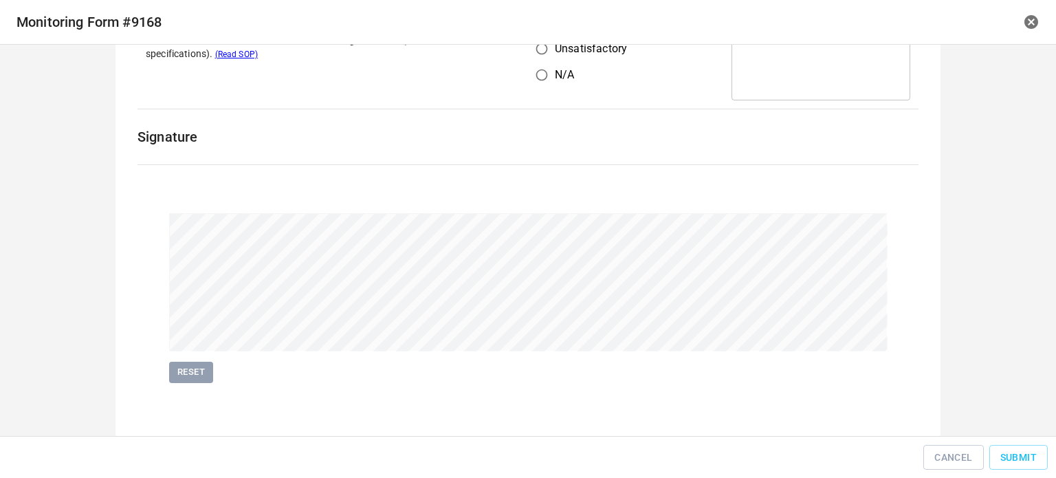
click at [1028, 444] on div "Cancel Submit" at bounding box center [528, 457] width 1045 height 31
click at [1001, 464] on span "Submit" at bounding box center [1019, 457] width 36 height 17
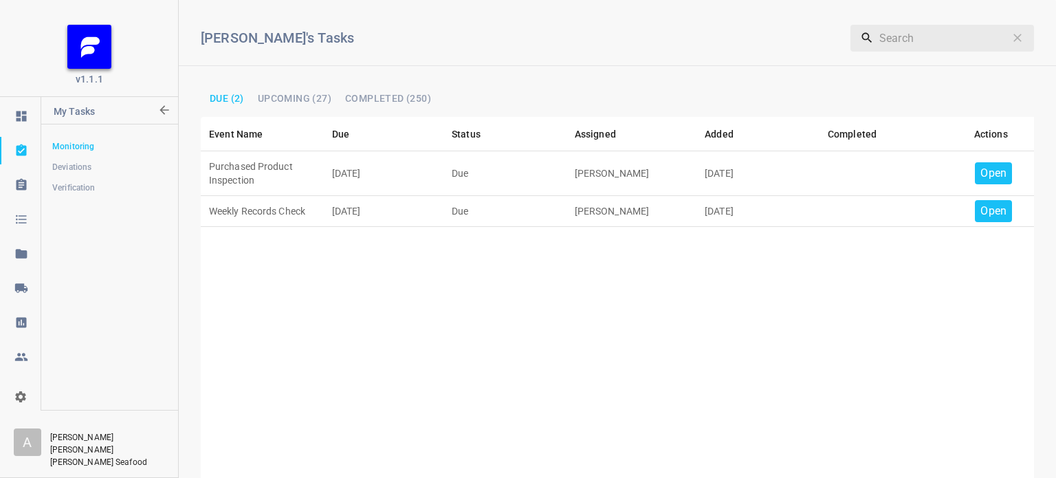
click at [1000, 166] on td "Open" at bounding box center [991, 173] width 87 height 45
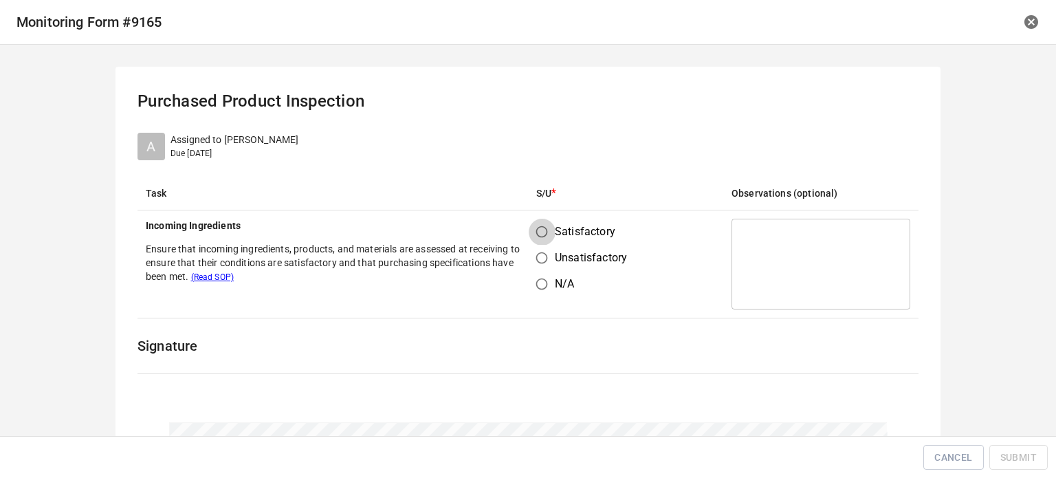
drag, startPoint x: 532, startPoint y: 233, endPoint x: 622, endPoint y: 248, distance: 90.7
click at [533, 233] on input "Satisfactory" at bounding box center [542, 232] width 26 height 26
radio input "true"
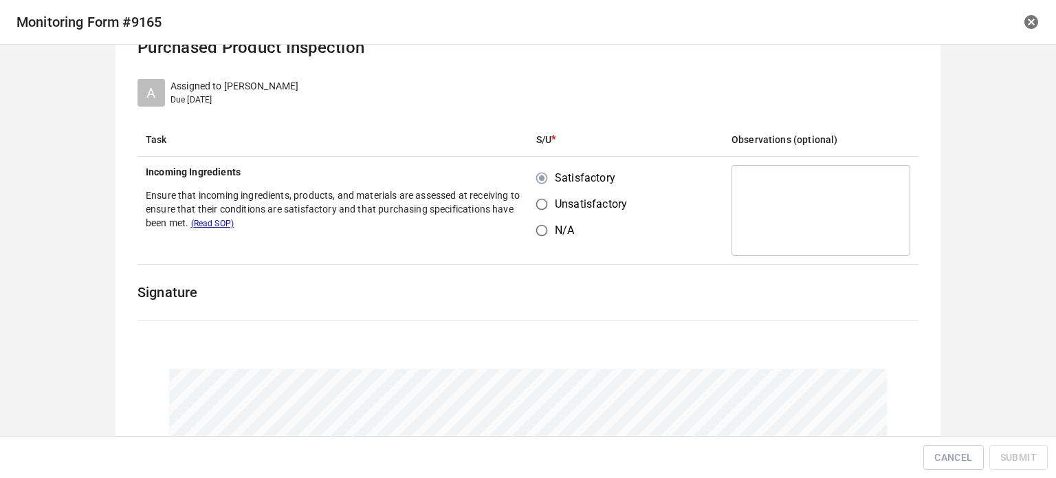
scroll to position [209, 0]
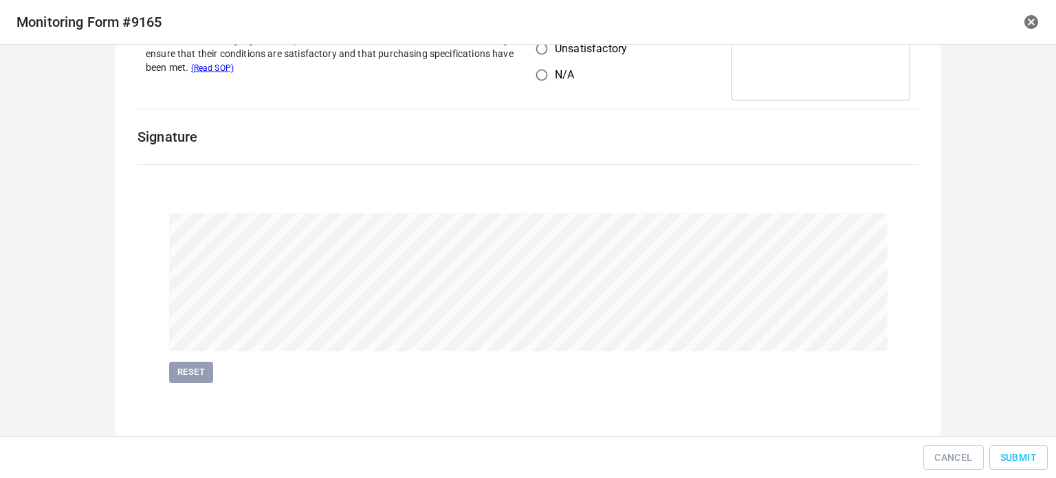
click at [1018, 441] on div "Cancel Submit" at bounding box center [528, 457] width 1056 height 43
click at [1017, 453] on span "Submit" at bounding box center [1019, 457] width 36 height 17
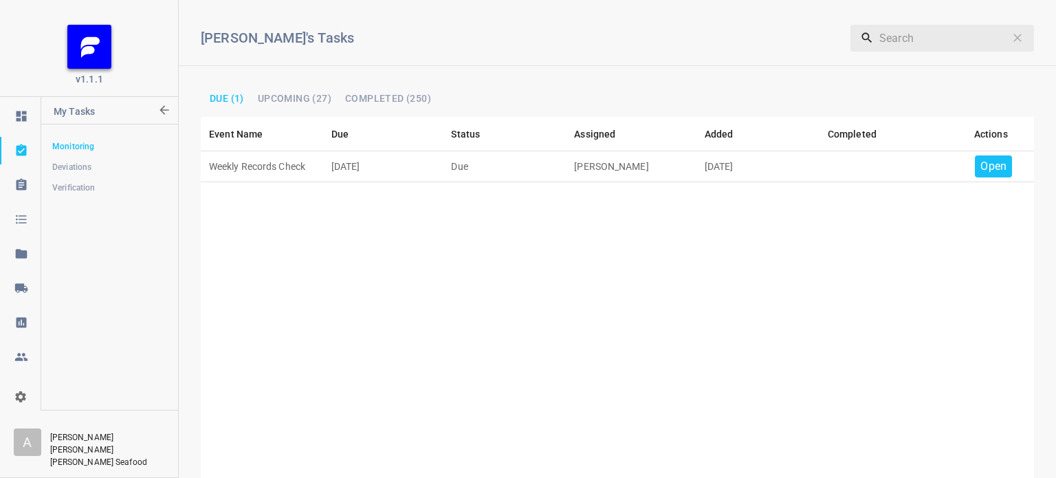
click at [981, 164] on p "Open" at bounding box center [994, 166] width 26 height 17
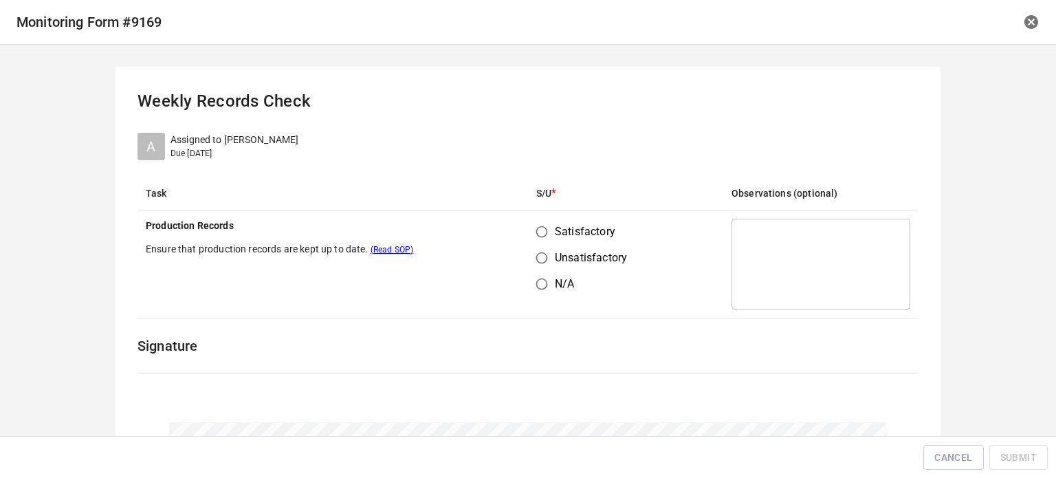
click at [537, 234] on input "Satisfactory" at bounding box center [542, 232] width 26 height 26
radio input "true"
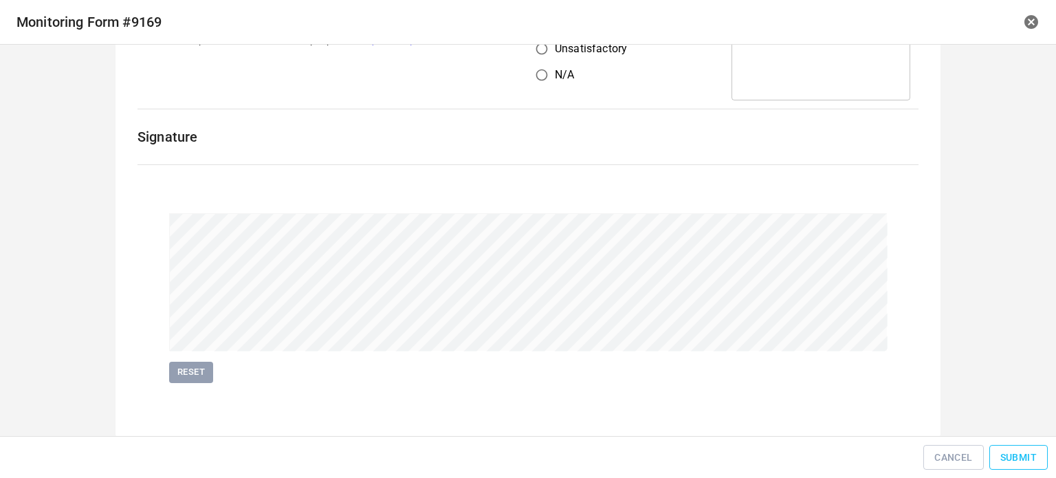
click at [990, 451] on button "Submit" at bounding box center [1019, 457] width 58 height 25
